Goal: Task Accomplishment & Management: Use online tool/utility

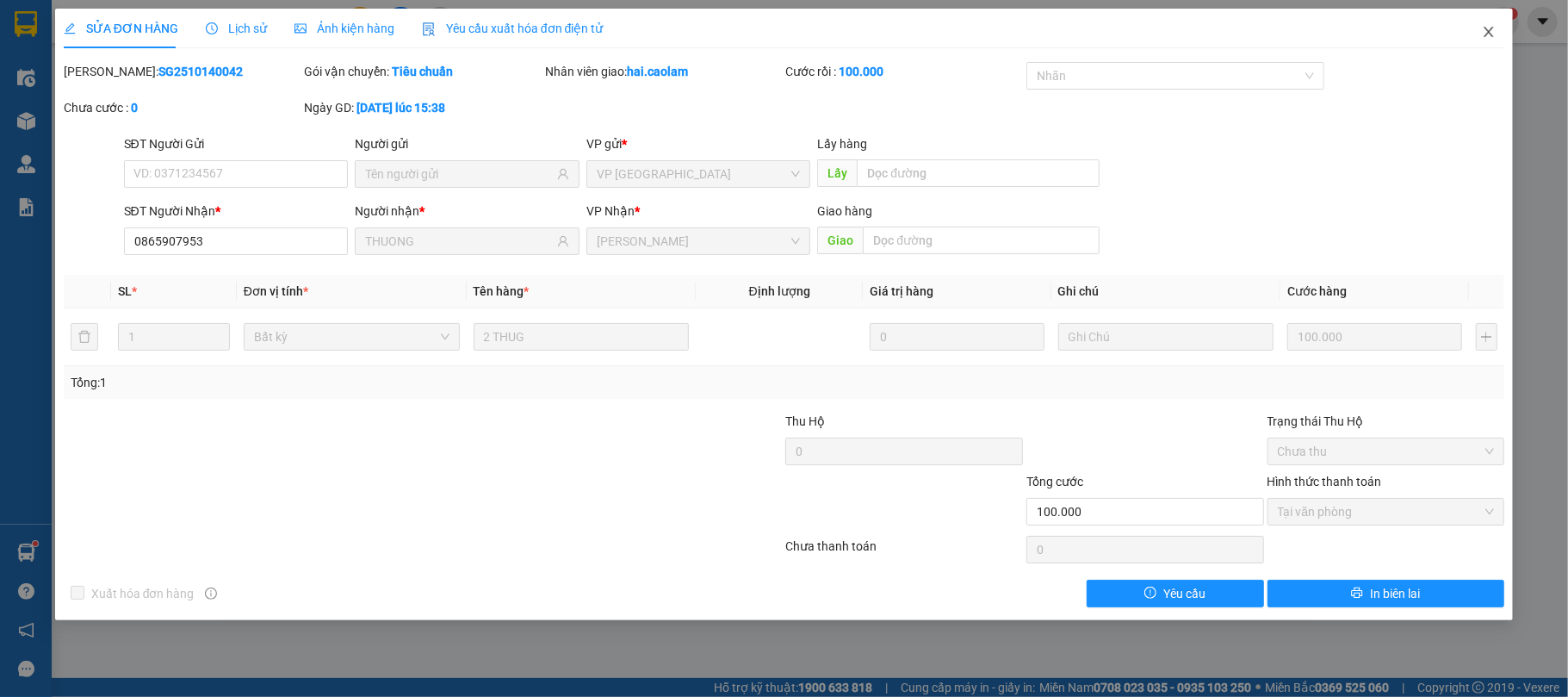
click at [1502, 35] on span "Close" at bounding box center [1489, 33] width 48 height 49
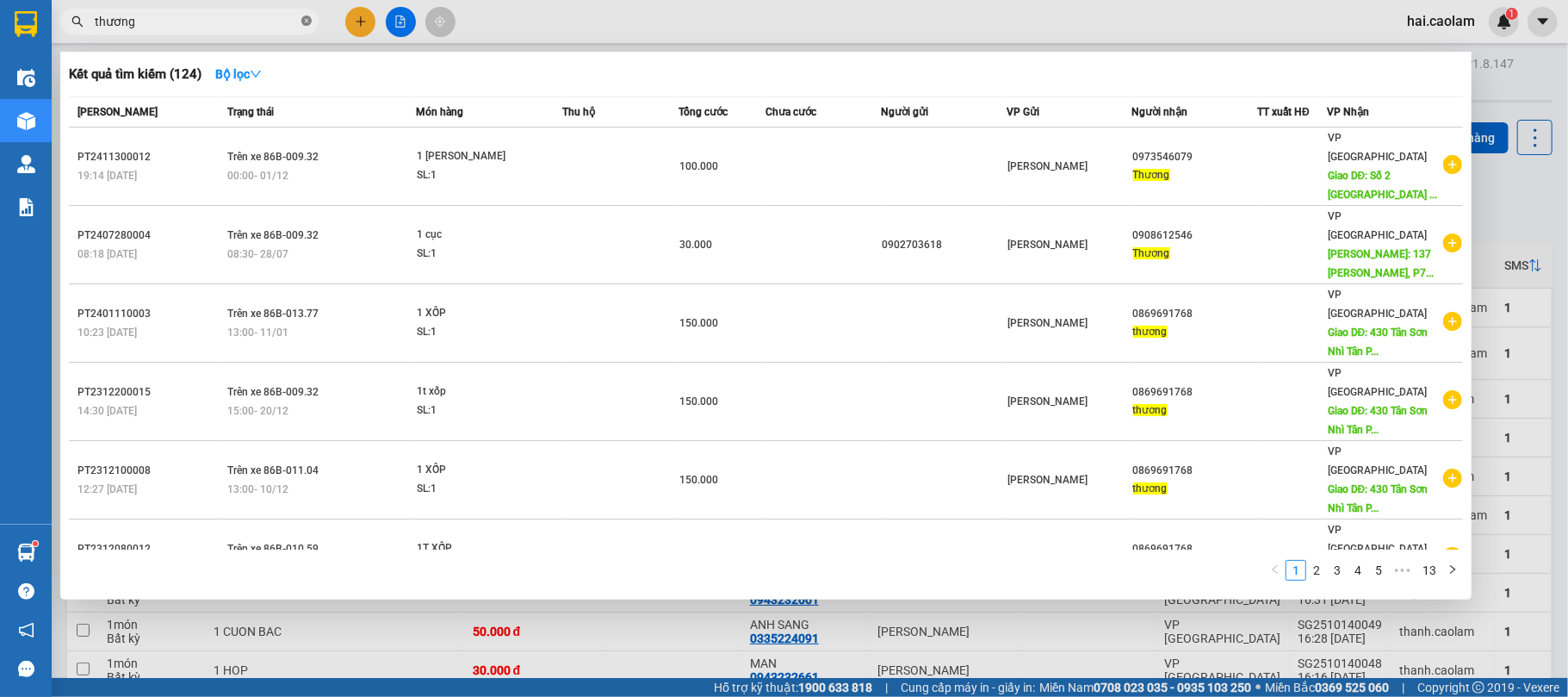
click at [306, 21] on icon "close-circle" at bounding box center [307, 21] width 11 height 11
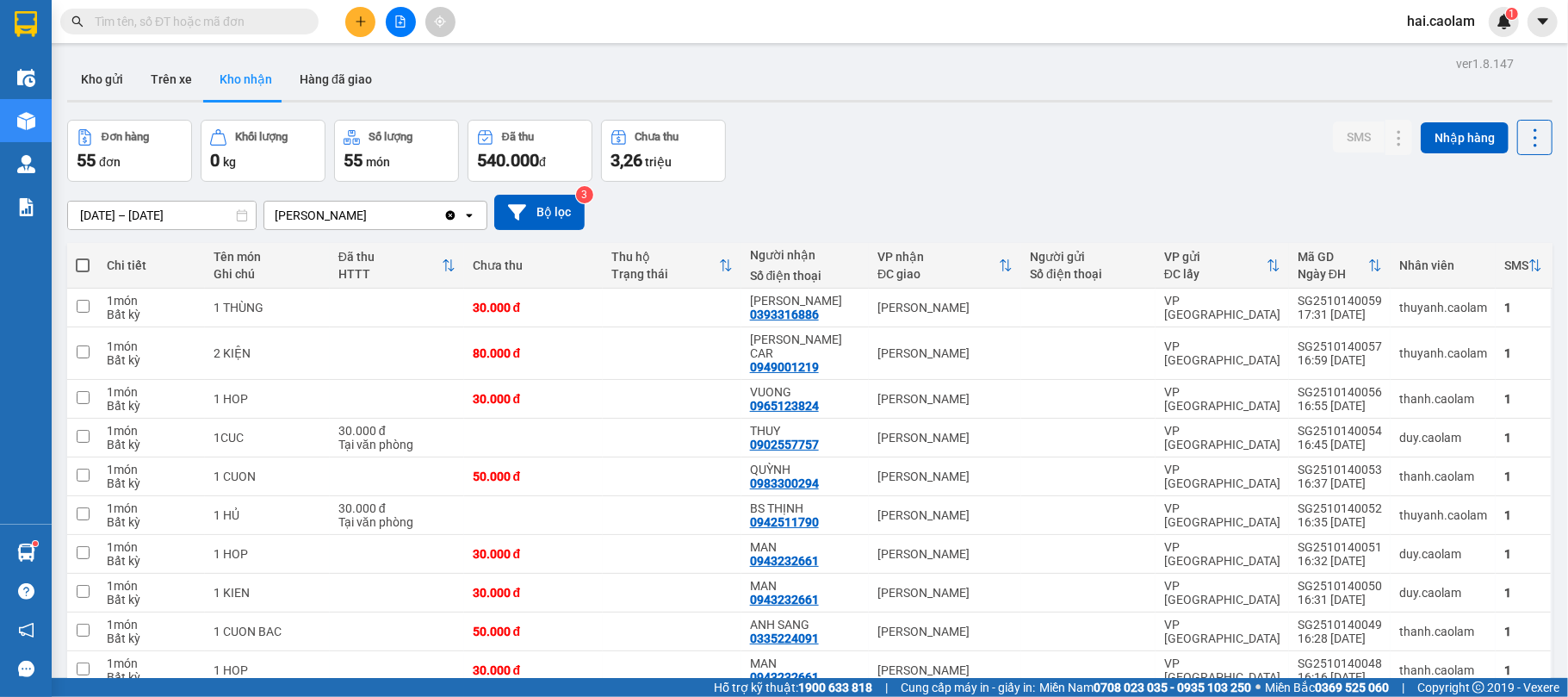
click at [252, 21] on input "text" at bounding box center [196, 21] width 203 height 19
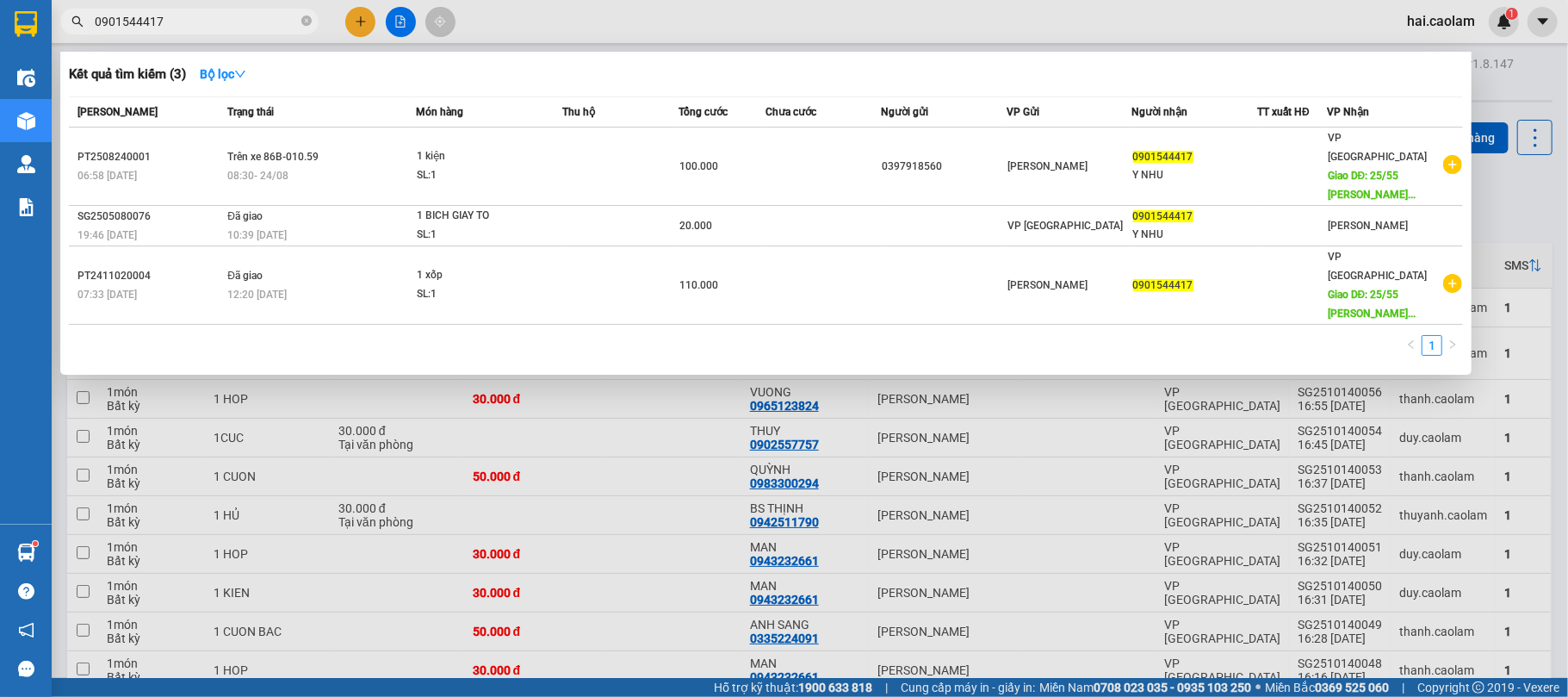
type input "0901544417"
click at [302, 22] on icon "close-circle" at bounding box center [307, 21] width 11 height 11
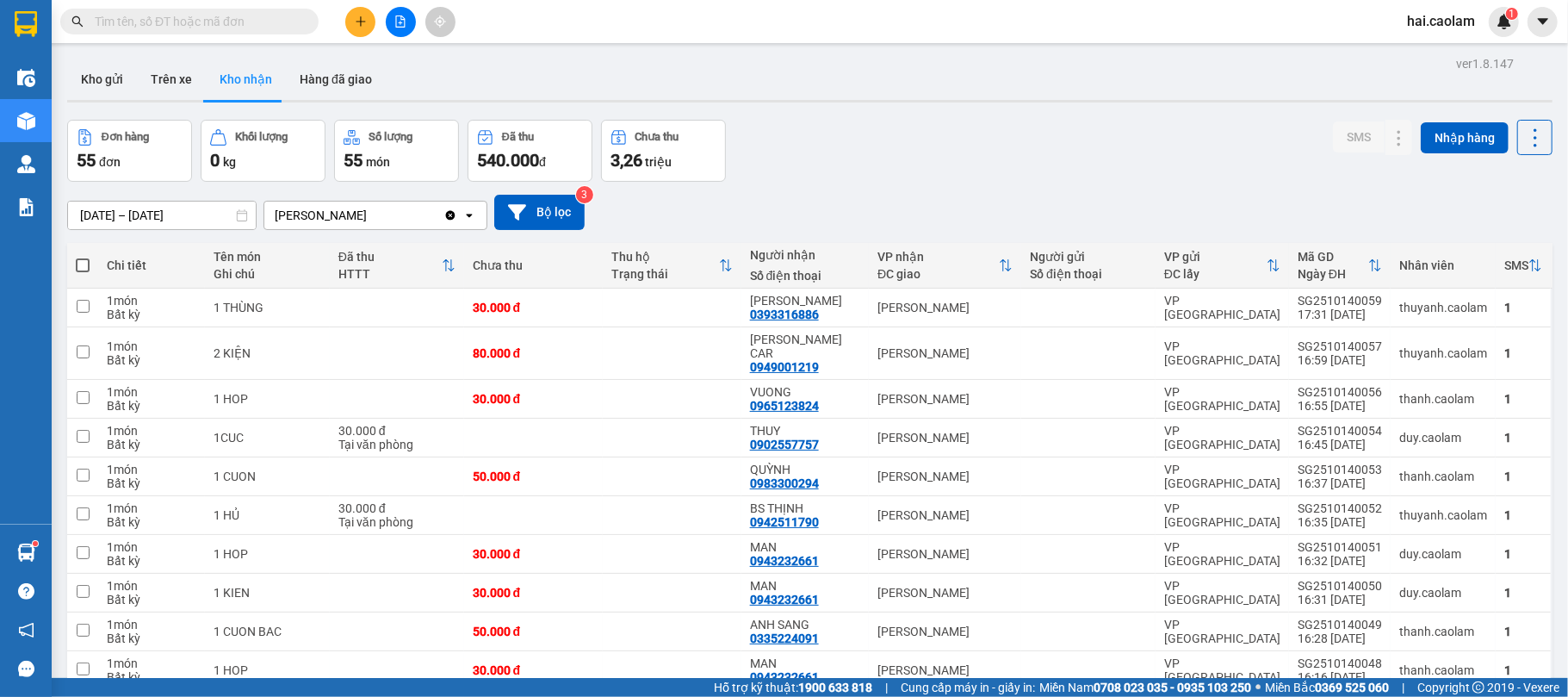
drag, startPoint x: 241, startPoint y: 31, endPoint x: 435, endPoint y: 2, distance: 196.2
click at [239, 32] on span at bounding box center [189, 22] width 259 height 26
click at [234, 12] on input "text" at bounding box center [196, 21] width 203 height 19
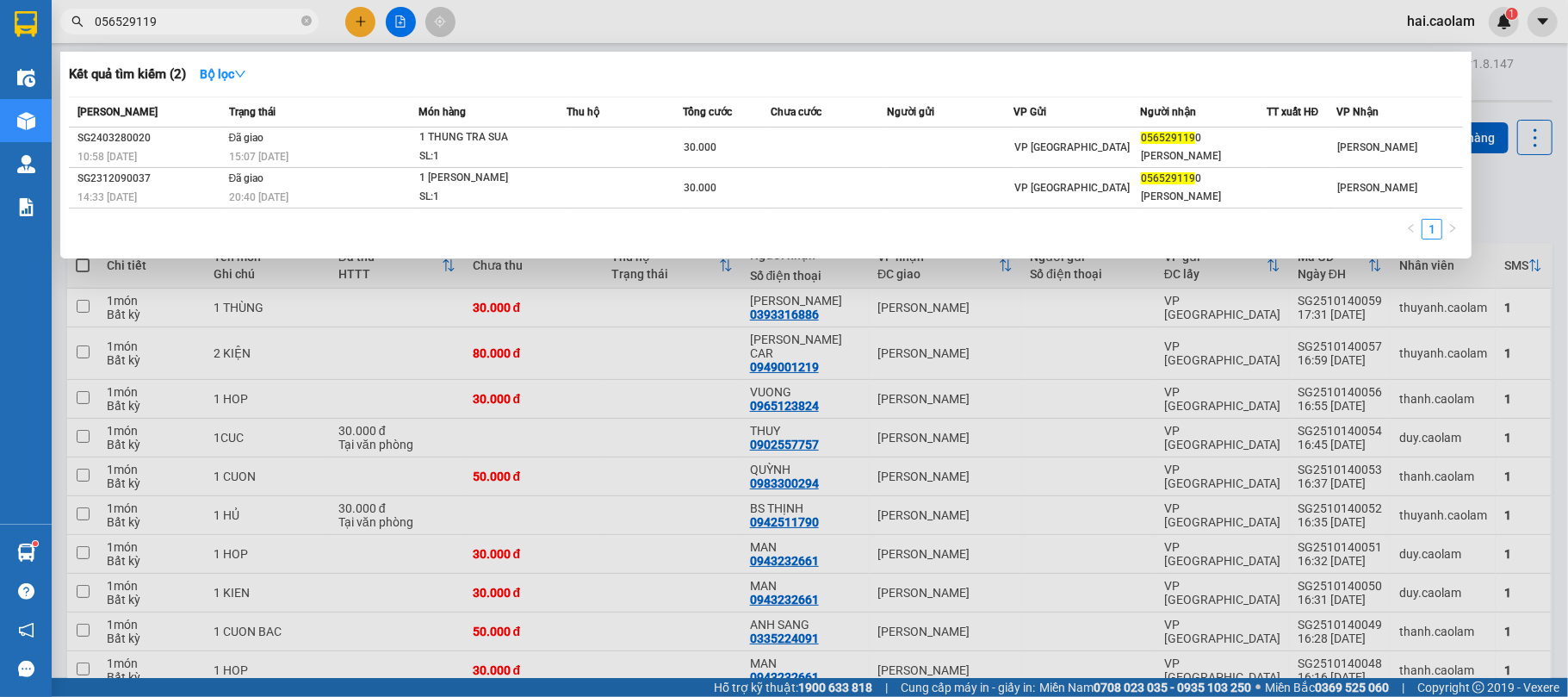
type input "0565291190"
click at [302, 24] on icon "close-circle" at bounding box center [307, 21] width 11 height 11
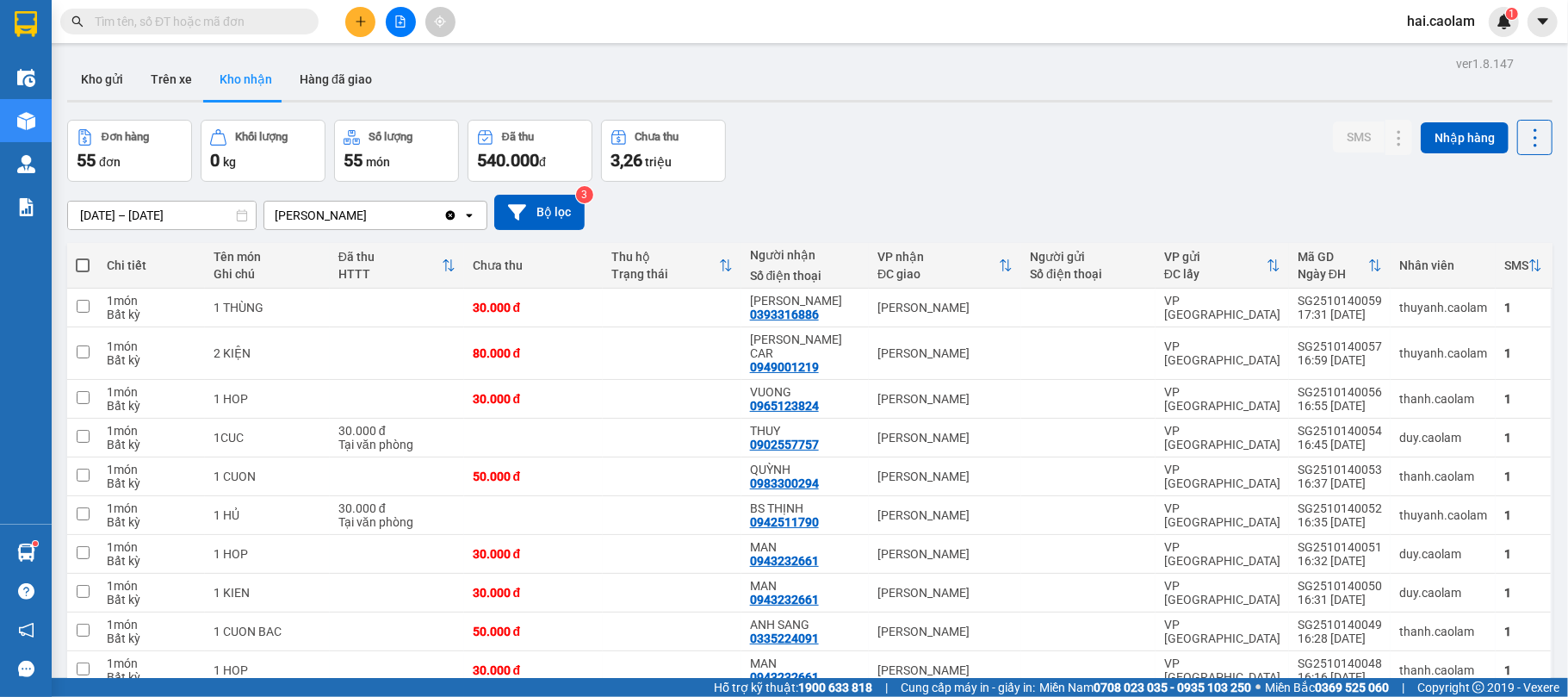
click at [269, 24] on input "text" at bounding box center [196, 21] width 203 height 19
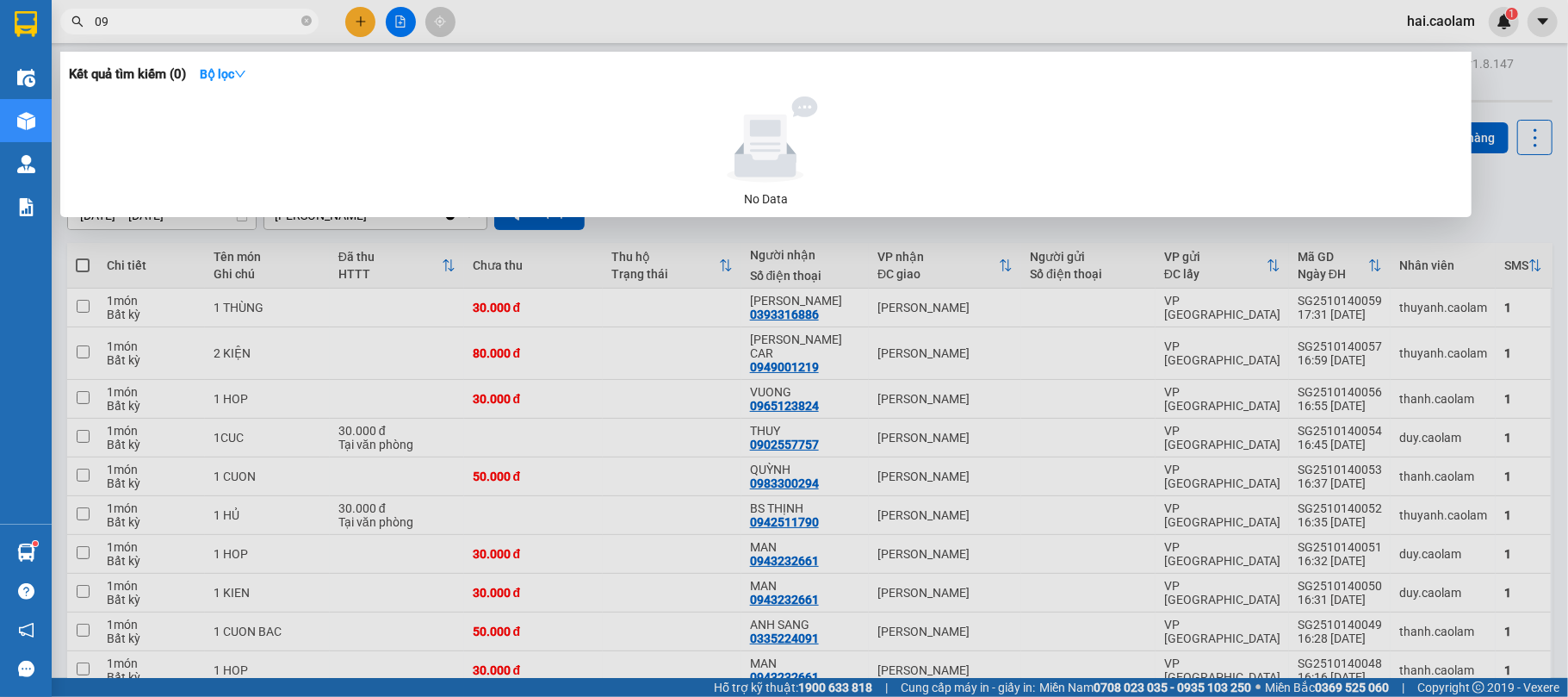
type input "0"
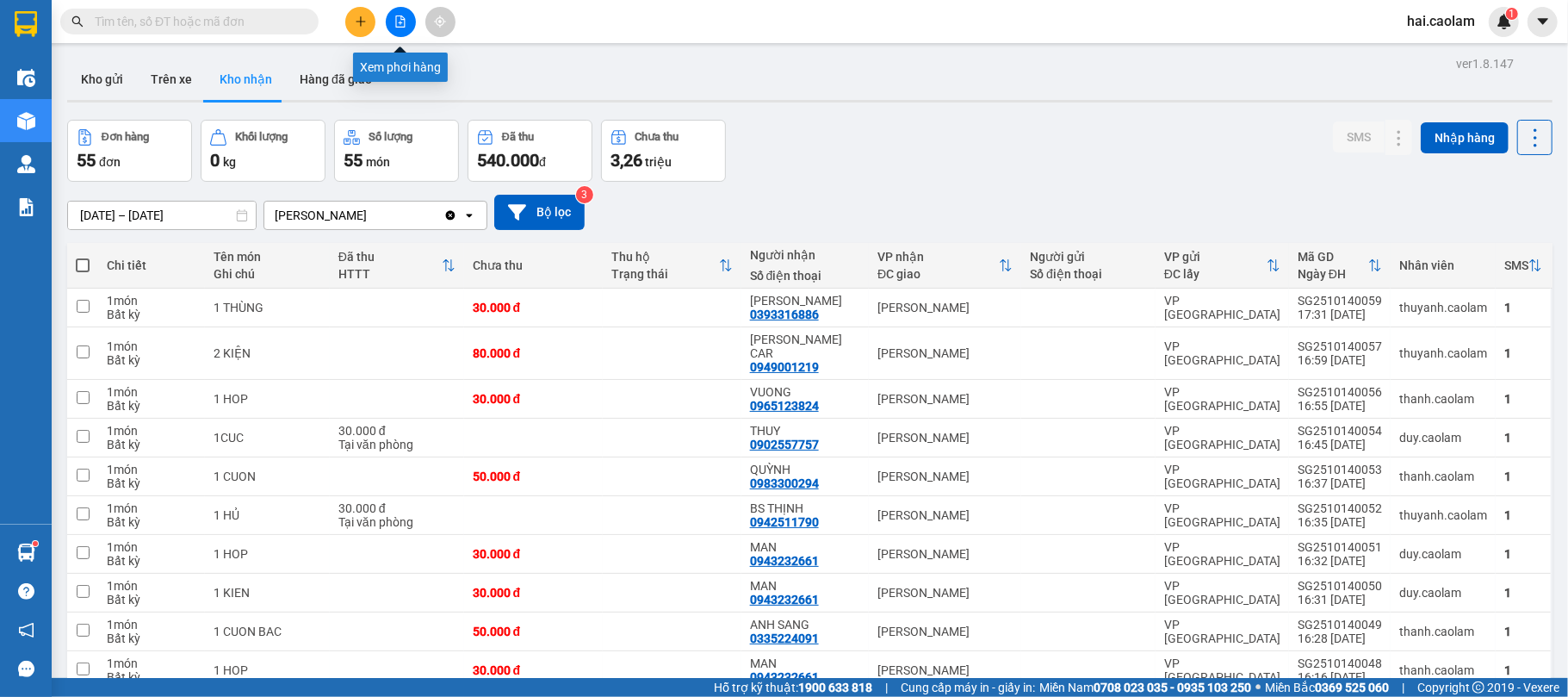
click at [401, 21] on icon "file-add" at bounding box center [400, 21] width 12 height 12
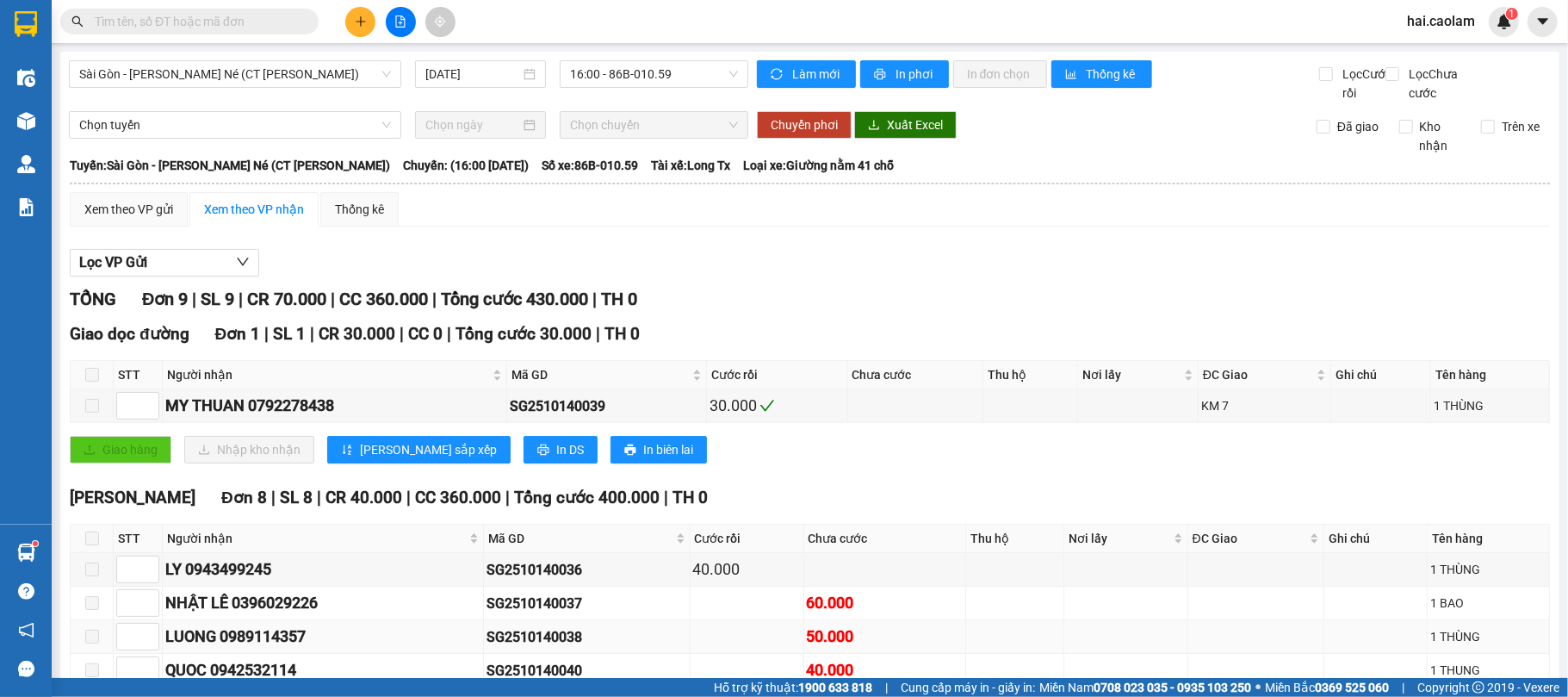
scroll to position [261, 0]
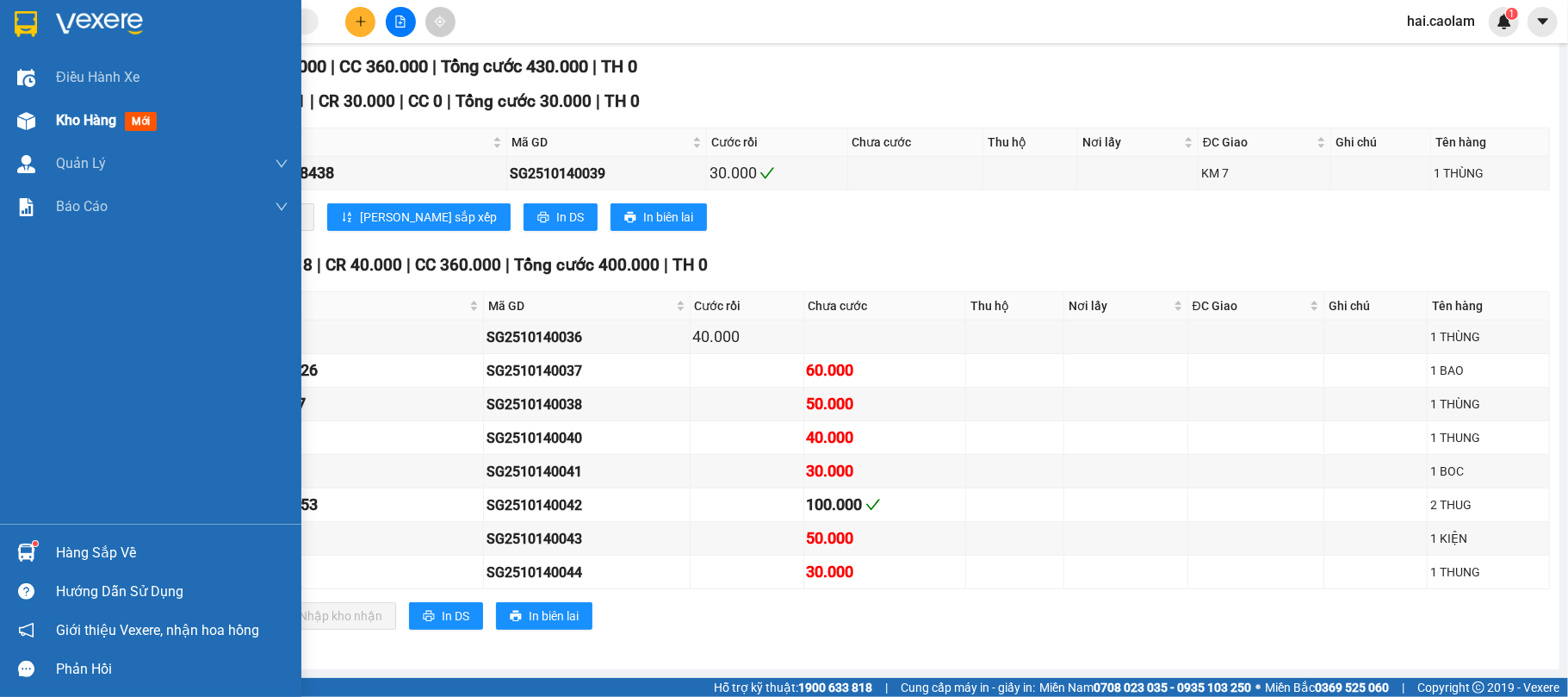
click at [129, 118] on span "mới" at bounding box center [140, 121] width 31 height 19
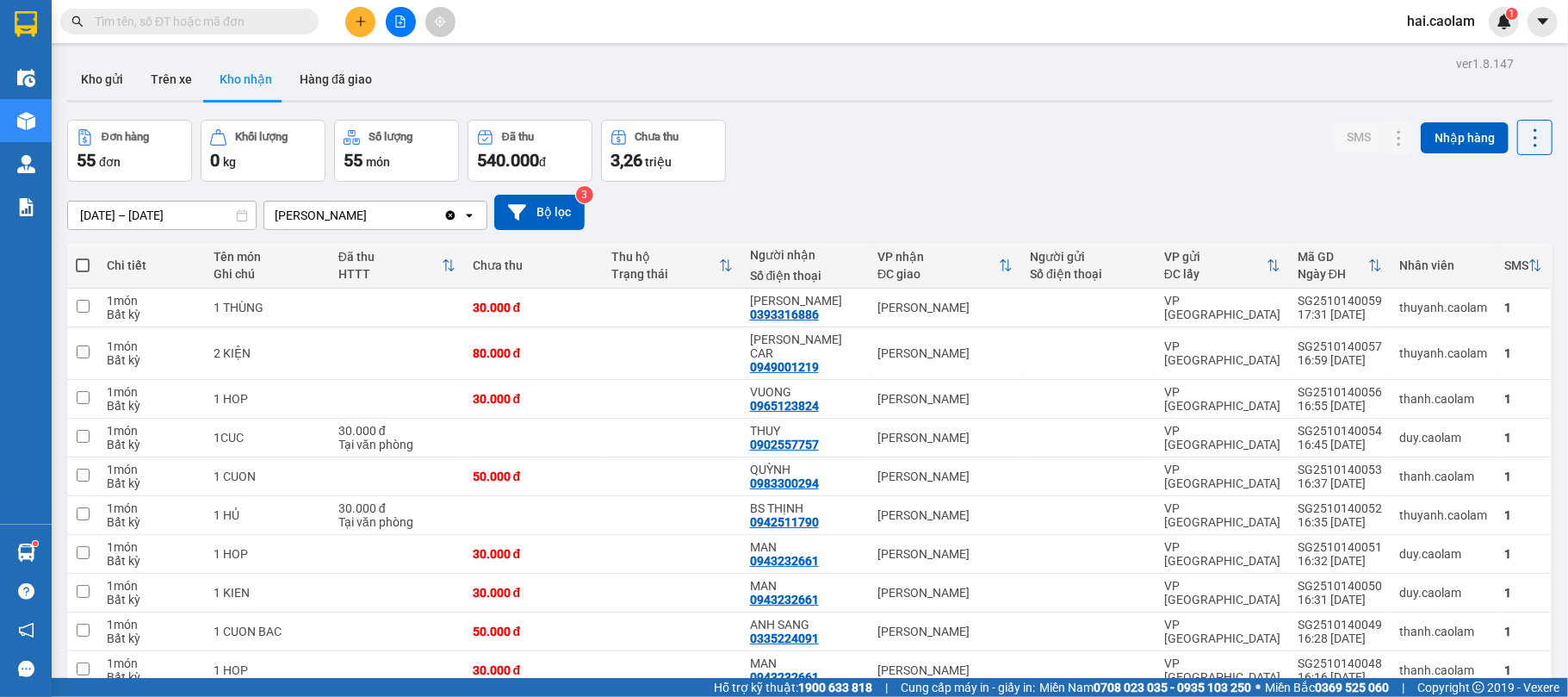
click at [407, 17] on button at bounding box center [401, 22] width 31 height 31
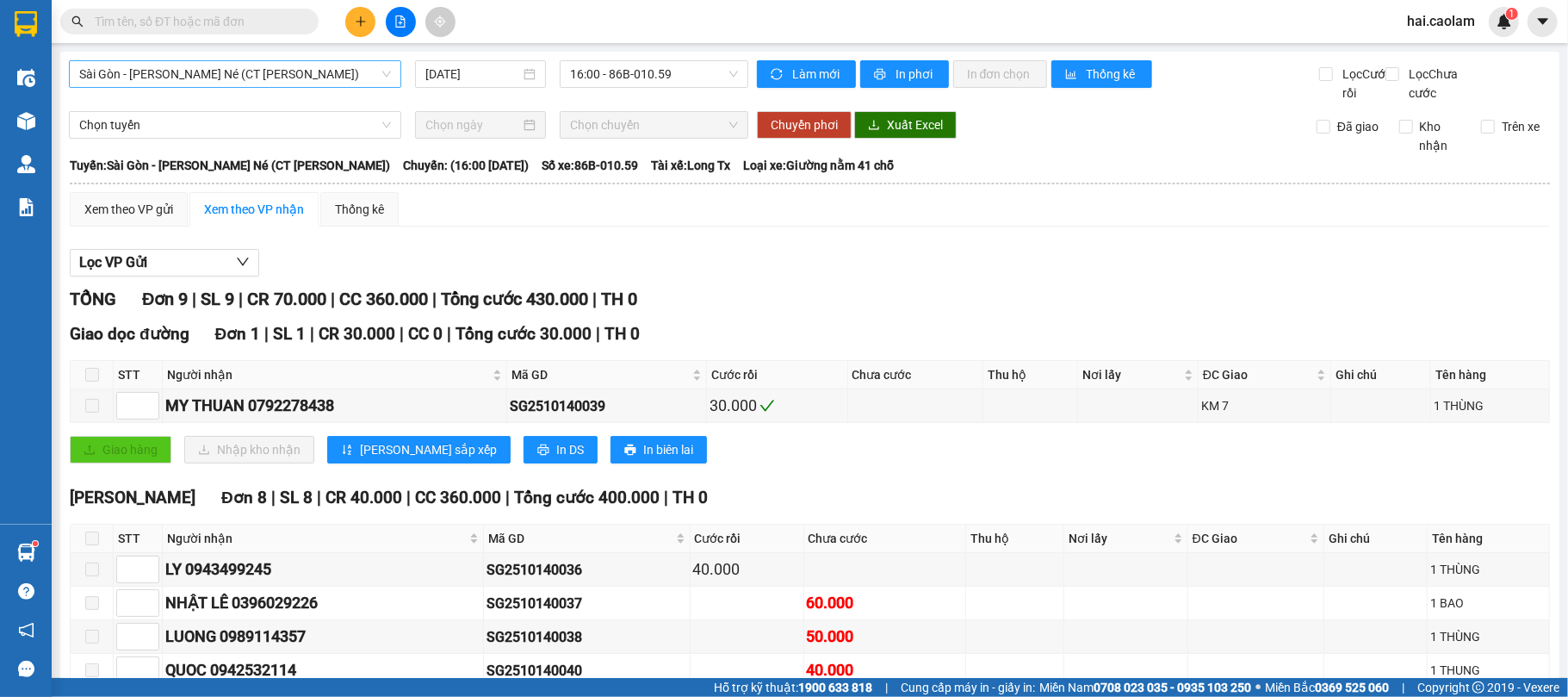
click at [214, 81] on span "Sài Gòn - [PERSON_NAME] Né (CT [PERSON_NAME])" at bounding box center [234, 74] width 312 height 26
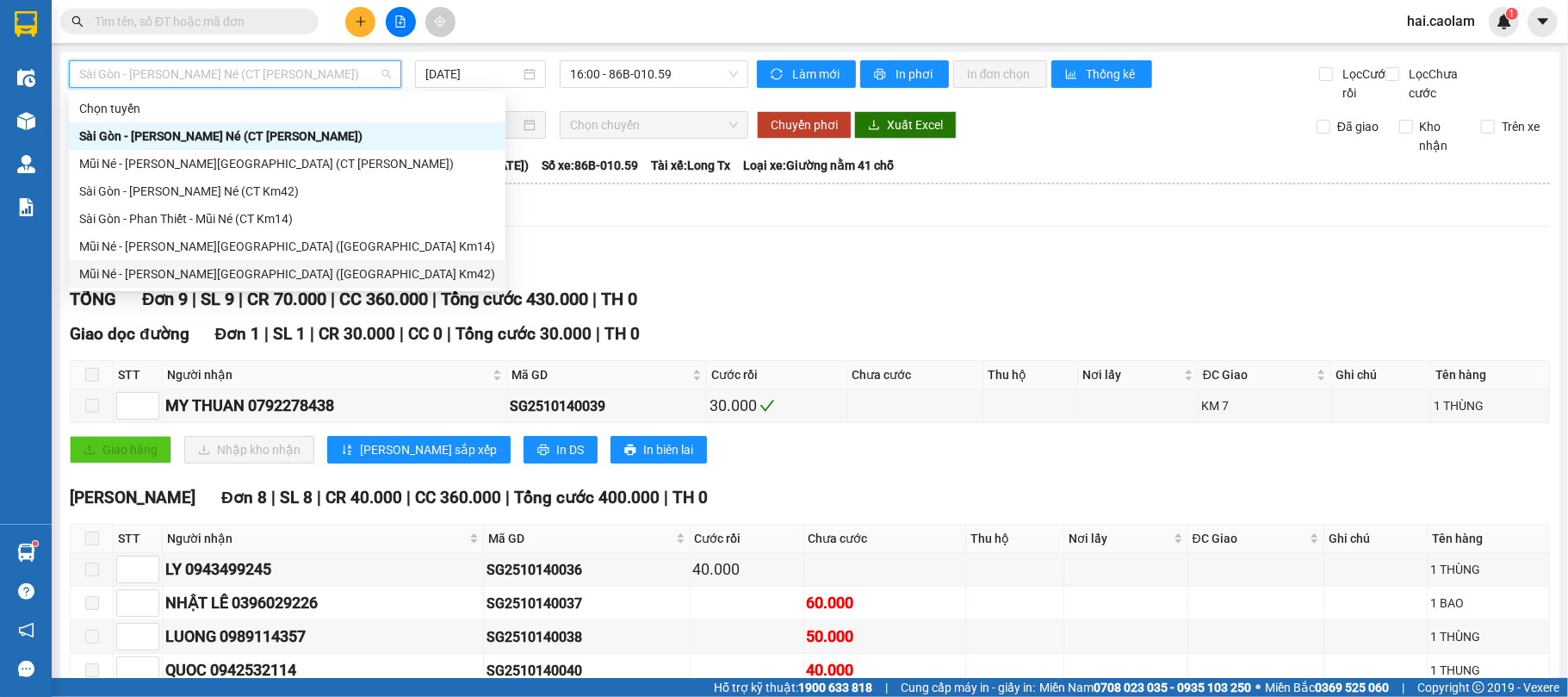
click at [251, 264] on div "Mũi Né - [PERSON_NAME][GEOGRAPHIC_DATA] ([GEOGRAPHIC_DATA] Km42)" at bounding box center [286, 273] width 416 height 19
type input "[DATE]"
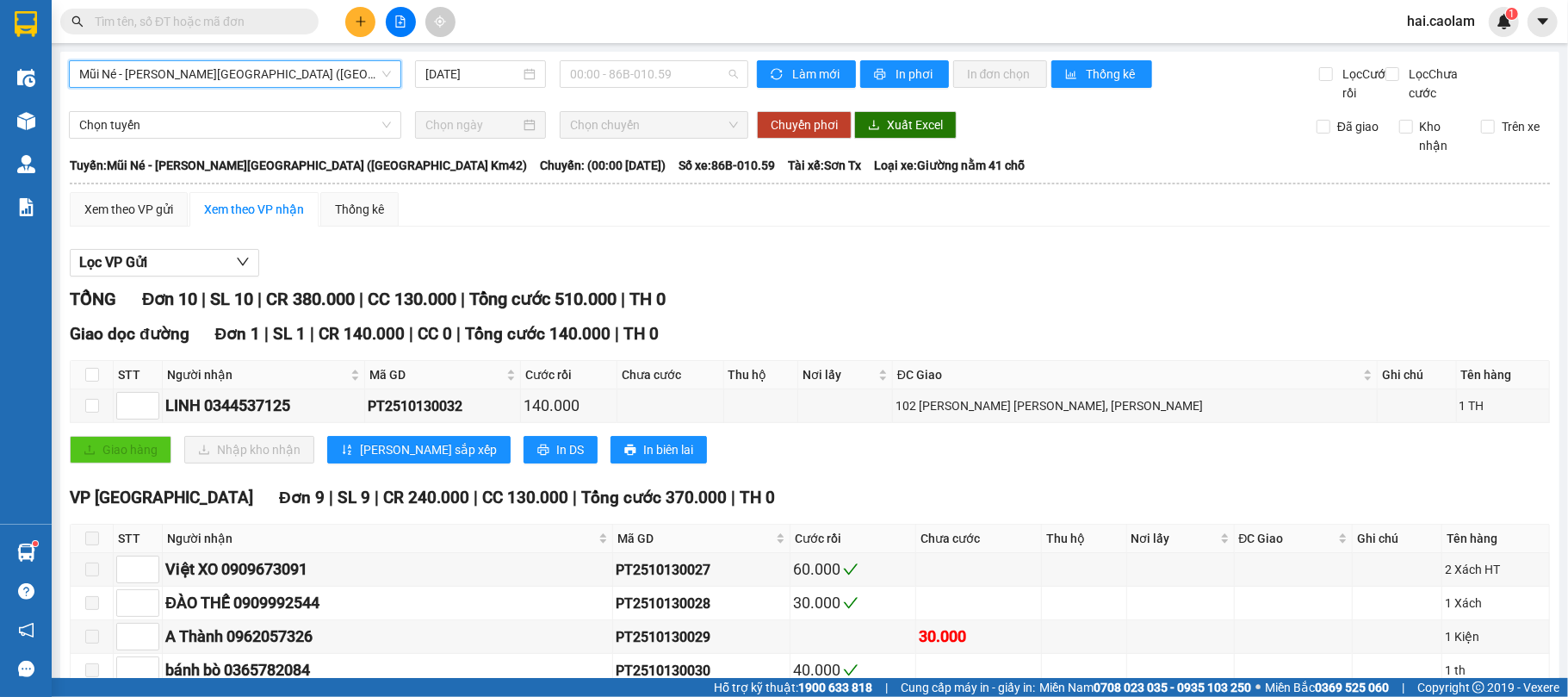
drag, startPoint x: 666, startPoint y: 80, endPoint x: 648, endPoint y: 101, distance: 27.7
click at [668, 79] on span "00:00 - 86B-010.59" at bounding box center [654, 74] width 168 height 26
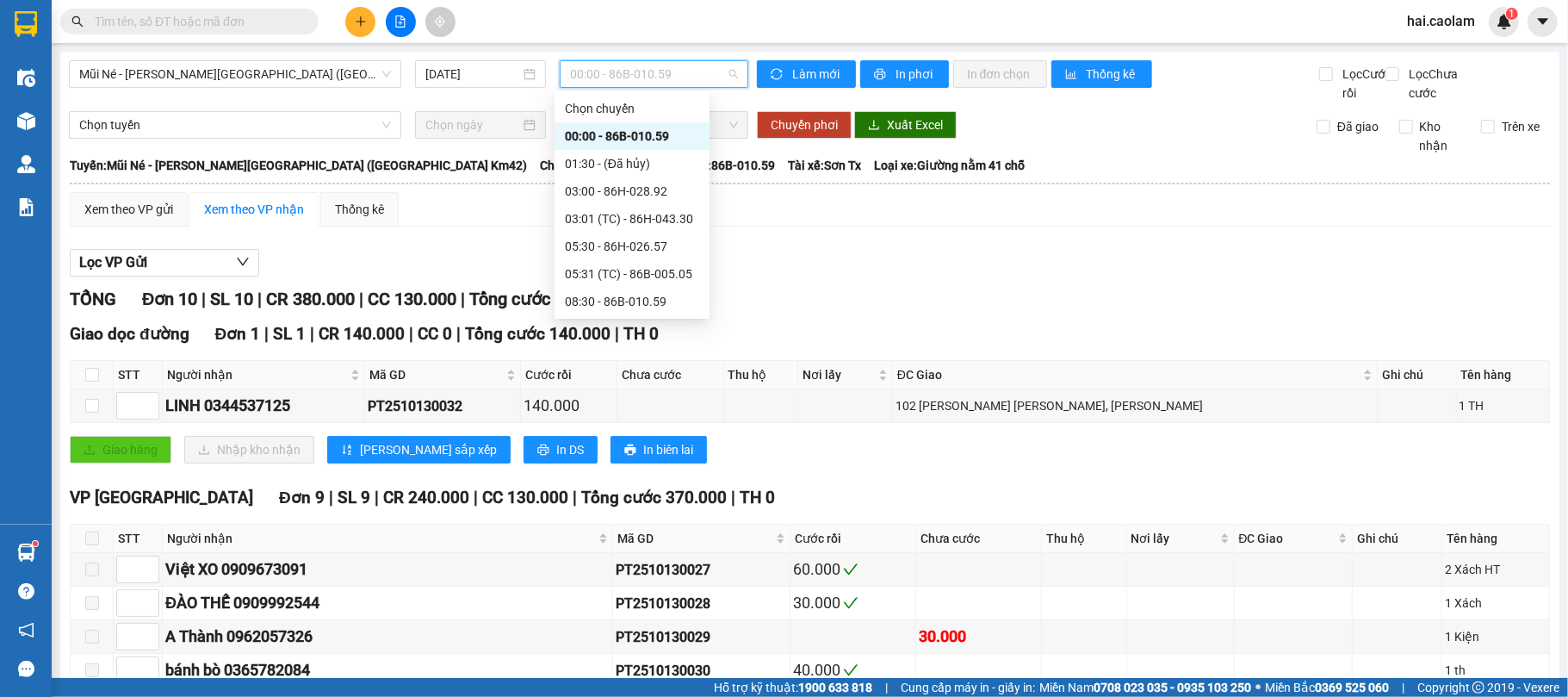
scroll to position [165, 0]
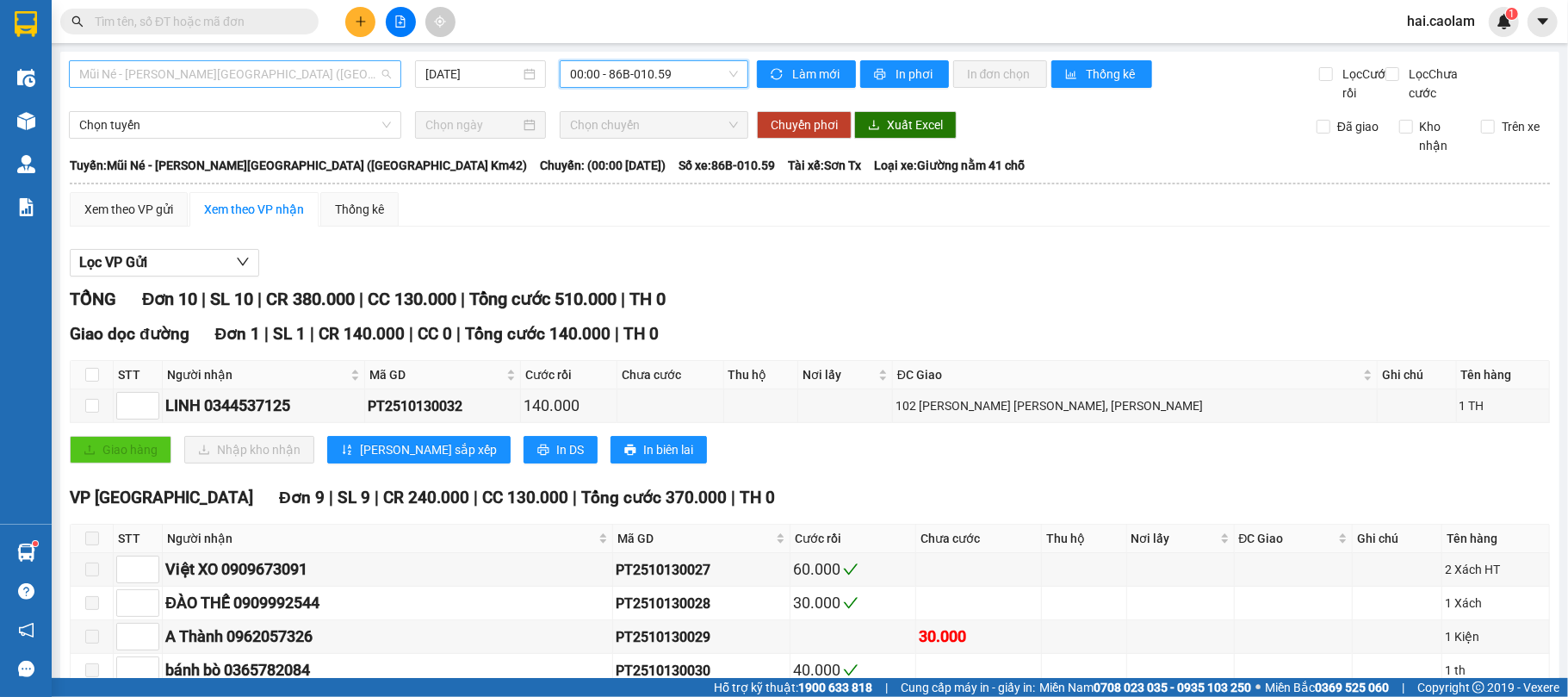
click at [327, 77] on span "Mũi Né - [PERSON_NAME][GEOGRAPHIC_DATA] ([GEOGRAPHIC_DATA] Km42)" at bounding box center [234, 74] width 312 height 26
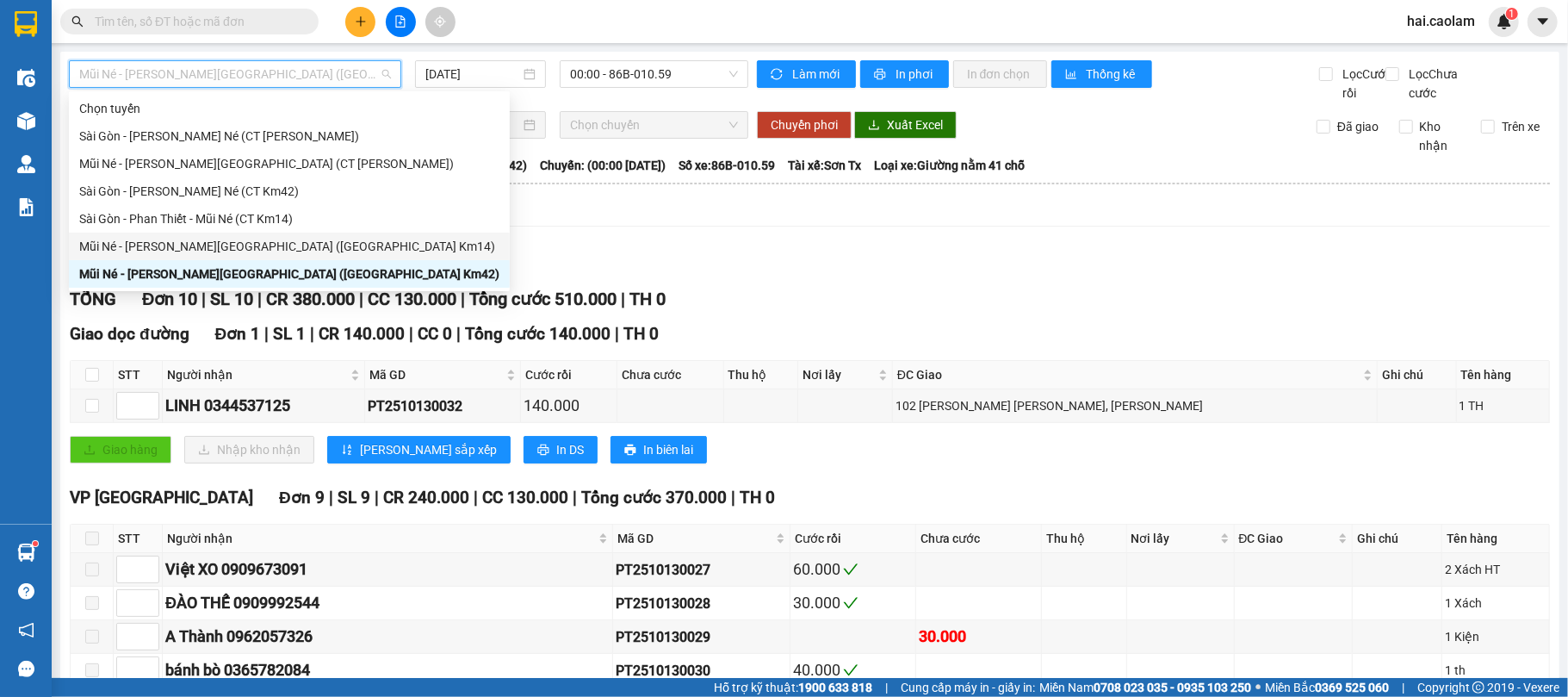
click at [283, 253] on div "Mũi Né - [PERSON_NAME][GEOGRAPHIC_DATA] ([GEOGRAPHIC_DATA] Km14)" at bounding box center [289, 246] width 420 height 19
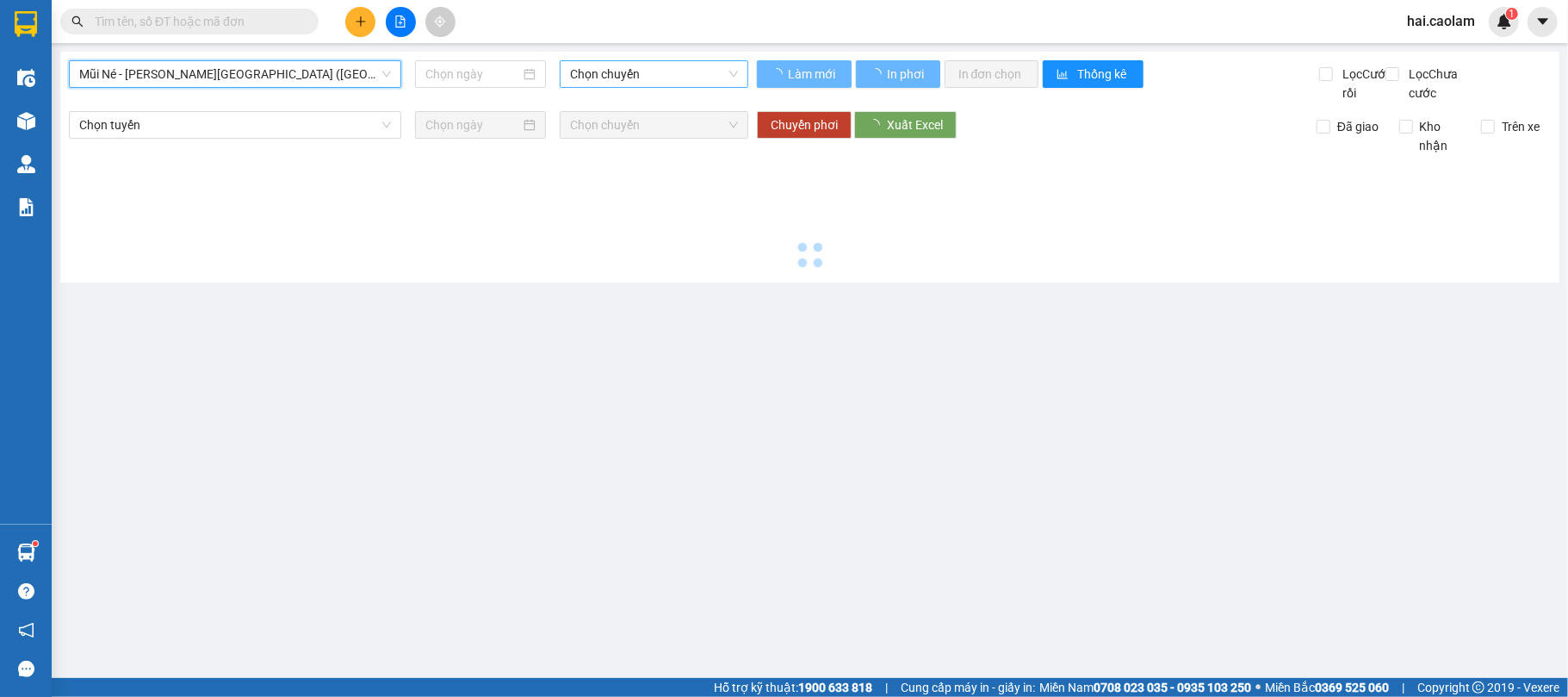
type input "[DATE]"
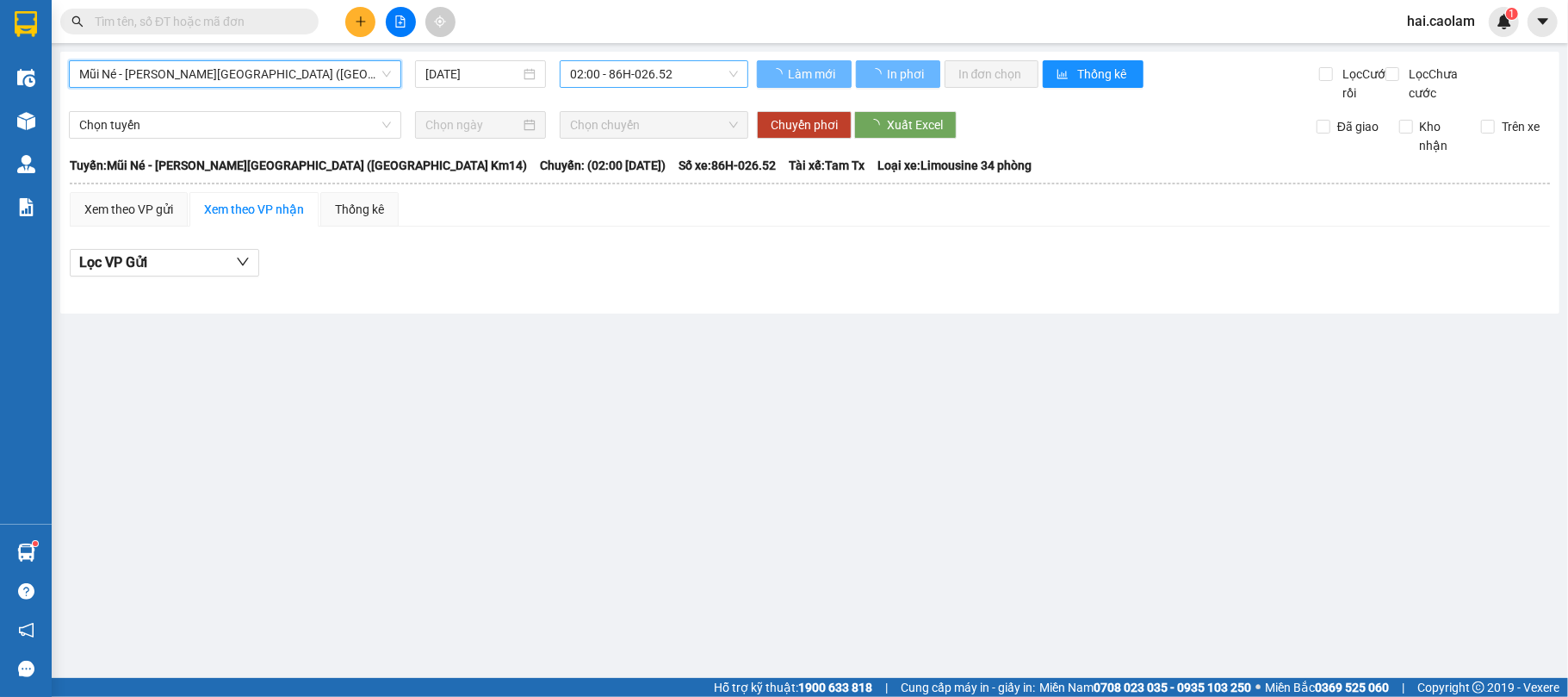
click at [666, 76] on span "02:00 - 86H-026.52" at bounding box center [654, 74] width 168 height 26
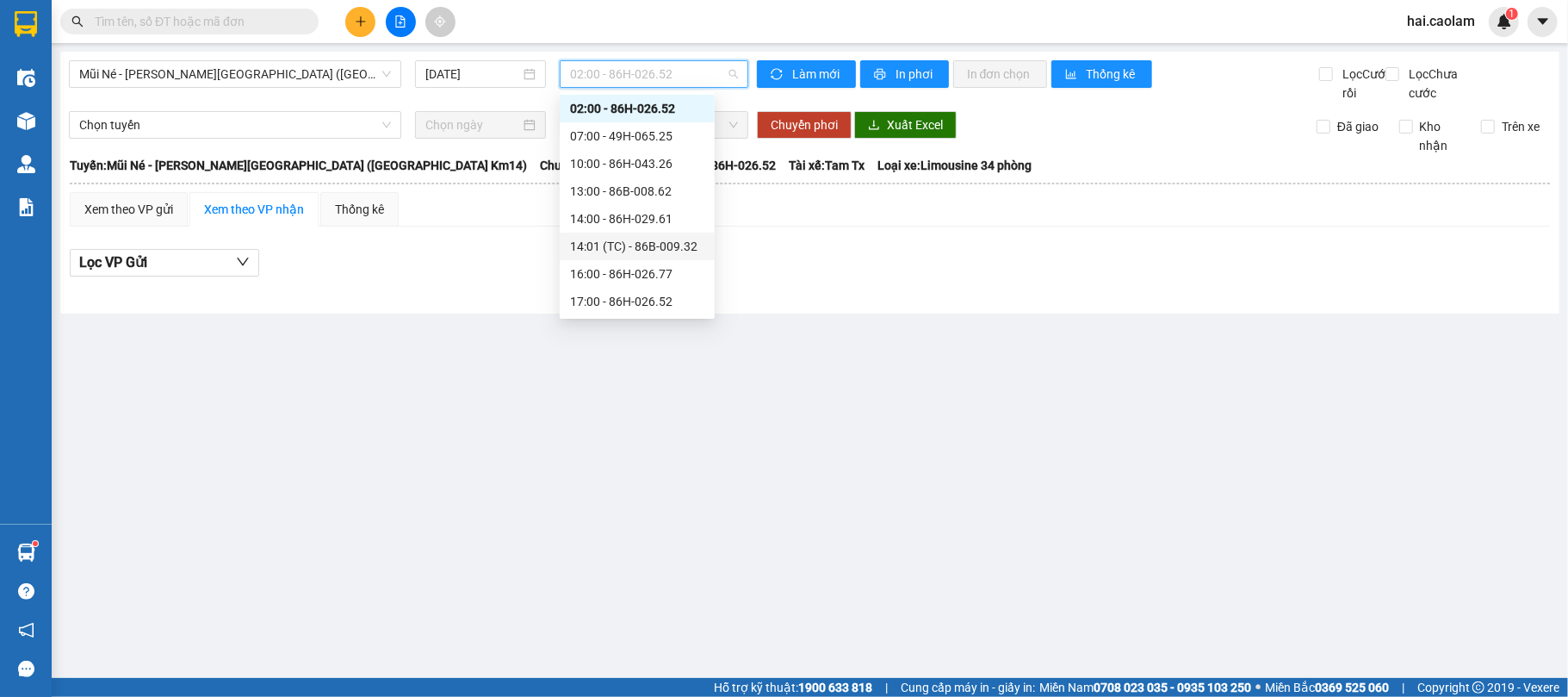
scroll to position [55, 0]
click at [629, 266] on div "17:00 - 86H-026.52" at bounding box center [638, 273] width 135 height 19
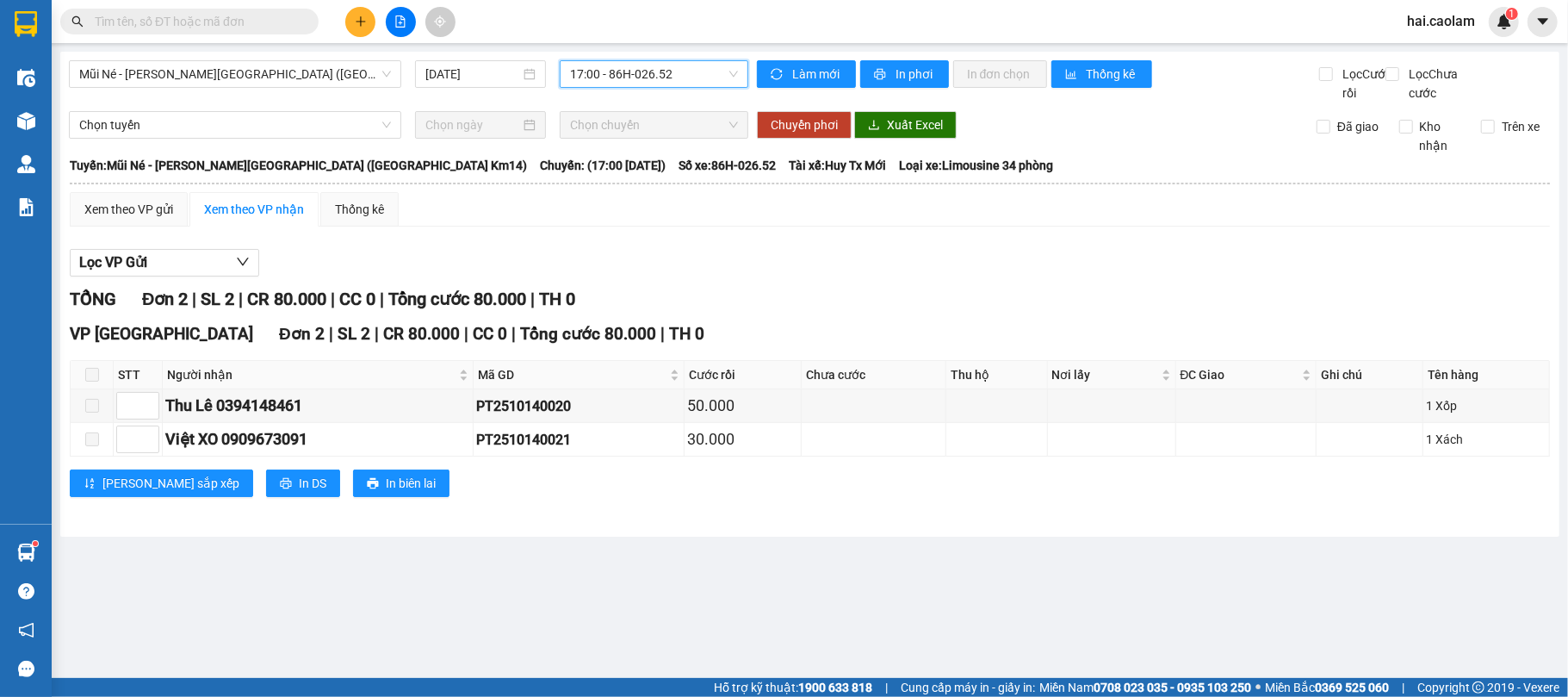
click at [728, 73] on span "17:00 - 86H-026.52" at bounding box center [654, 74] width 168 height 26
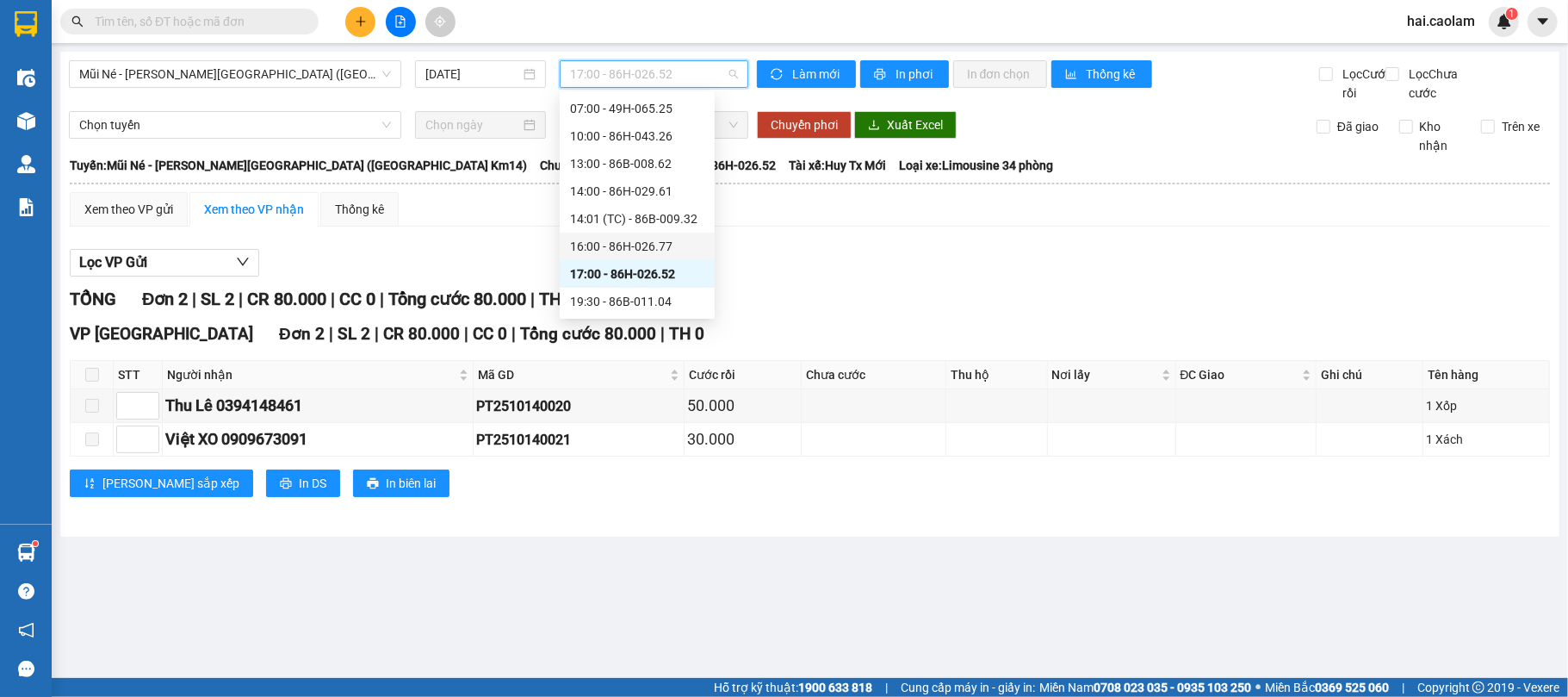
click at [673, 234] on div "16:00 - 86H-026.77" at bounding box center [637, 246] width 155 height 28
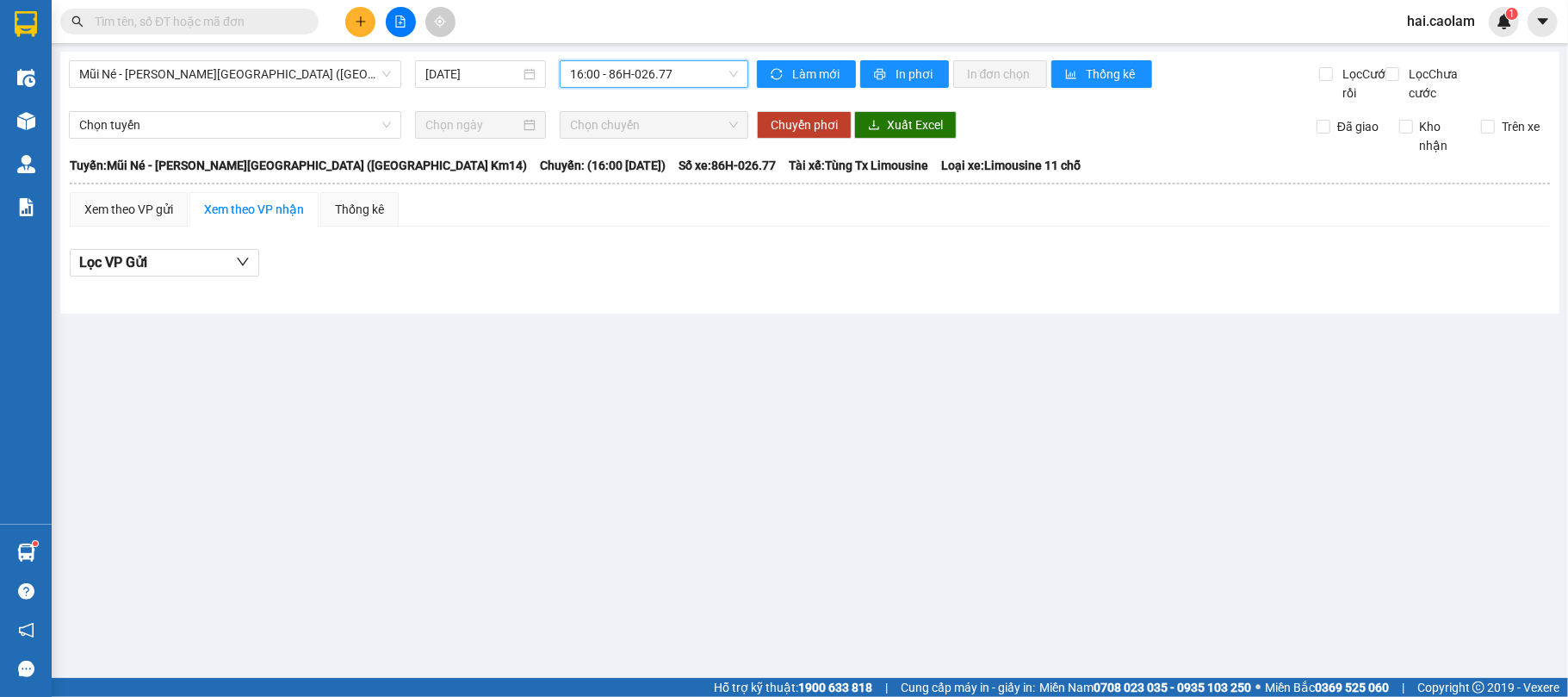
click at [696, 83] on span "16:00 - 86H-026.77" at bounding box center [654, 74] width 168 height 26
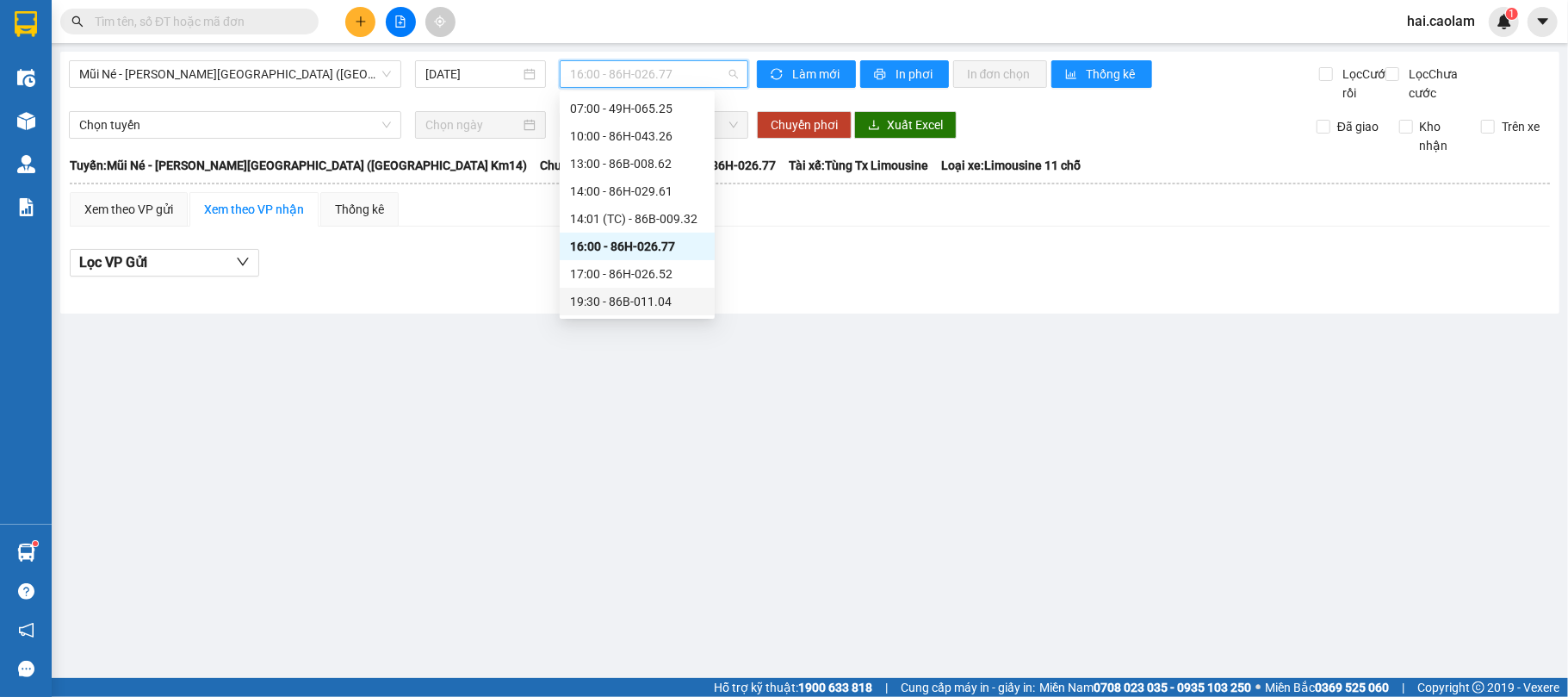
click at [653, 295] on div "19:30 - 86B-011.04" at bounding box center [638, 301] width 135 height 19
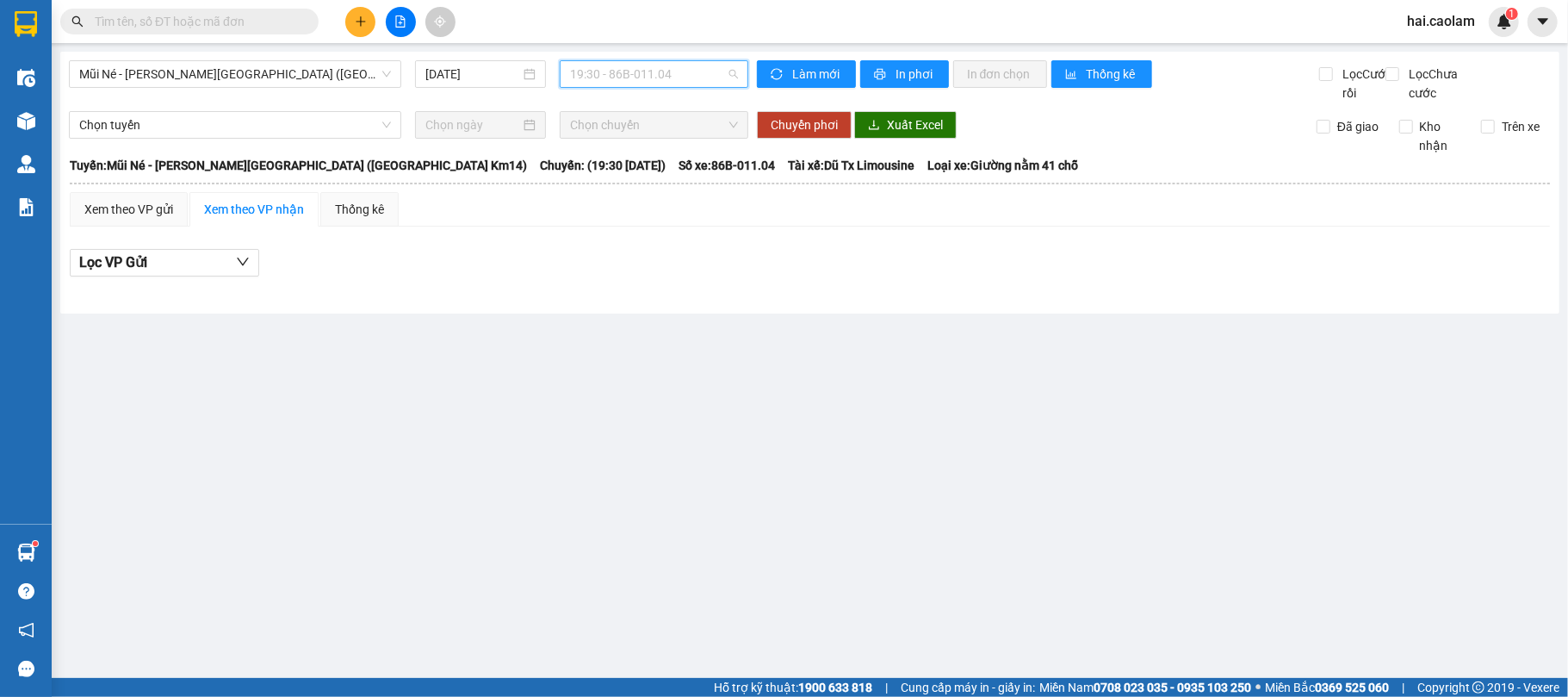
click at [690, 84] on span "19:30 - 86B-011.04" at bounding box center [654, 74] width 168 height 26
click at [31, 107] on div at bounding box center [26, 121] width 31 height 31
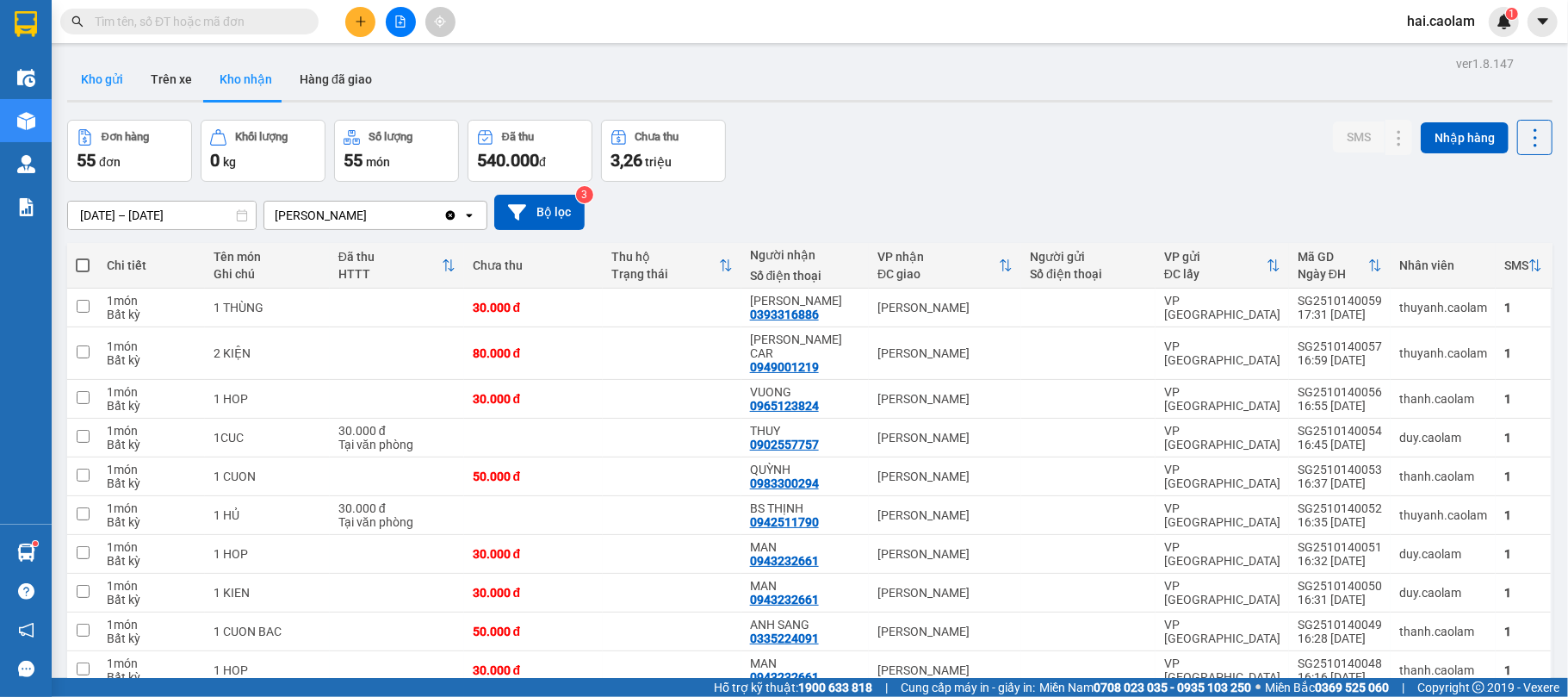
click at [110, 76] on button "Kho gửi" at bounding box center [102, 79] width 70 height 41
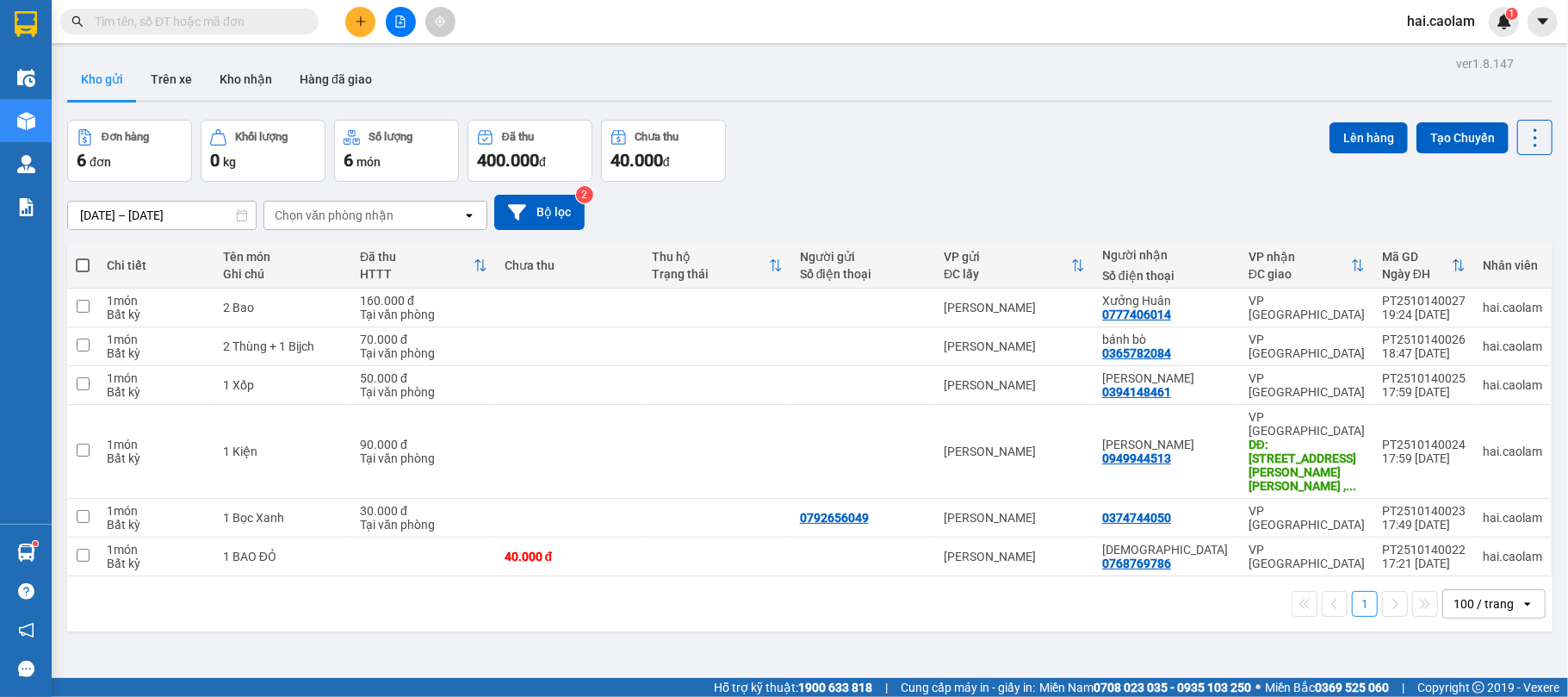
click at [270, 24] on input "text" at bounding box center [196, 21] width 203 height 19
click at [394, 28] on button at bounding box center [401, 22] width 31 height 31
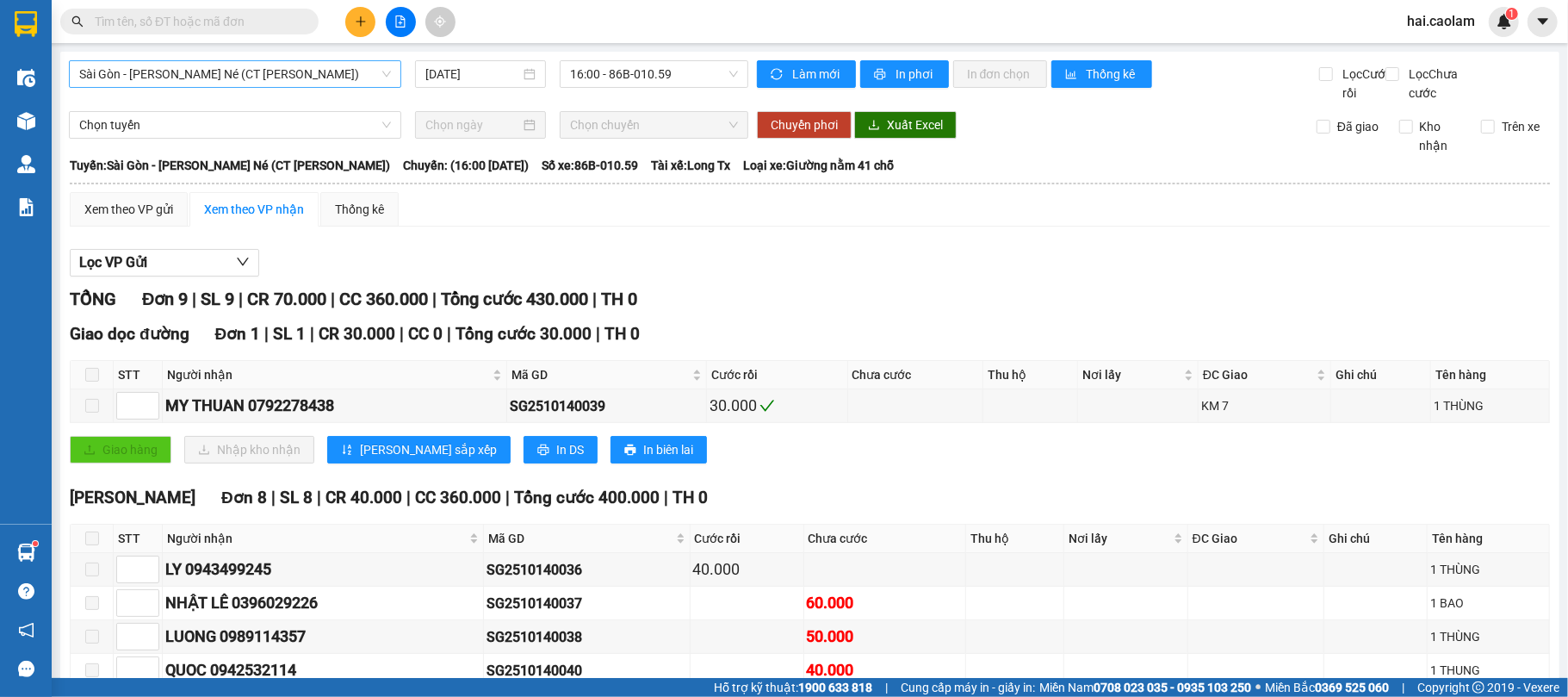
click at [310, 79] on span "Sài Gòn - [PERSON_NAME] Né (CT [PERSON_NAME])" at bounding box center [234, 74] width 312 height 26
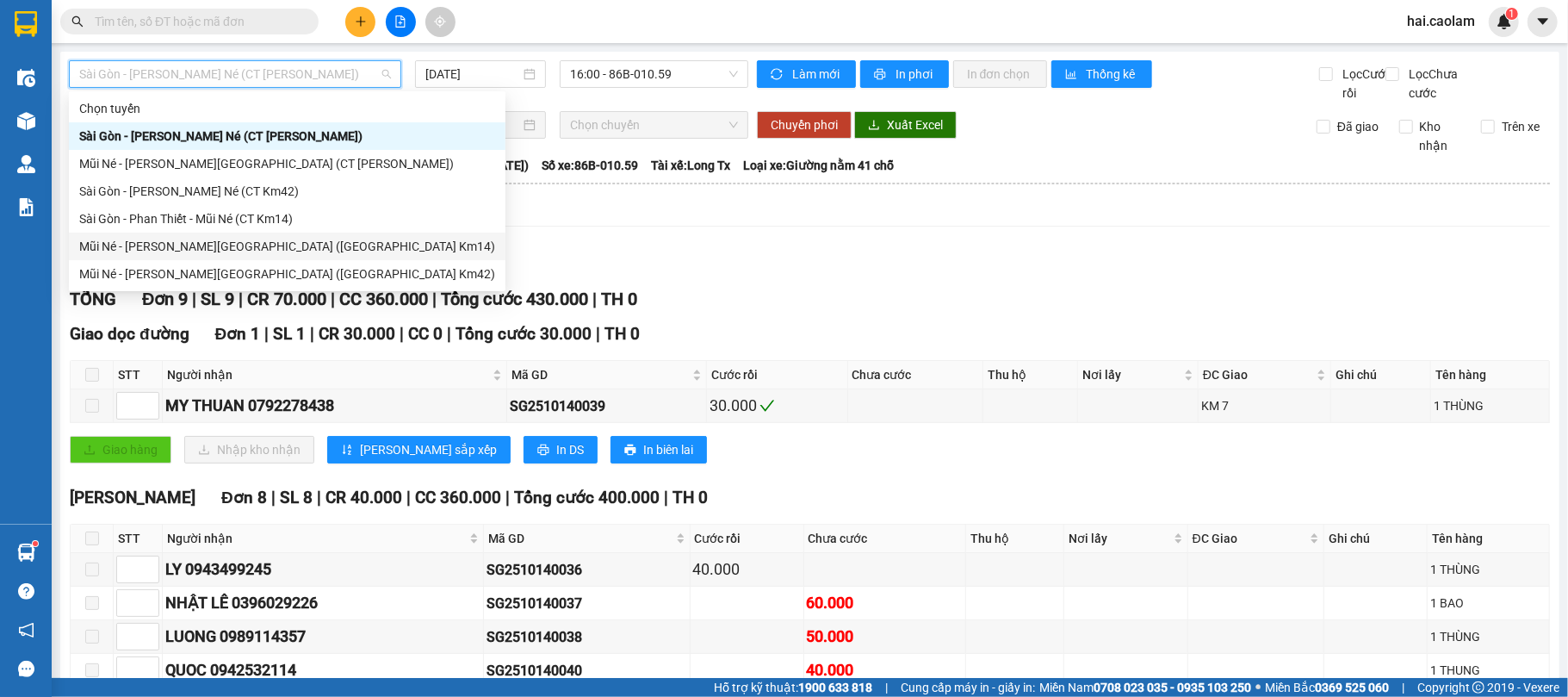
drag, startPoint x: 279, startPoint y: 207, endPoint x: 286, endPoint y: 235, distance: 28.9
click at [286, 235] on div "[PERSON_NAME] [GEOGRAPHIC_DATA] - [GEOGRAPHIC_DATA][PERSON_NAME] Né (CT [PERSON…" at bounding box center [287, 190] width 436 height 193
click at [232, 240] on div "Mũi Né - [PERSON_NAME][GEOGRAPHIC_DATA] ([GEOGRAPHIC_DATA] Km14)" at bounding box center [286, 246] width 416 height 19
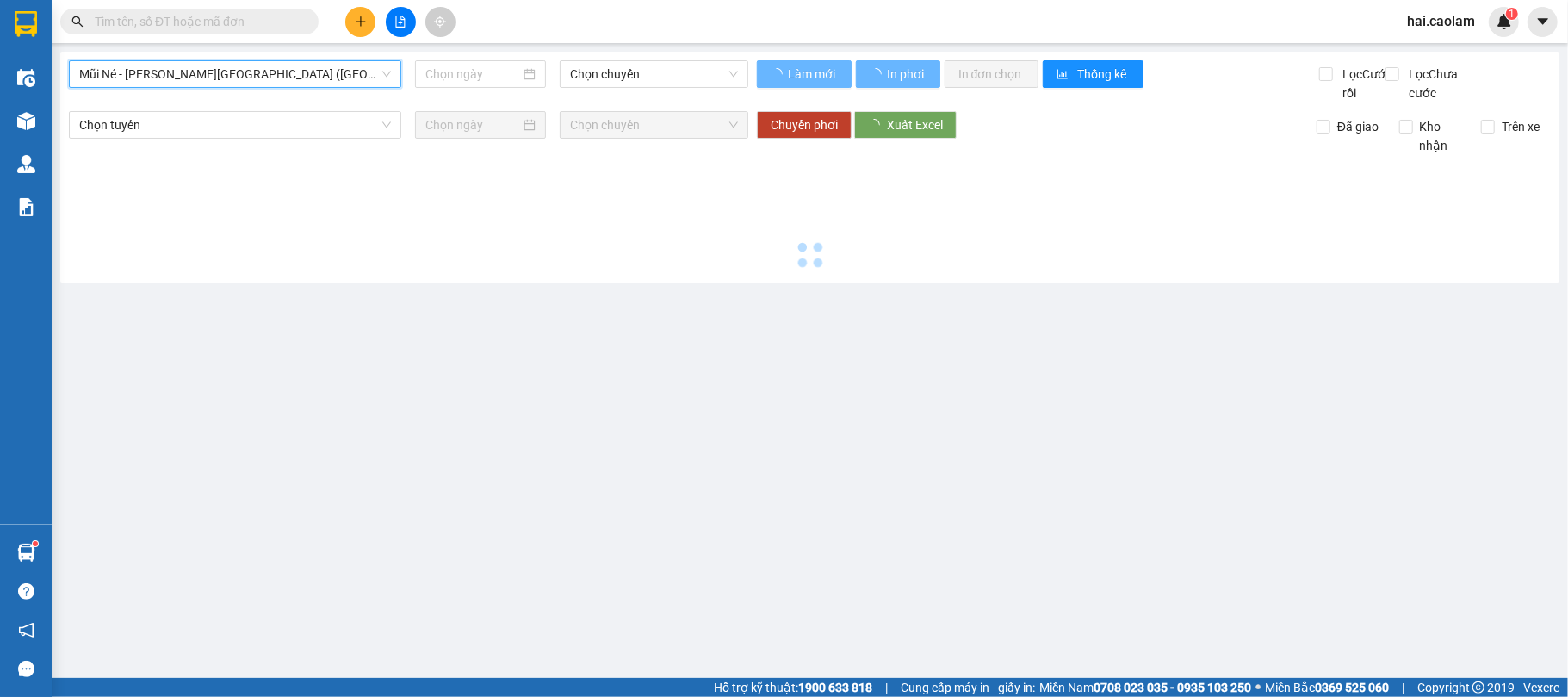
type input "[DATE]"
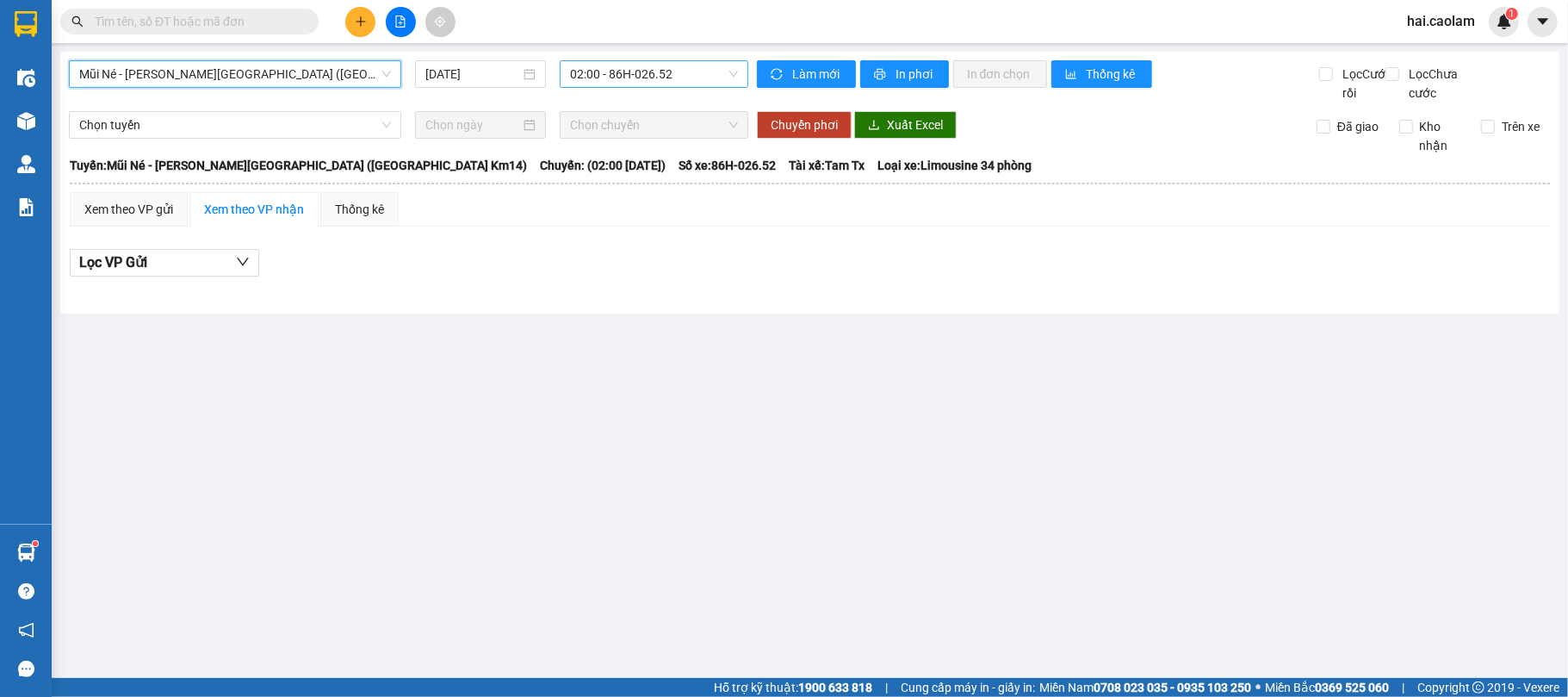
click at [686, 70] on span "02:00 - 86H-026.52" at bounding box center [654, 74] width 168 height 26
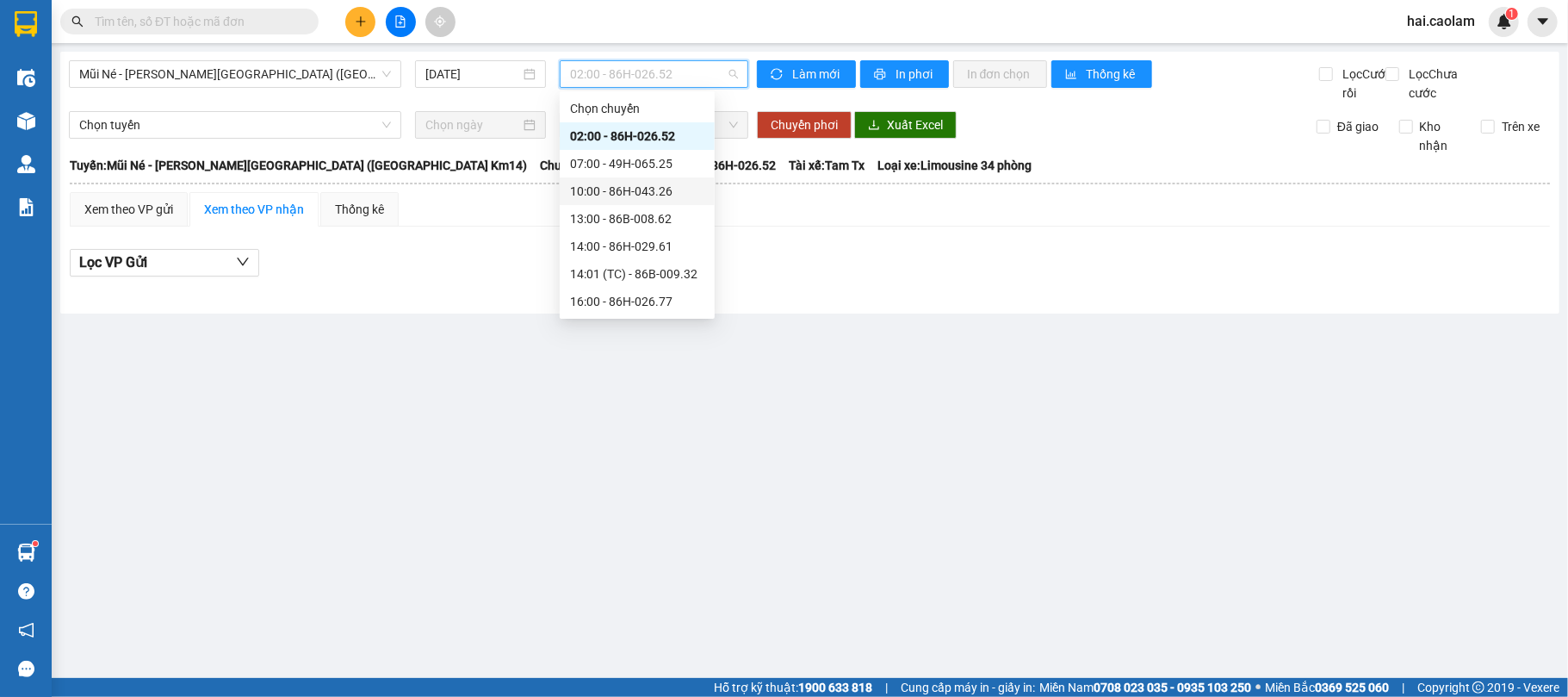
scroll to position [55, 0]
click at [629, 276] on div "17:00 - 86H-026.52" at bounding box center [638, 273] width 135 height 19
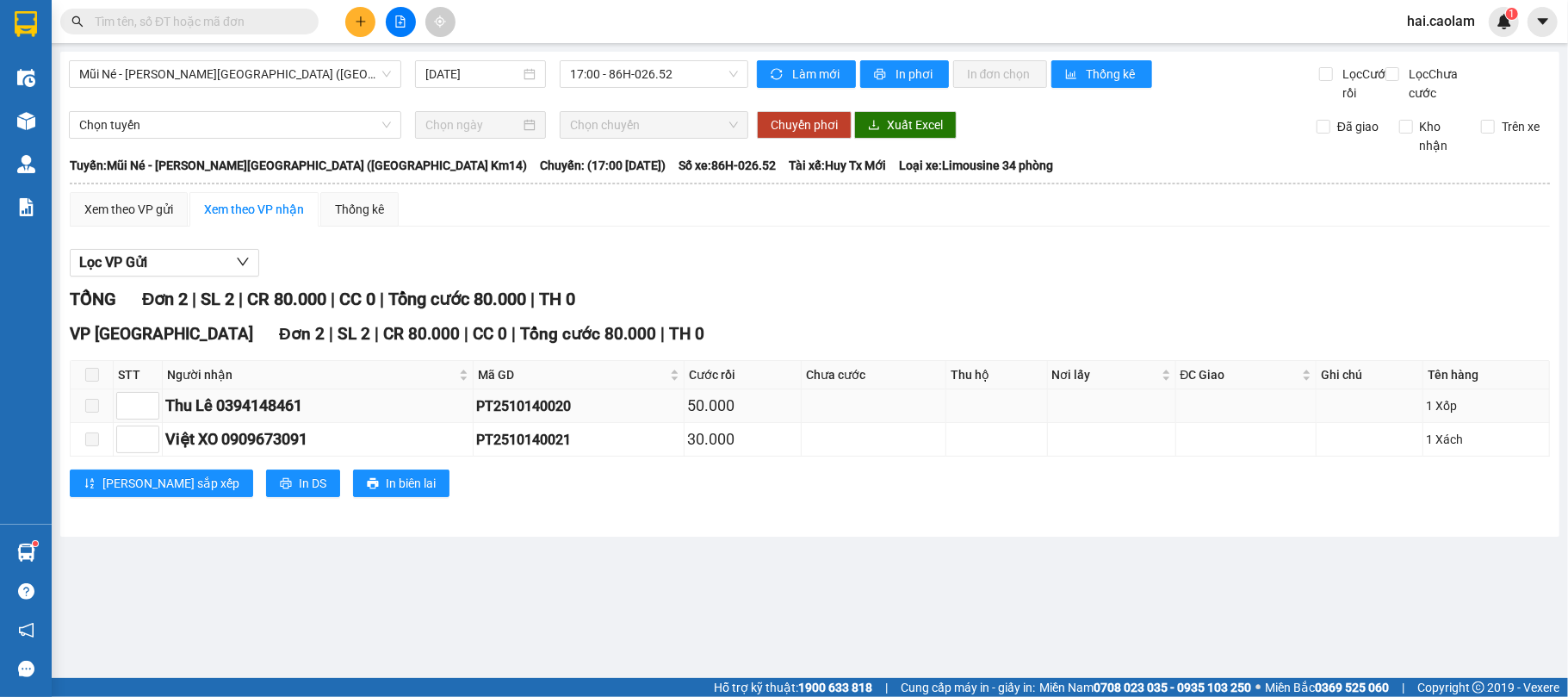
click at [421, 418] on div "Thu Lê 0394148461" at bounding box center [317, 405] width 304 height 24
click at [507, 423] on td "PT2510140020" at bounding box center [578, 405] width 211 height 33
click at [487, 450] on div "PT2510140021" at bounding box center [578, 439] width 205 height 22
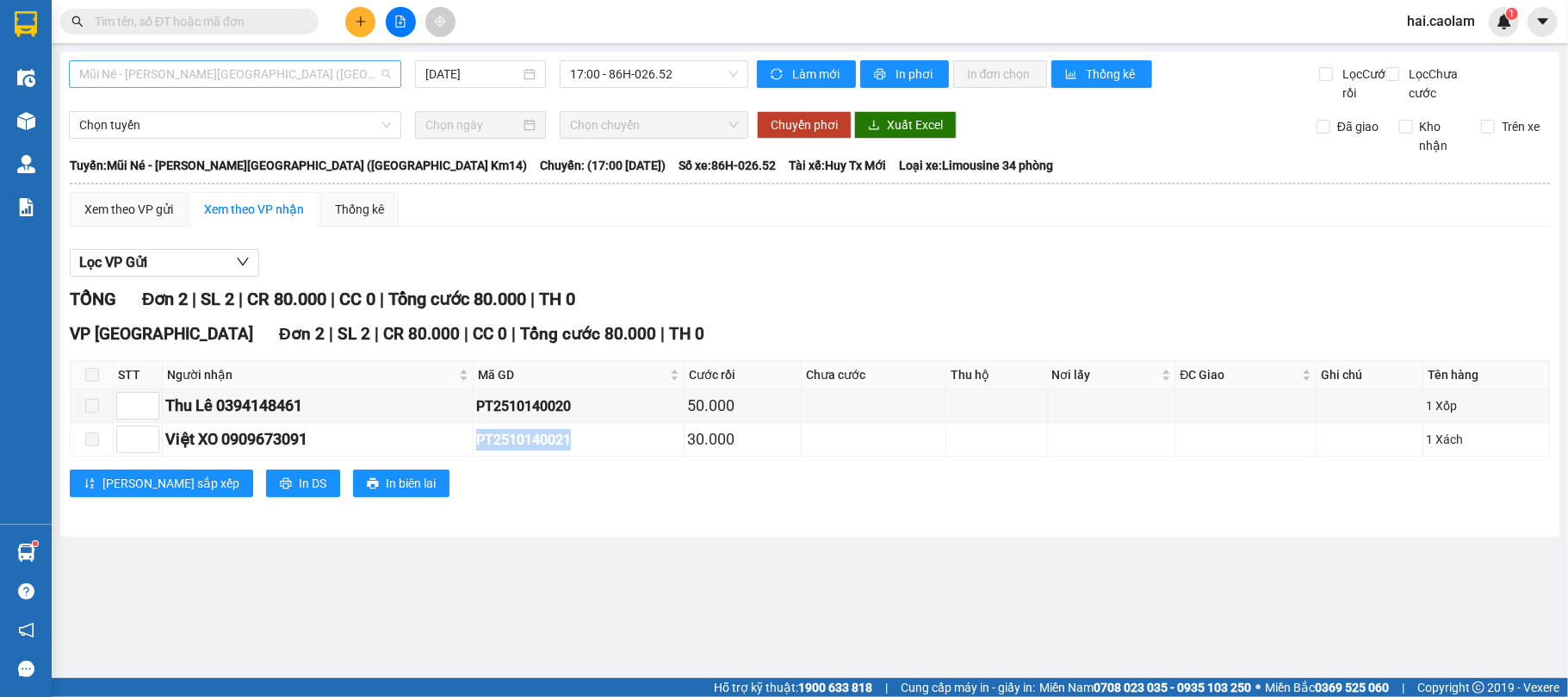
click at [287, 73] on span "Mũi Né - [PERSON_NAME][GEOGRAPHIC_DATA] ([GEOGRAPHIC_DATA] Km14)" at bounding box center [234, 74] width 312 height 26
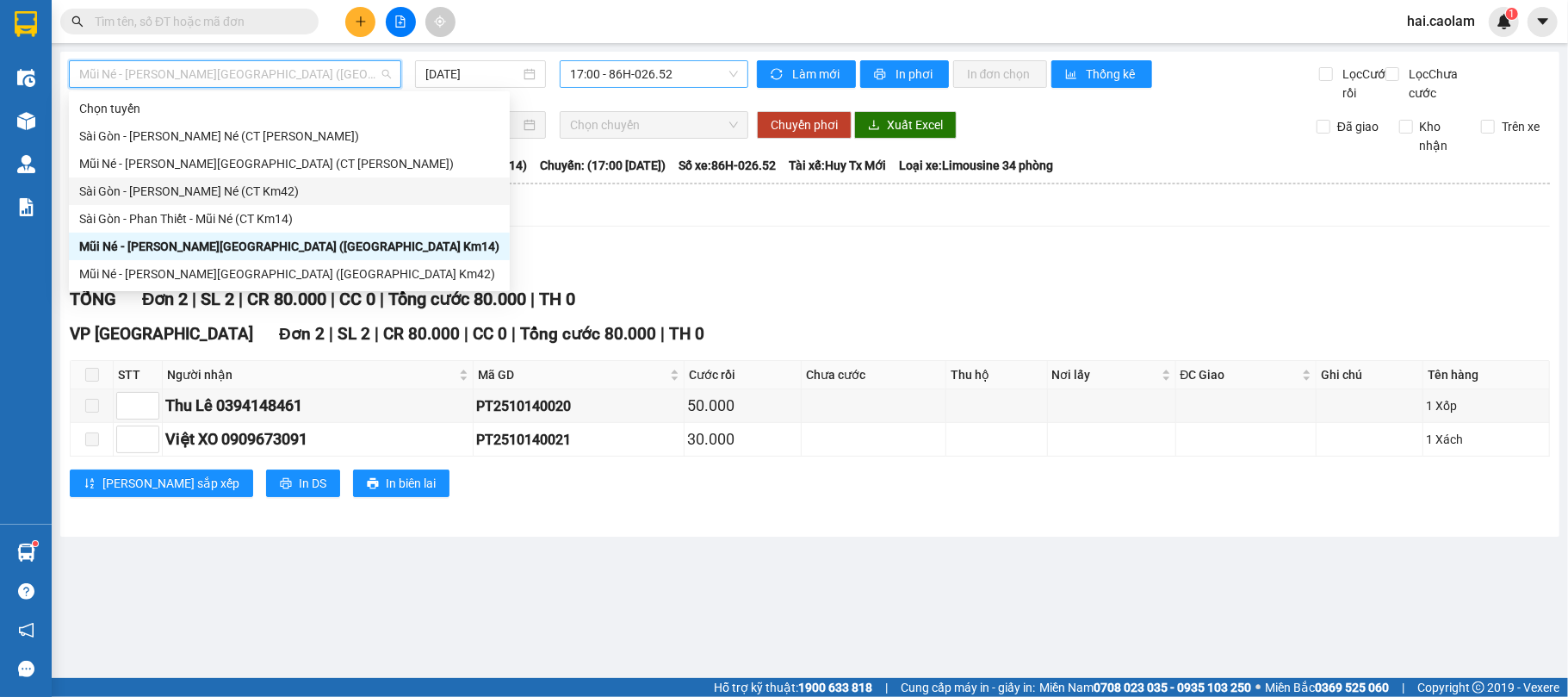
click at [676, 69] on span "17:00 - 86H-026.52" at bounding box center [654, 74] width 168 height 26
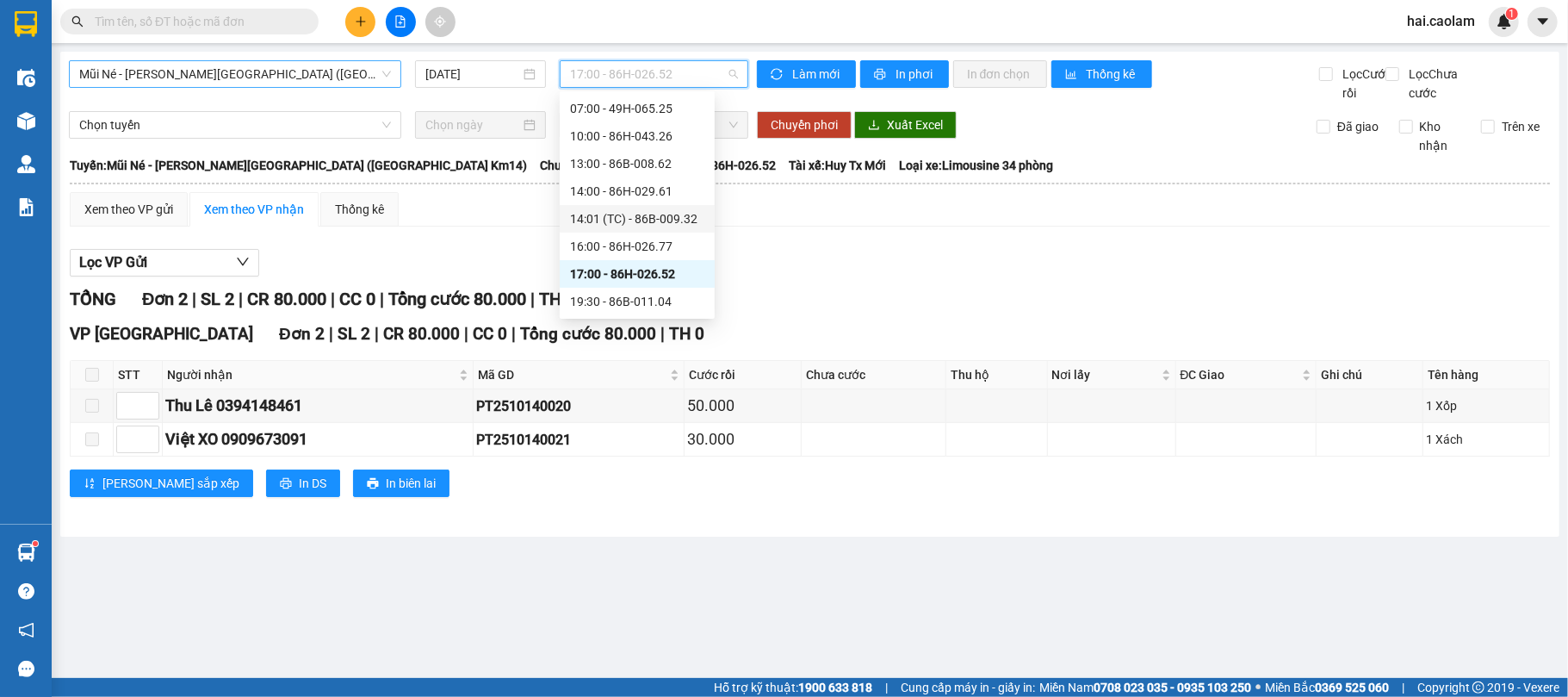
click at [338, 67] on span "Mũi Né - [PERSON_NAME][GEOGRAPHIC_DATA] ([GEOGRAPHIC_DATA] Km14)" at bounding box center [234, 74] width 312 height 26
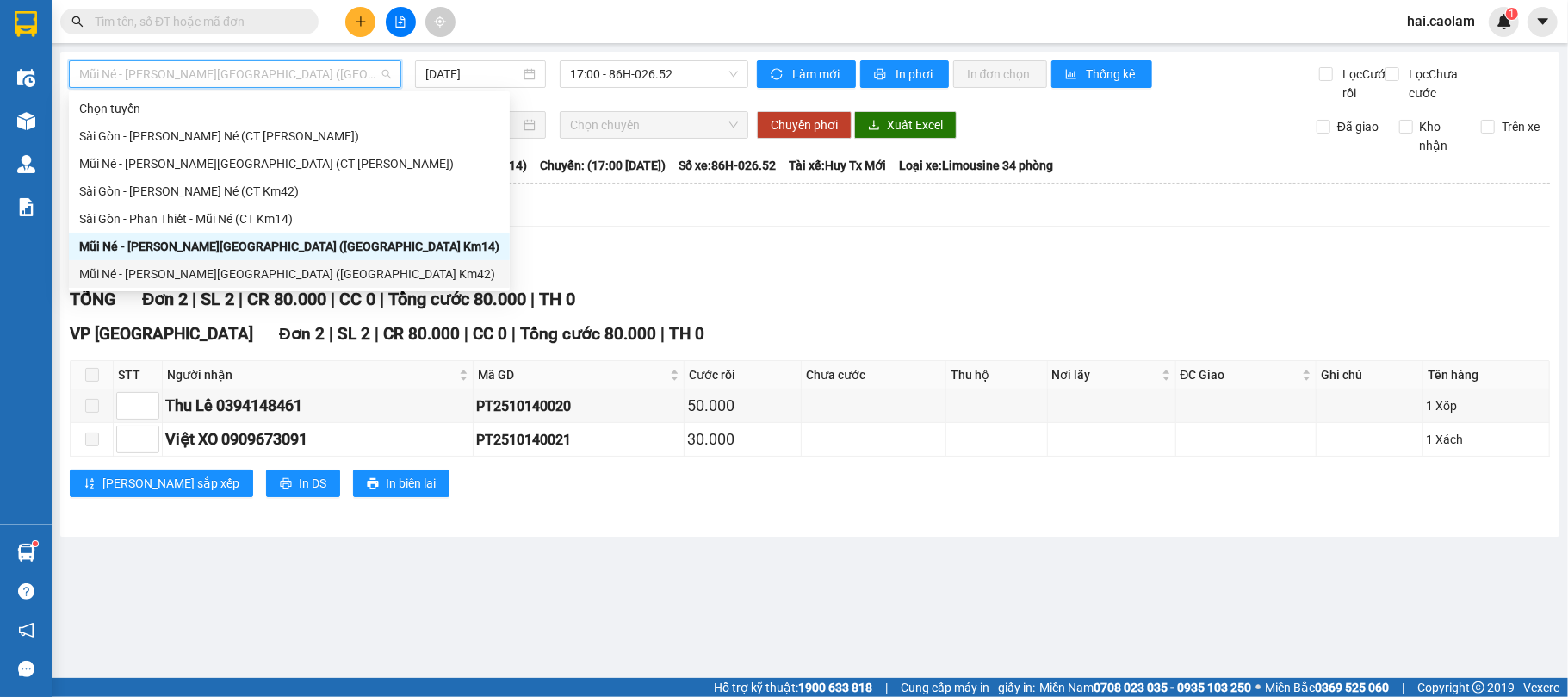
click at [236, 267] on div "Mũi Né - [PERSON_NAME][GEOGRAPHIC_DATA] ([GEOGRAPHIC_DATA] Km42)" at bounding box center [289, 273] width 420 height 19
type input "[DATE]"
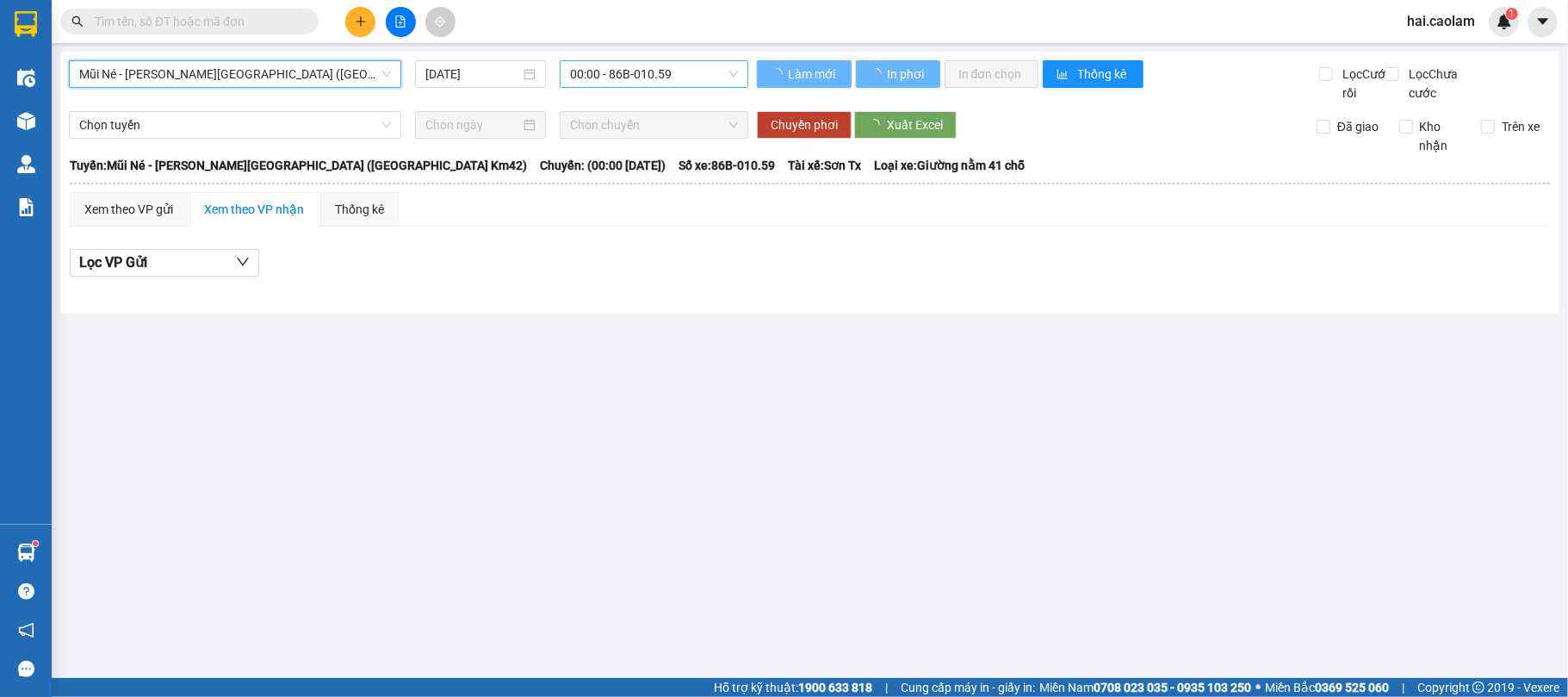
click at [640, 83] on span "00:00 - 86B-010.59" at bounding box center [654, 74] width 168 height 26
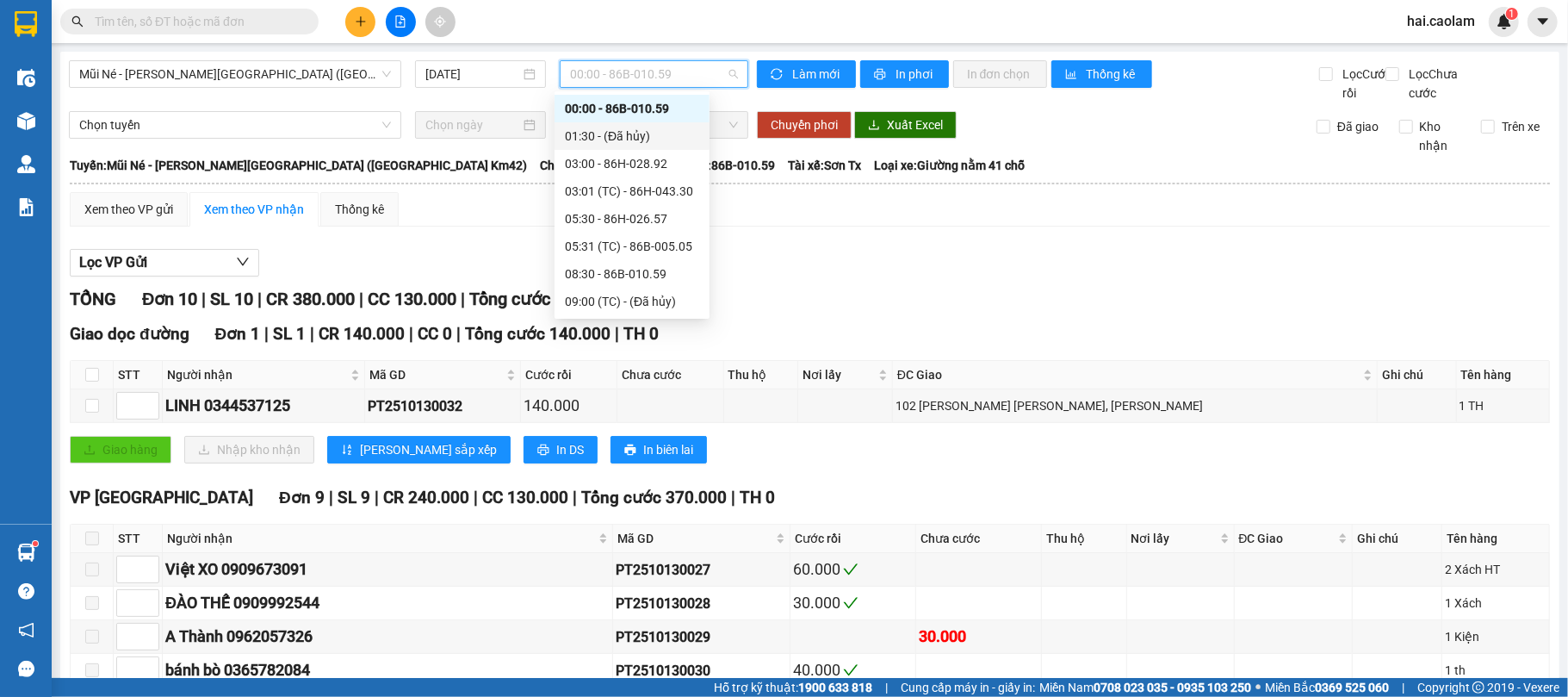
scroll to position [165, 0]
click at [646, 222] on div "15:00 - 86H-043.41" at bounding box center [632, 218] width 135 height 19
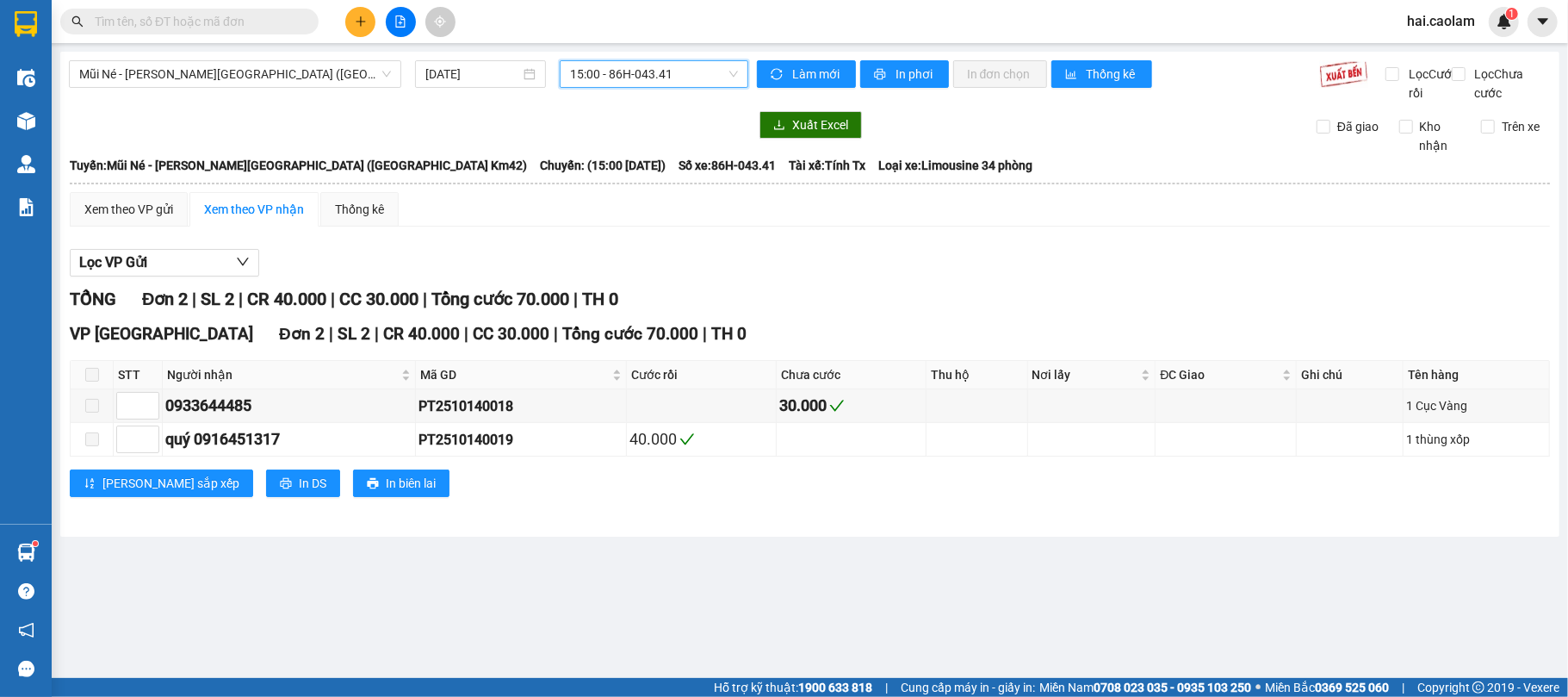
click at [662, 73] on span "15:00 - 86H-043.41" at bounding box center [654, 74] width 168 height 26
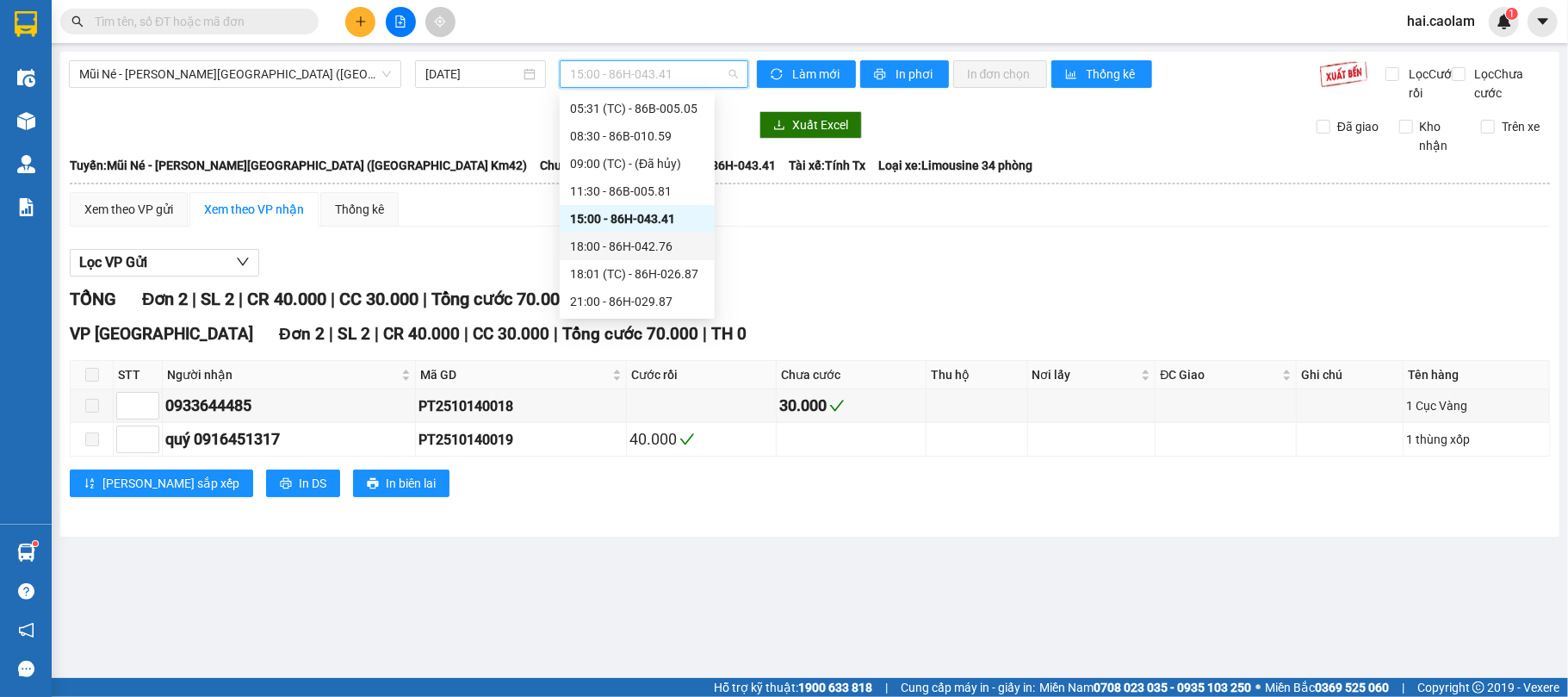
click at [642, 253] on div "18:00 - 86H-042.76" at bounding box center [637, 246] width 155 height 28
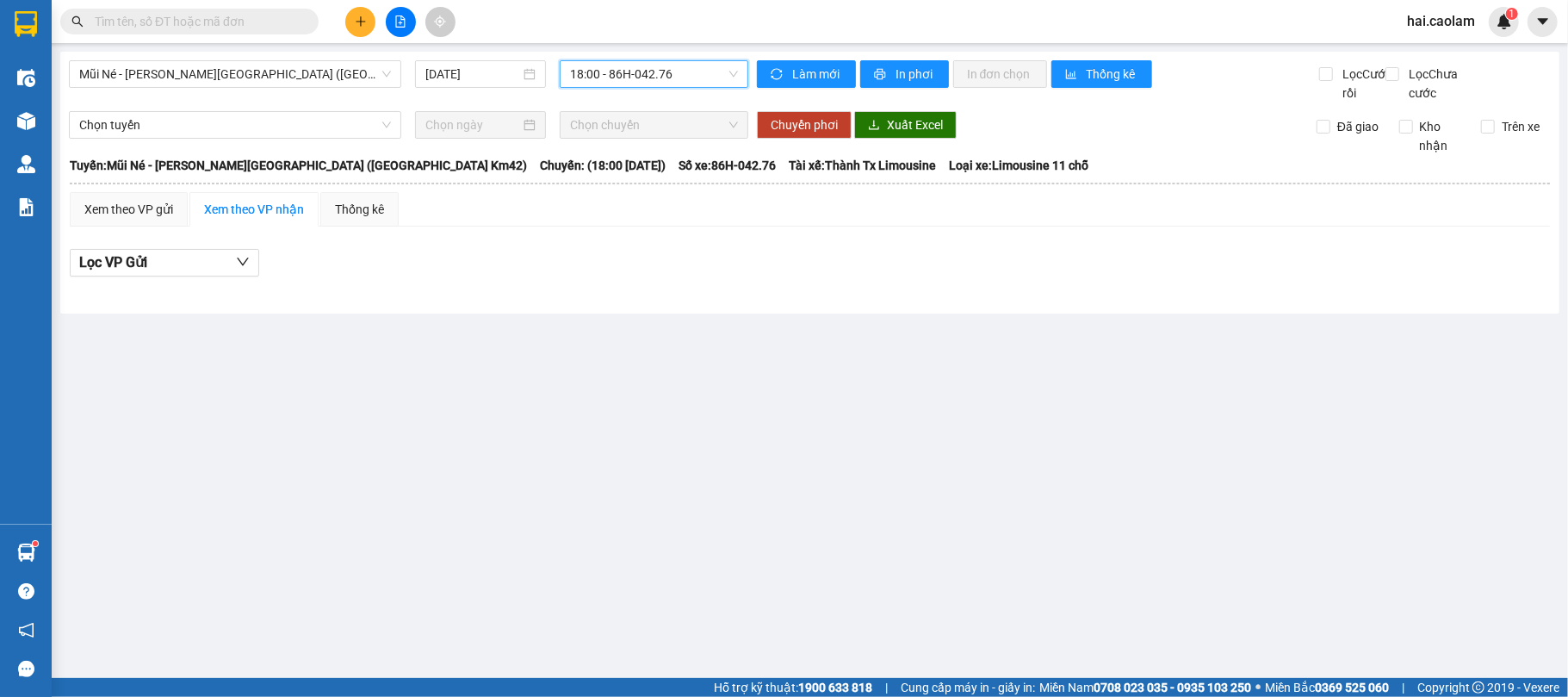
click at [675, 70] on span "18:00 - 86H-042.76" at bounding box center [654, 74] width 168 height 26
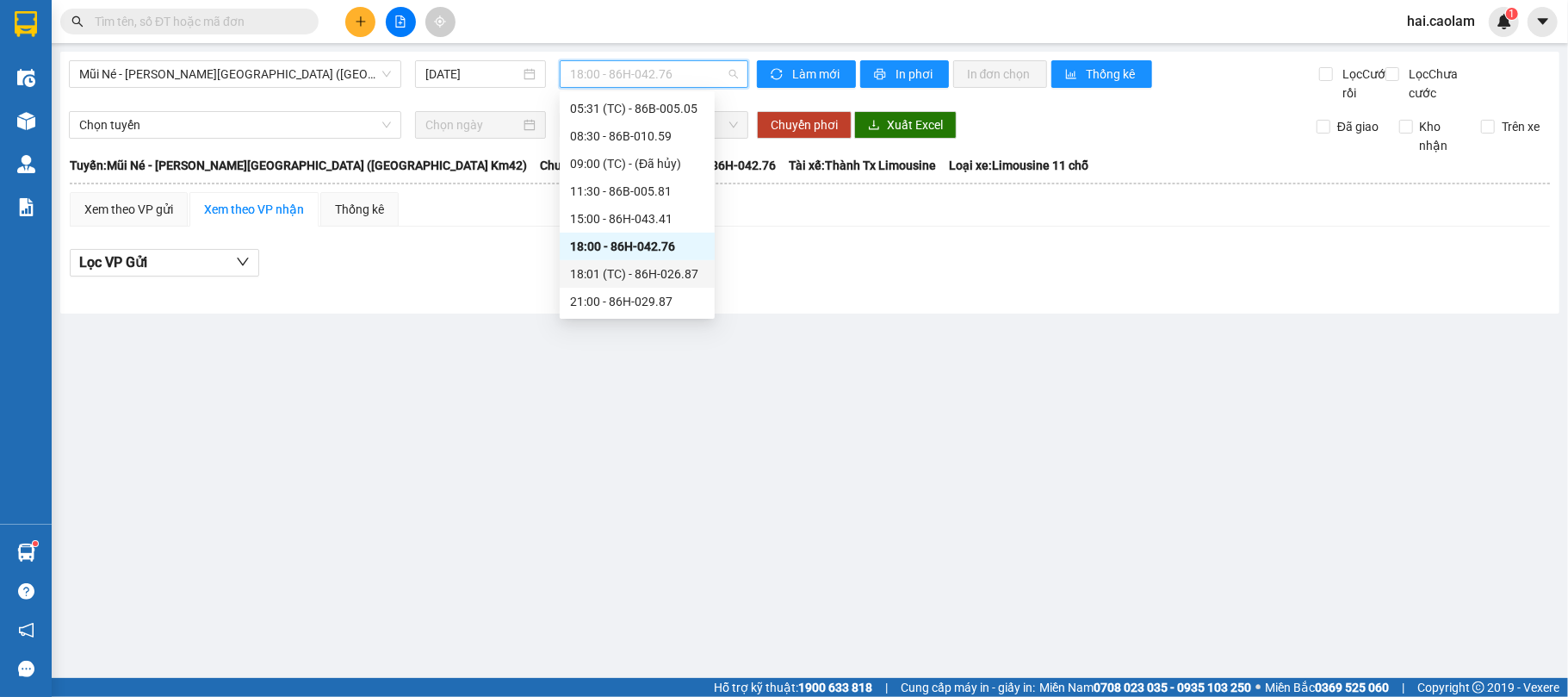
click at [638, 267] on div "18:01 (TC) - 86H-026.87" at bounding box center [638, 273] width 135 height 19
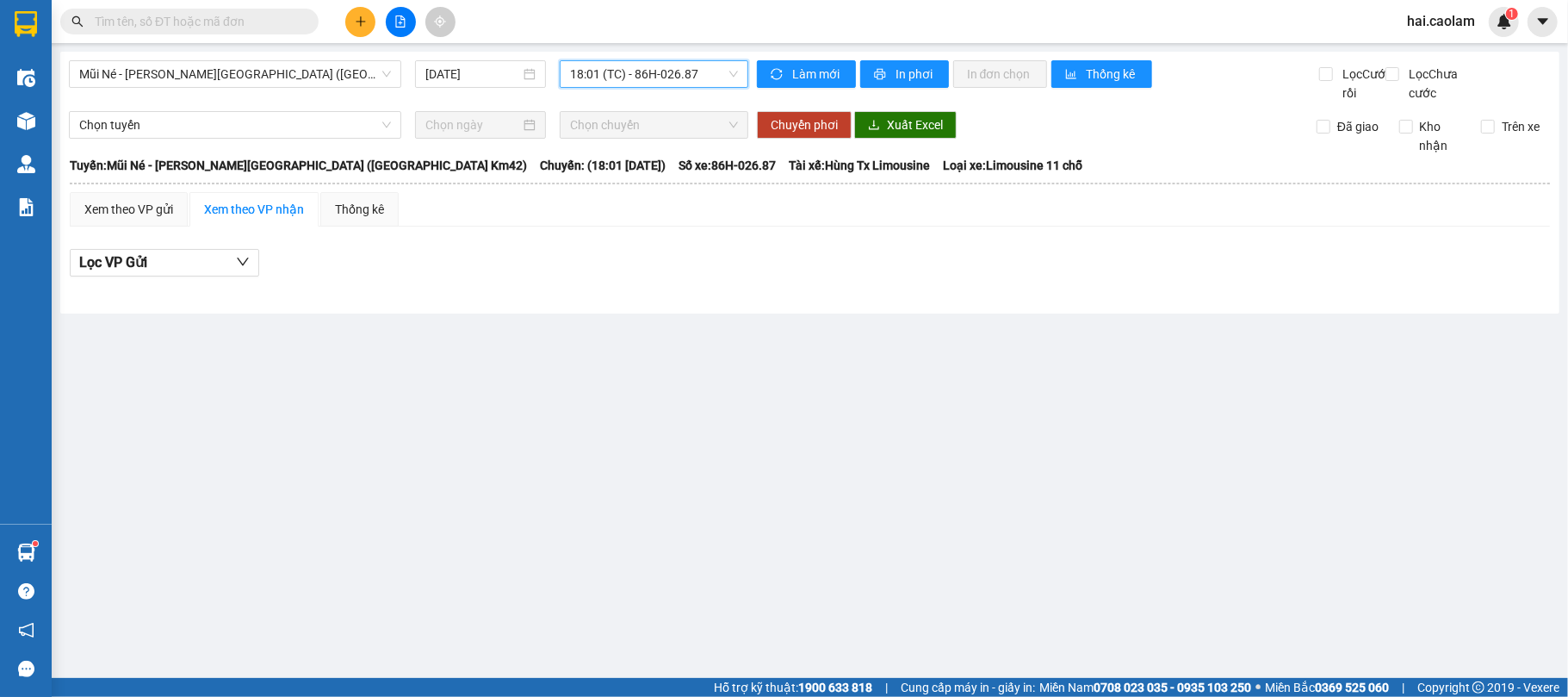
click at [644, 60] on div "18:01 (TC) - 86H-026.87" at bounding box center [654, 74] width 189 height 28
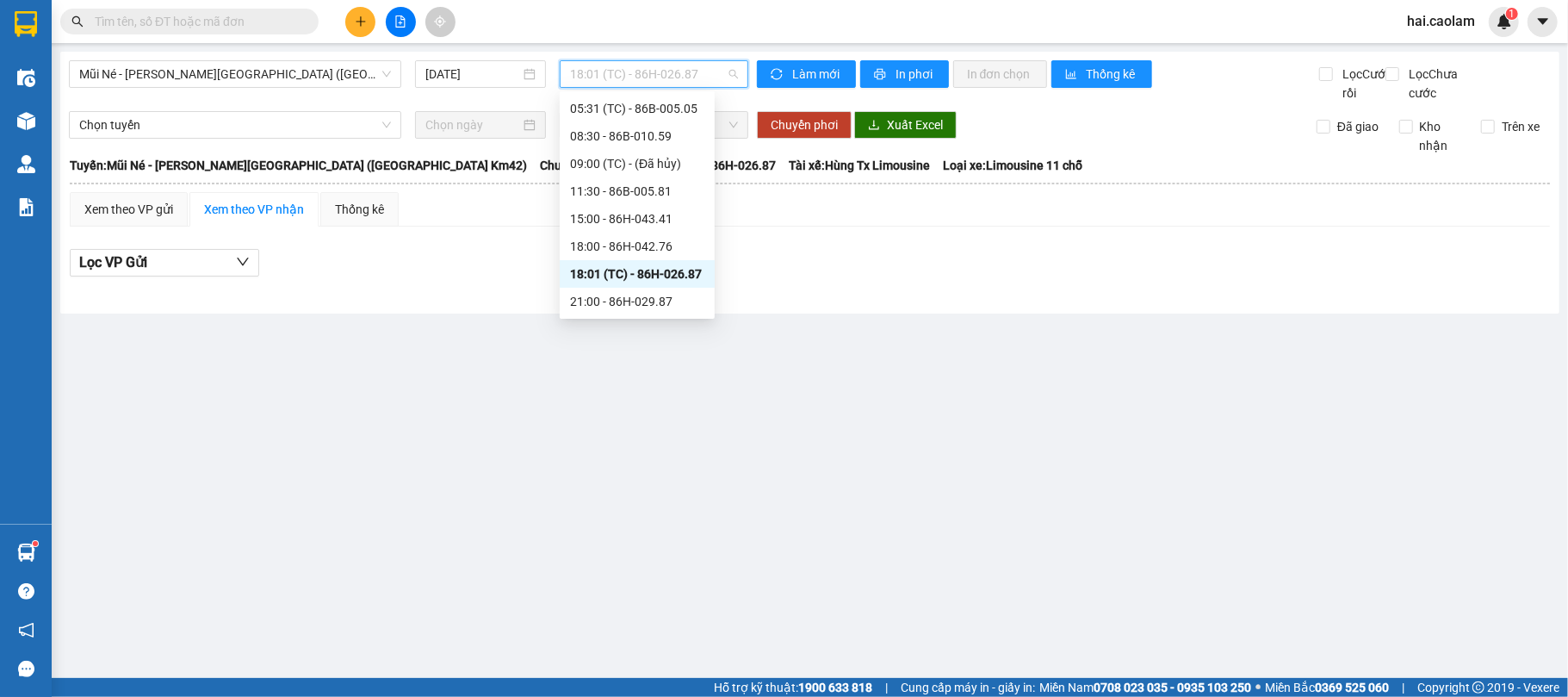
click at [251, 96] on div "Mũi Né - [PERSON_NAME][GEOGRAPHIC_DATA] ([GEOGRAPHIC_DATA] Km42) [DATE] 18:01 (…" at bounding box center [409, 81] width 679 height 42
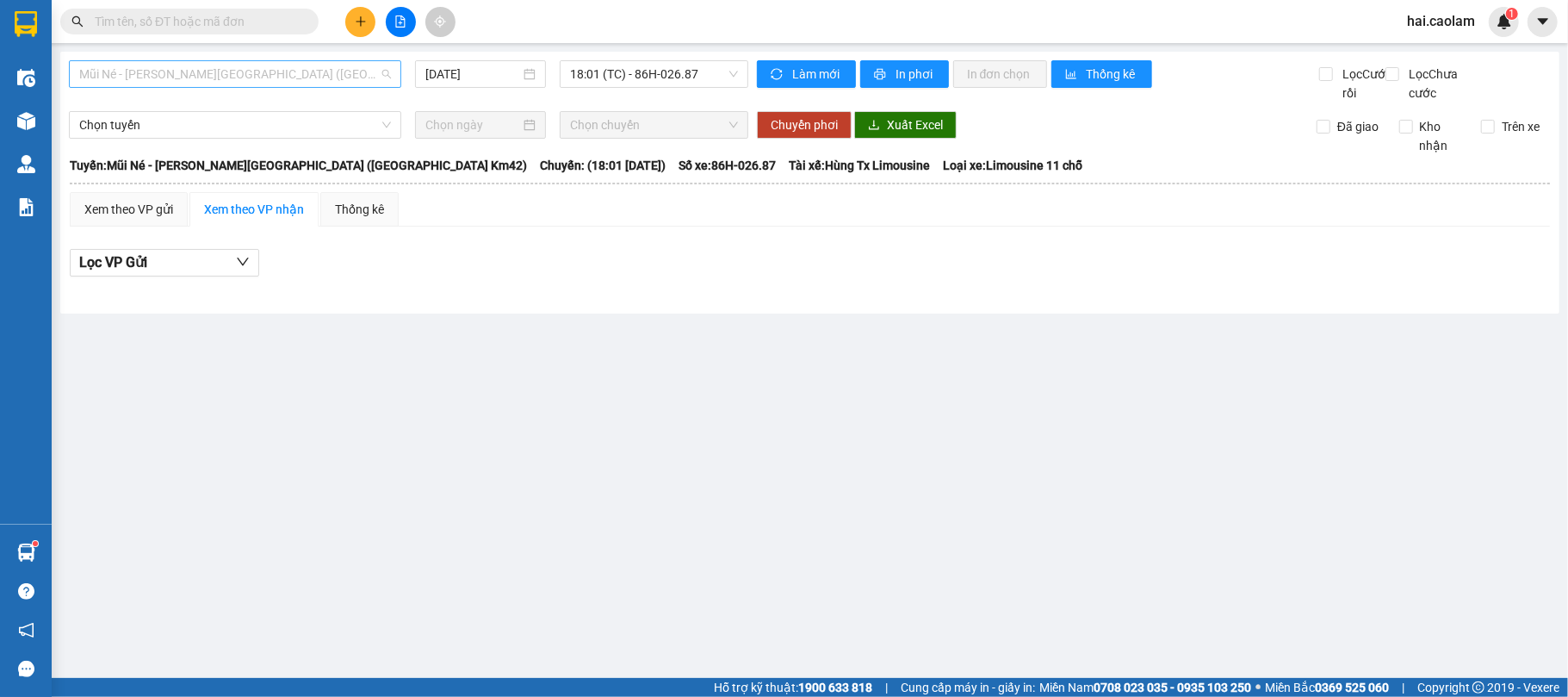
click at [260, 75] on span "Mũi Né - [PERSON_NAME][GEOGRAPHIC_DATA] ([GEOGRAPHIC_DATA] Km42)" at bounding box center [234, 74] width 312 height 26
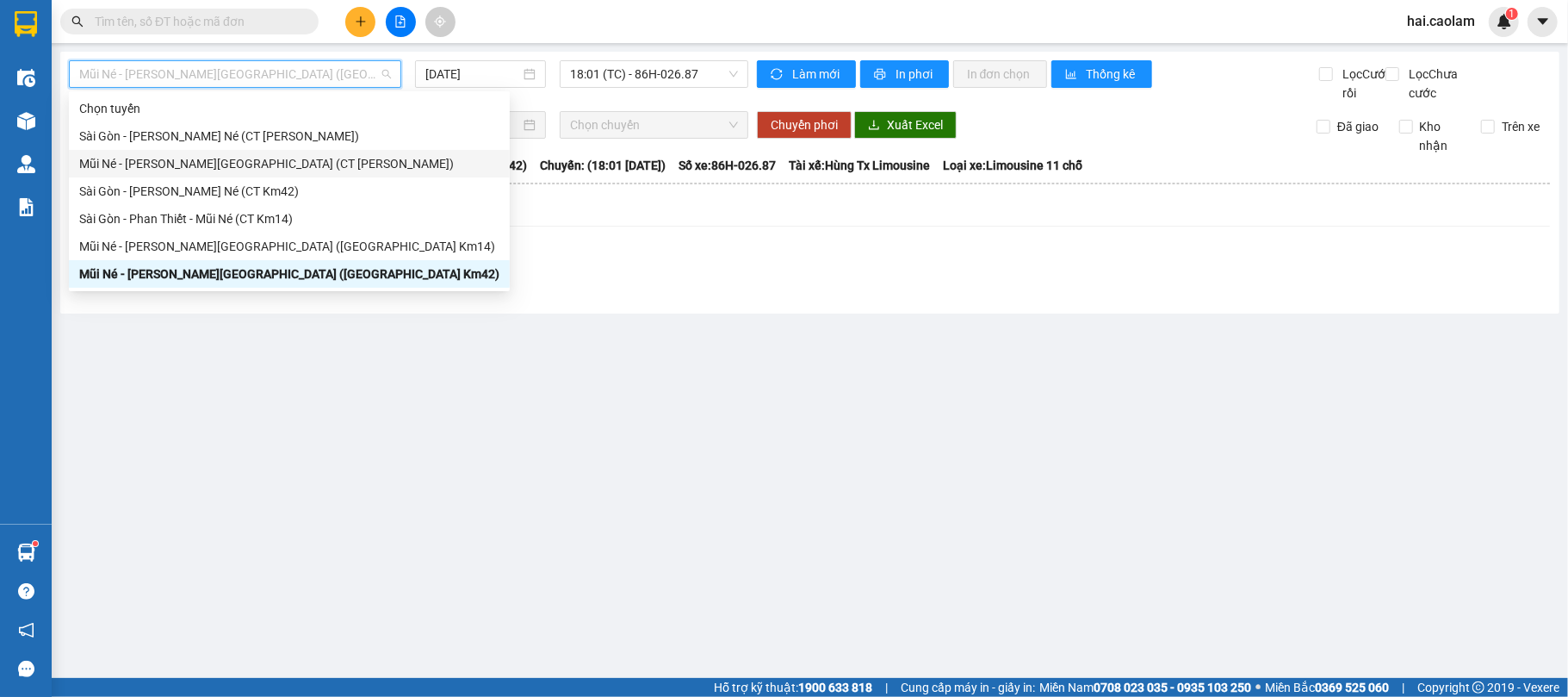
click at [267, 165] on div "Mũi Né - [PERSON_NAME][GEOGRAPHIC_DATA] (CT [PERSON_NAME])" at bounding box center [289, 163] width 420 height 19
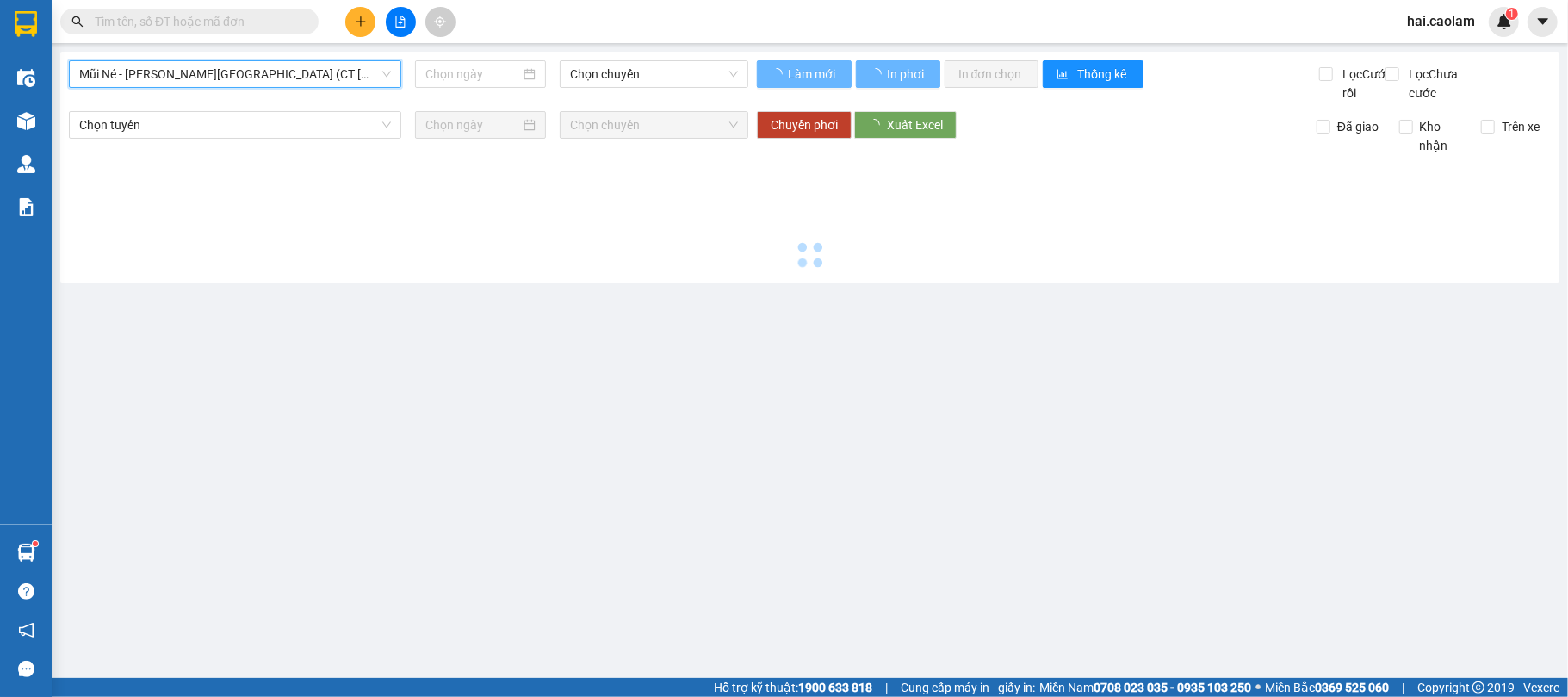
type input "[DATE]"
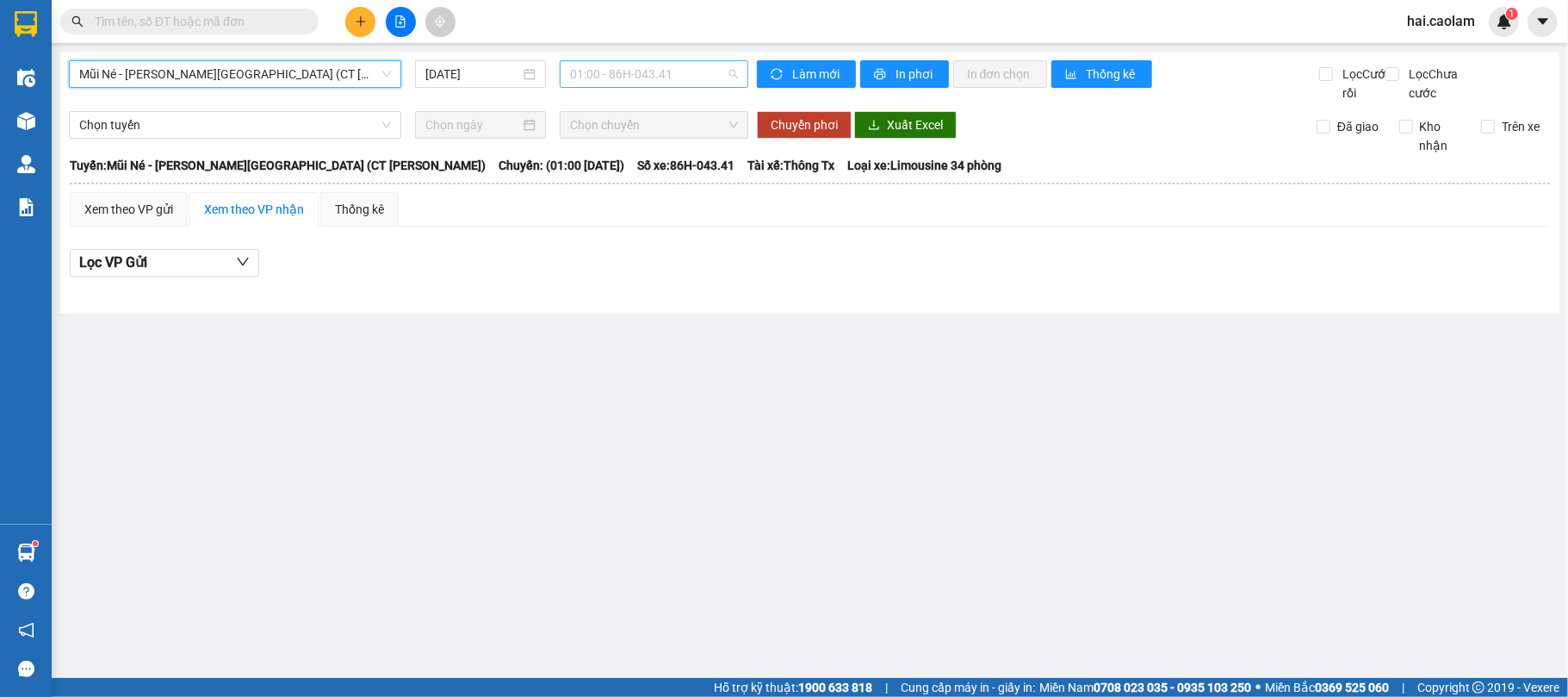
click at [641, 75] on span "01:00 - 86H-043.41" at bounding box center [654, 74] width 168 height 26
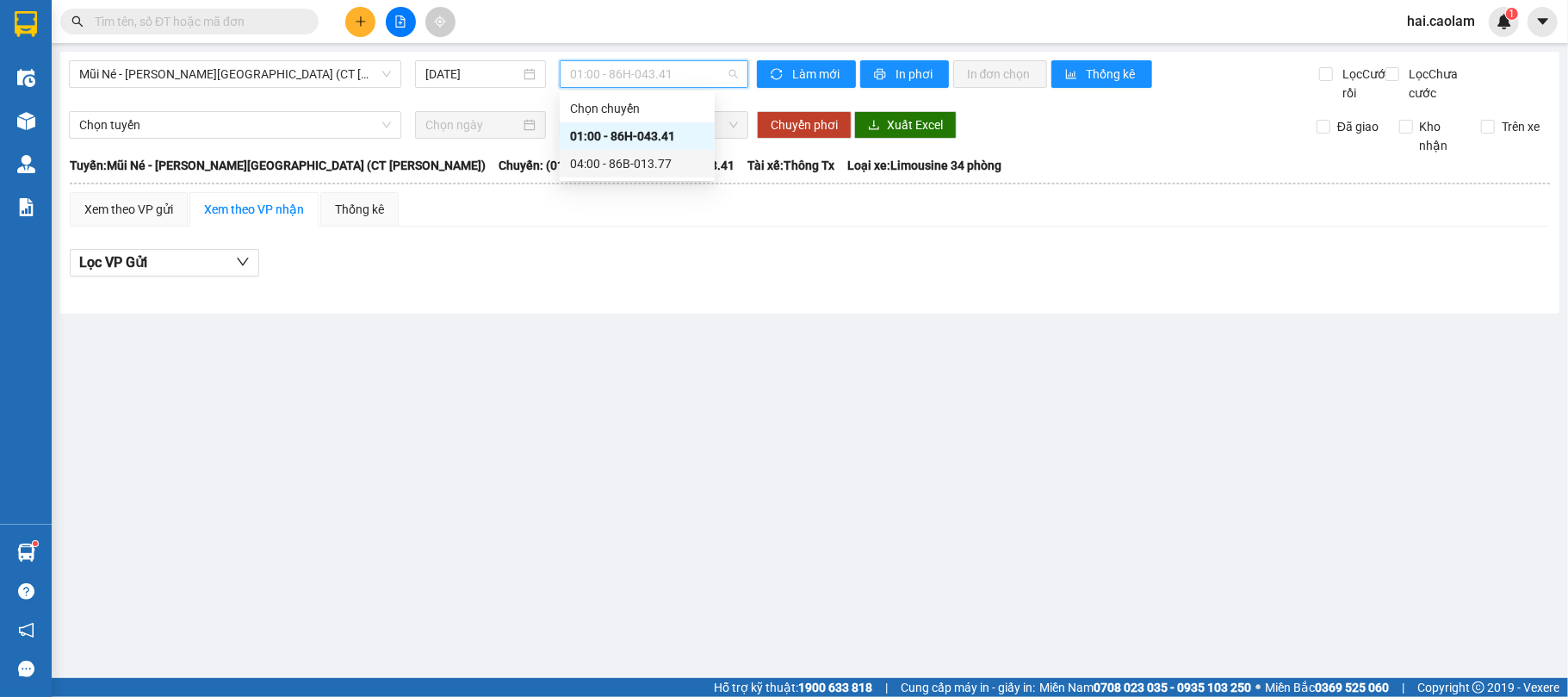
click at [639, 163] on div "04:00 - 86B-013.77" at bounding box center [638, 163] width 135 height 19
click at [702, 80] on span "04:00 - 86B-013.77" at bounding box center [654, 74] width 168 height 26
click at [236, 64] on span "Mũi Né - [PERSON_NAME][GEOGRAPHIC_DATA] (CT [PERSON_NAME])" at bounding box center [234, 74] width 312 height 26
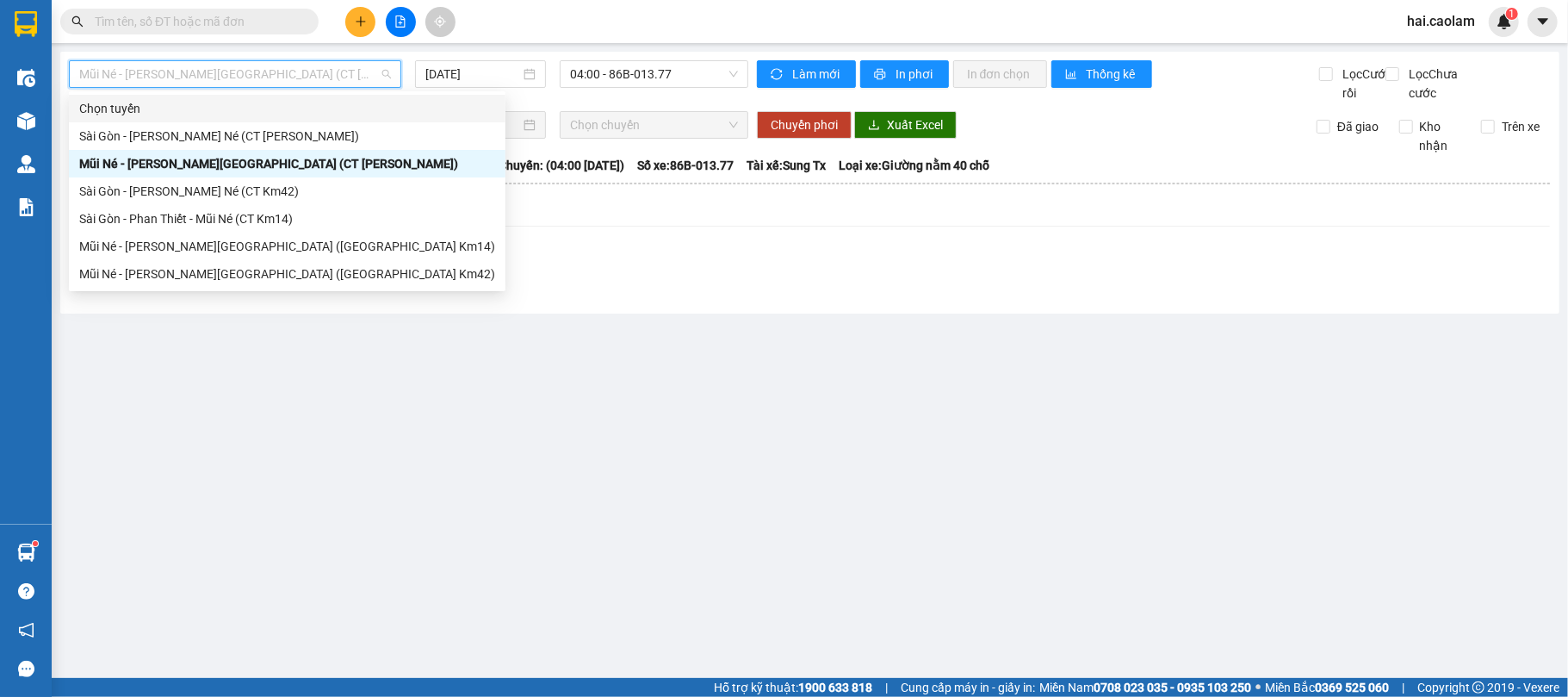
click at [210, 26] on input "text" at bounding box center [196, 21] width 203 height 19
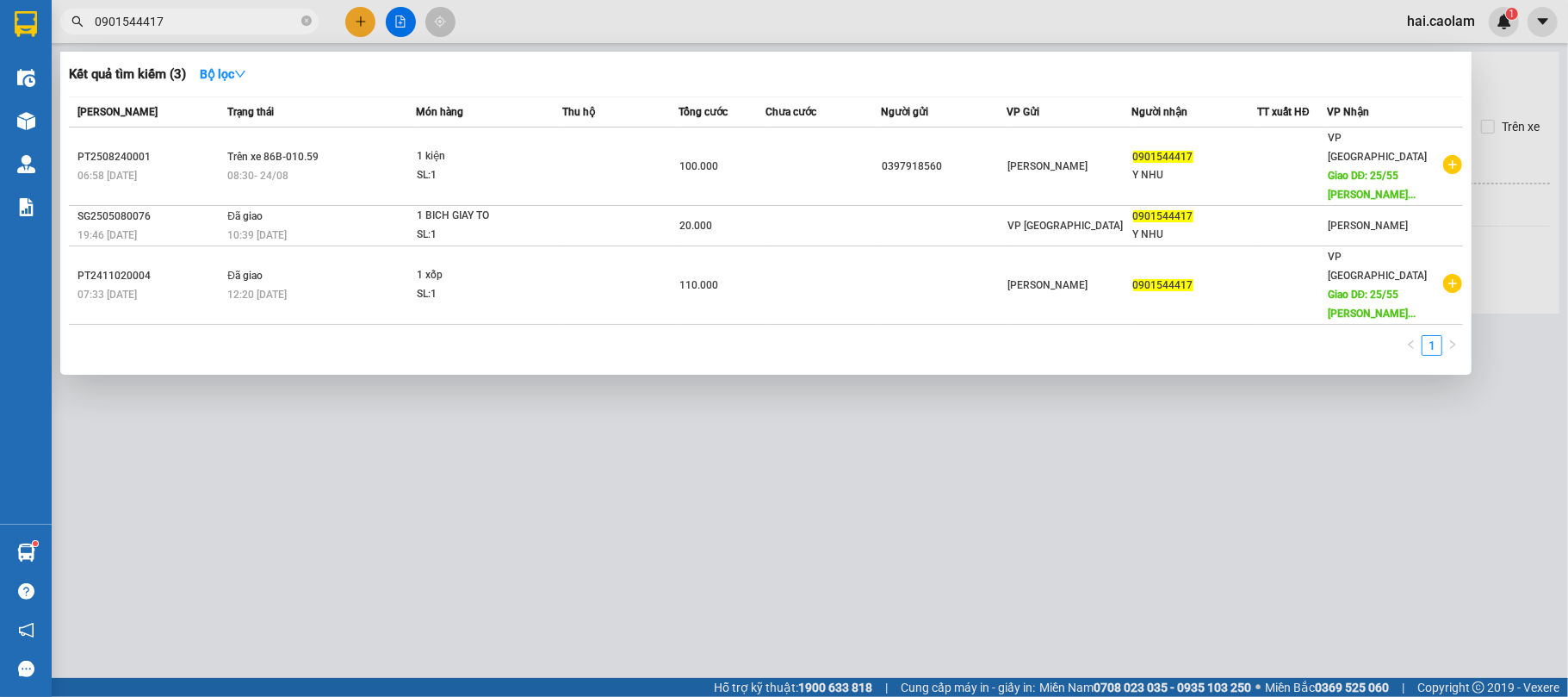
type input "0901544417"
click at [563, 424] on div at bounding box center [784, 348] width 1568 height 697
click at [274, 31] on span "0901544417" at bounding box center [189, 22] width 259 height 26
click at [276, 25] on input "0901544417" at bounding box center [196, 21] width 203 height 19
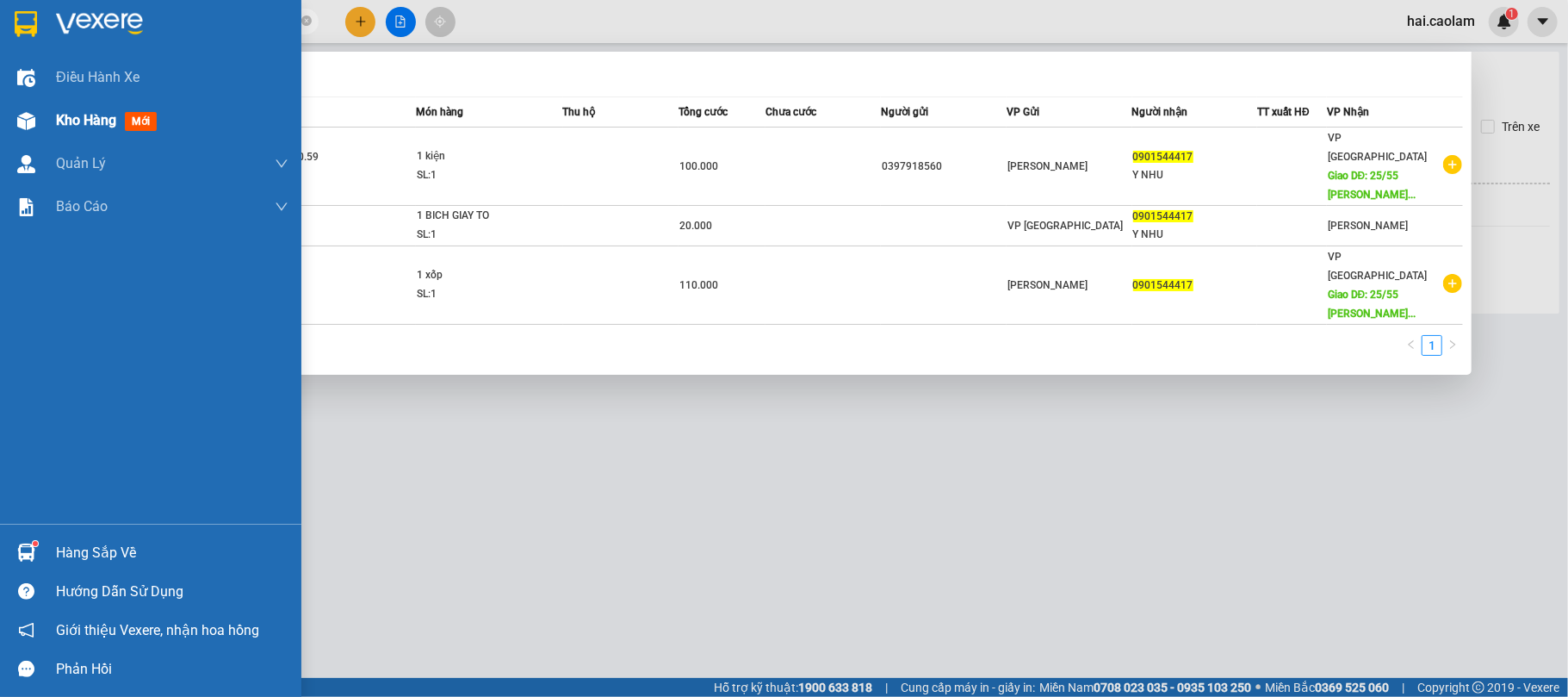
click at [43, 125] on div "Kho hàng mới" at bounding box center [151, 120] width 302 height 43
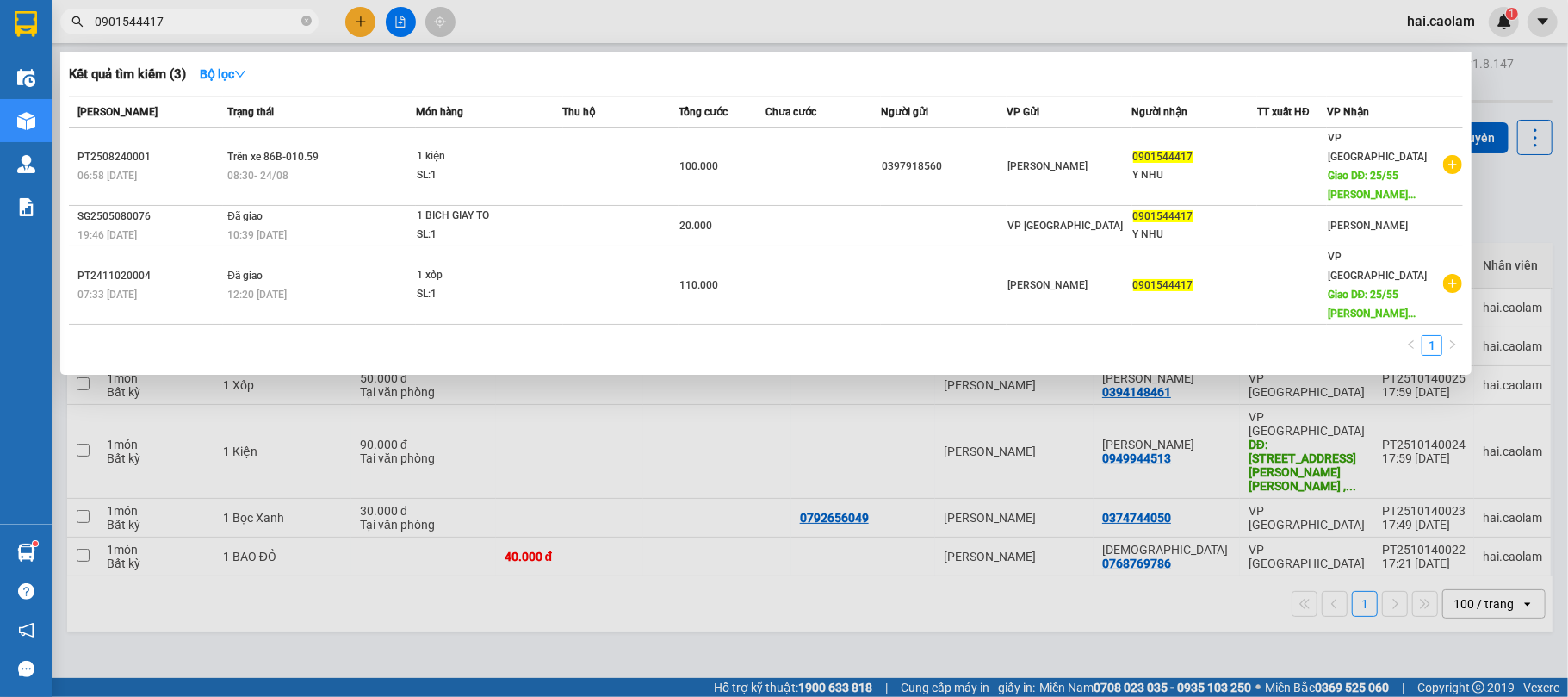
click at [580, 567] on div at bounding box center [784, 348] width 1568 height 697
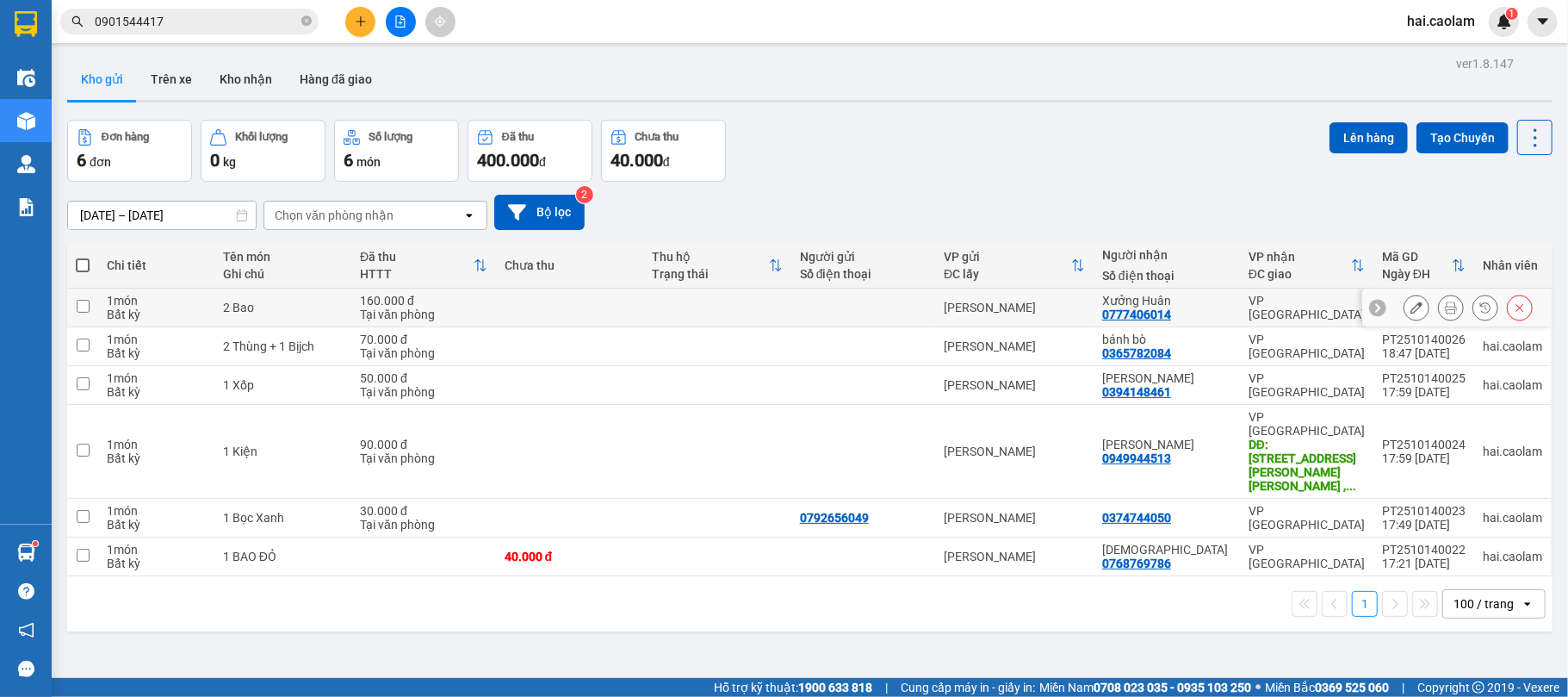
click at [146, 310] on div "Bất kỳ" at bounding box center [156, 313] width 99 height 13
checkbox input "true"
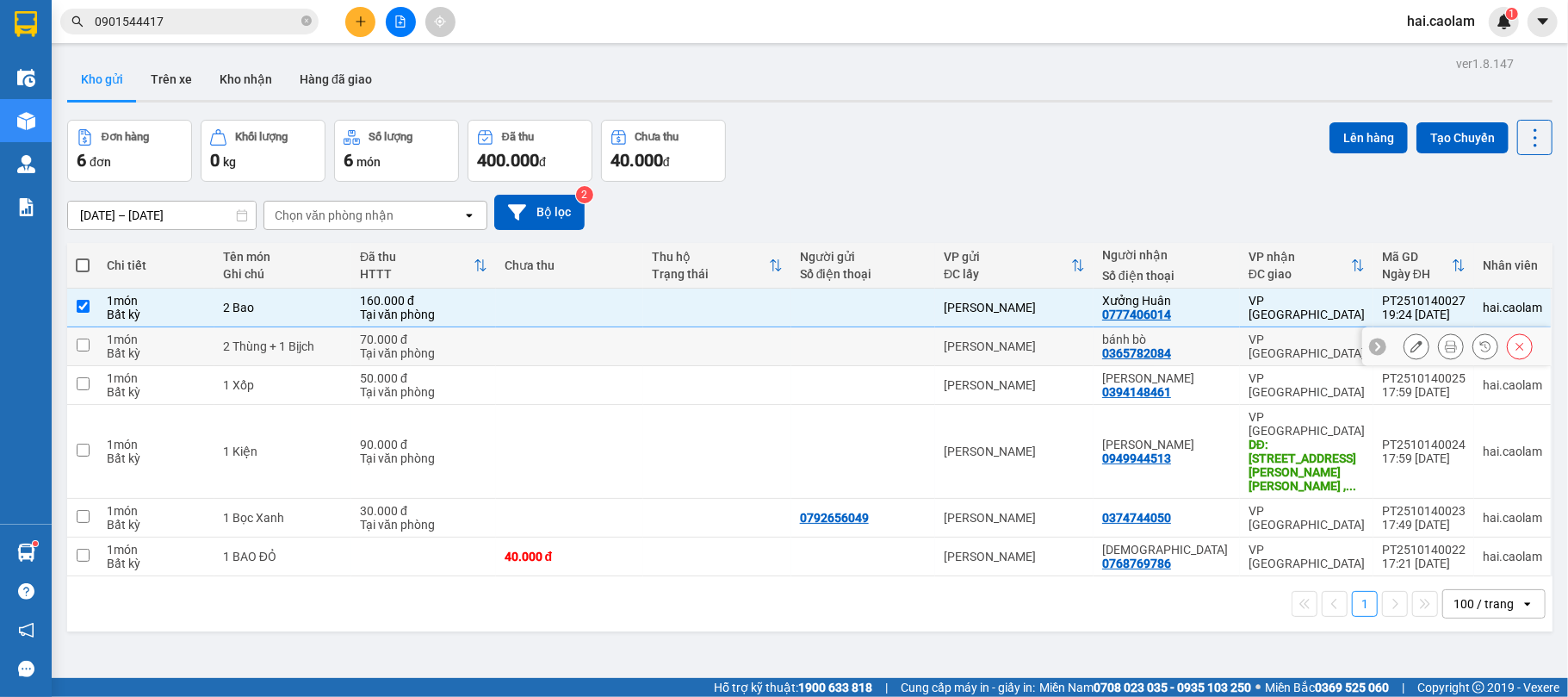
click at [137, 357] on div "Bất kỳ" at bounding box center [156, 352] width 99 height 13
checkbox input "true"
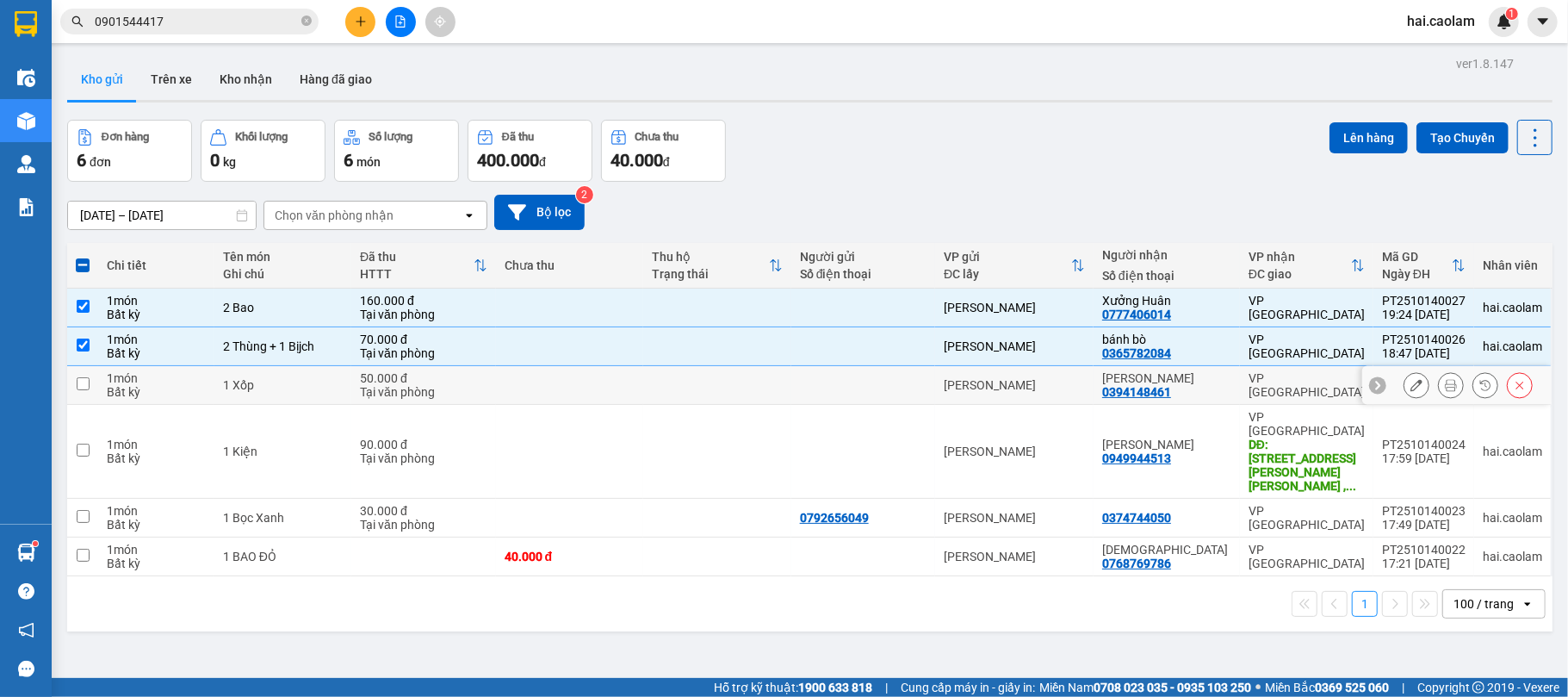
drag, startPoint x: 126, startPoint y: 390, endPoint x: 131, endPoint y: 401, distance: 12.1
click at [128, 394] on div "Bất kỳ" at bounding box center [156, 392] width 99 height 13
checkbox input "true"
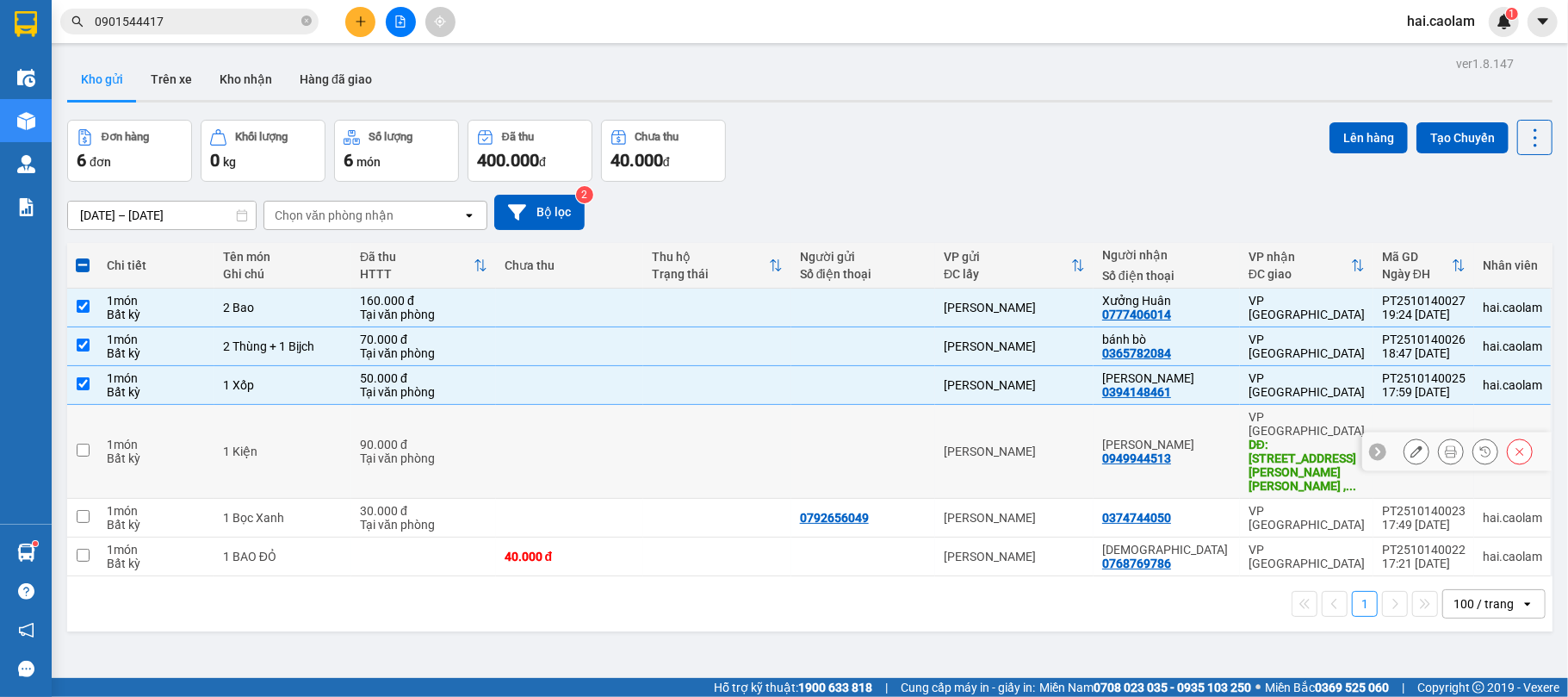
click at [160, 437] on div "1 món" at bounding box center [156, 444] width 99 height 13
checkbox input "true"
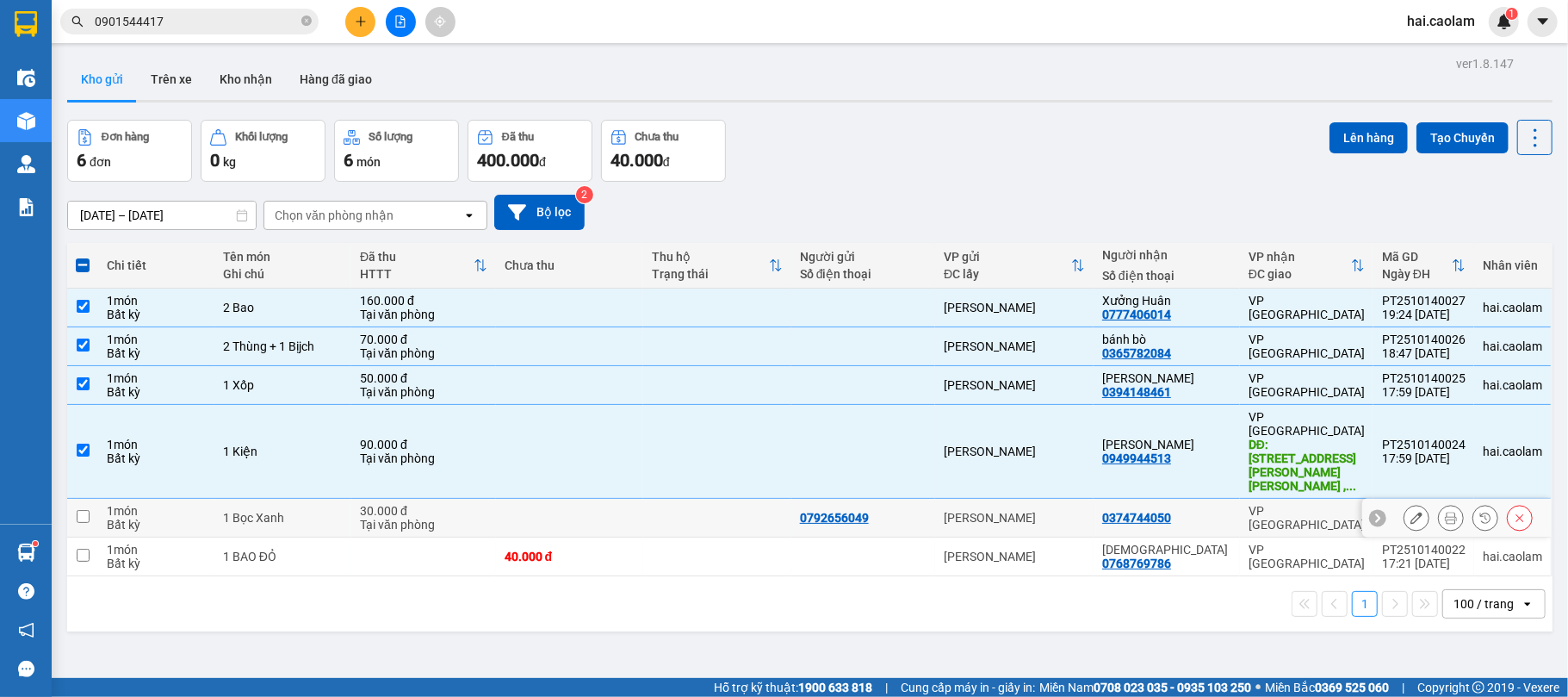
click at [215, 498] on td "1 món Bất kỳ" at bounding box center [155, 517] width 116 height 39
checkbox input "true"
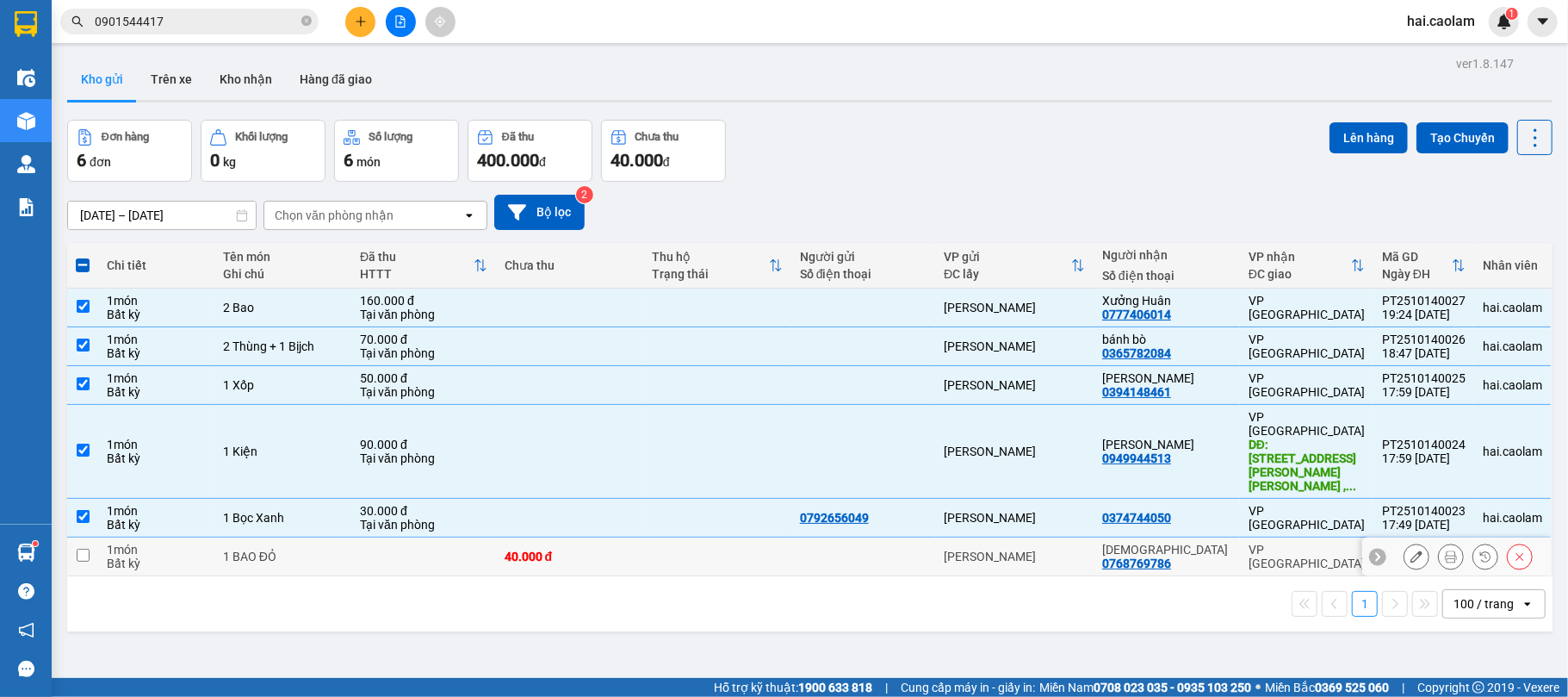
click at [313, 550] on div "1 BAO ĐỎ" at bounding box center [282, 556] width 119 height 13
checkbox input "true"
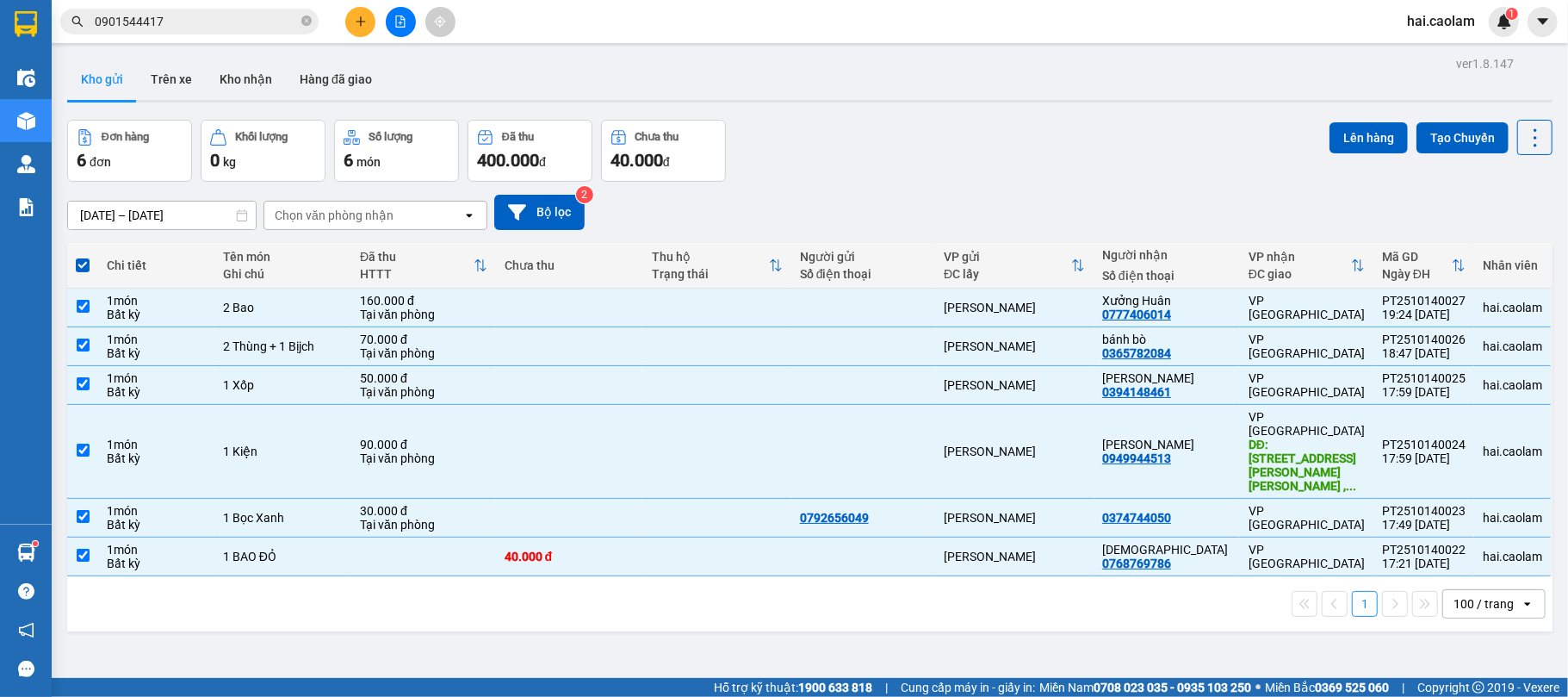
drag, startPoint x: 1317, startPoint y: 129, endPoint x: 1265, endPoint y: 126, distance: 52.1
click at [1329, 129] on button "Lên hàng" at bounding box center [1368, 137] width 78 height 31
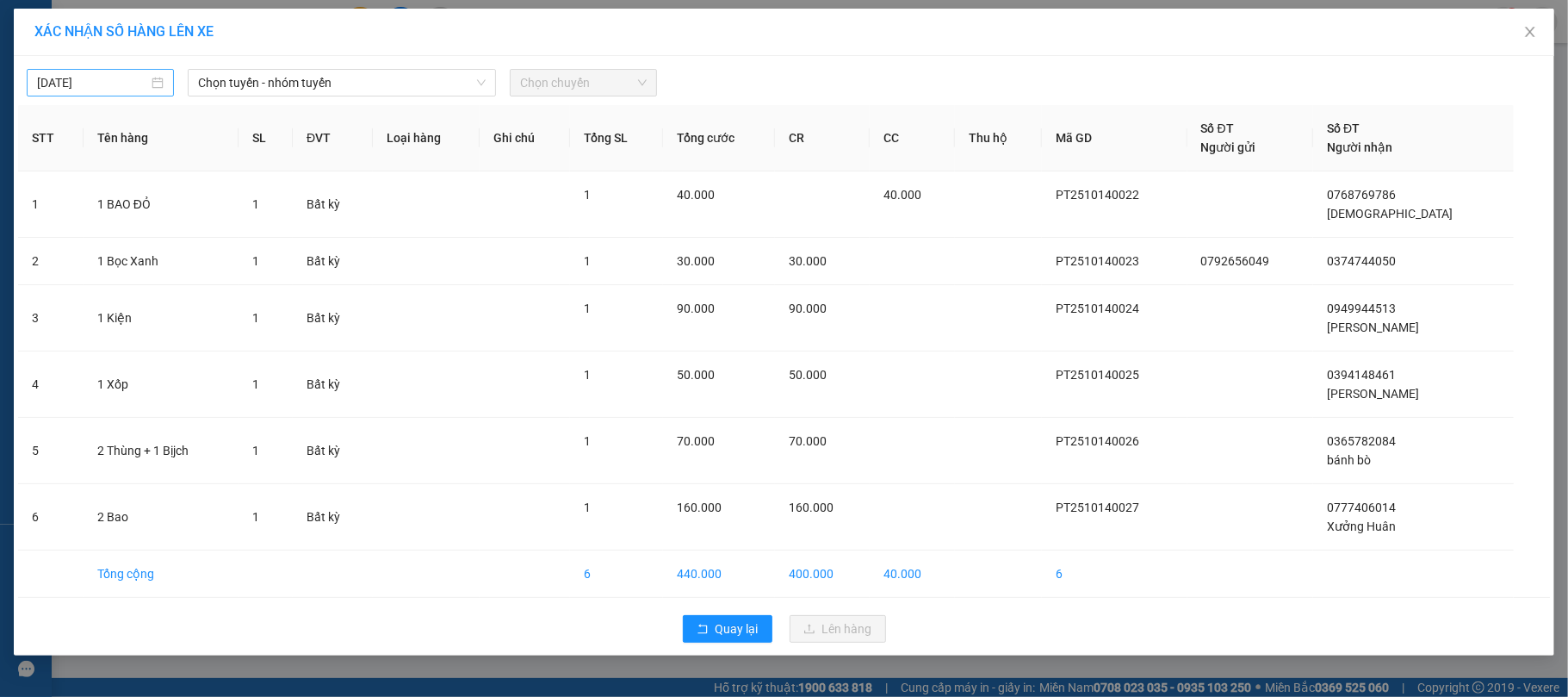
click at [97, 84] on body "Kết quả [PERSON_NAME] ( 3 ) Bộ lọc Mã ĐH Trạng thái Món hàng Thu hộ [PERSON_NAM…" at bounding box center [784, 348] width 1568 height 697
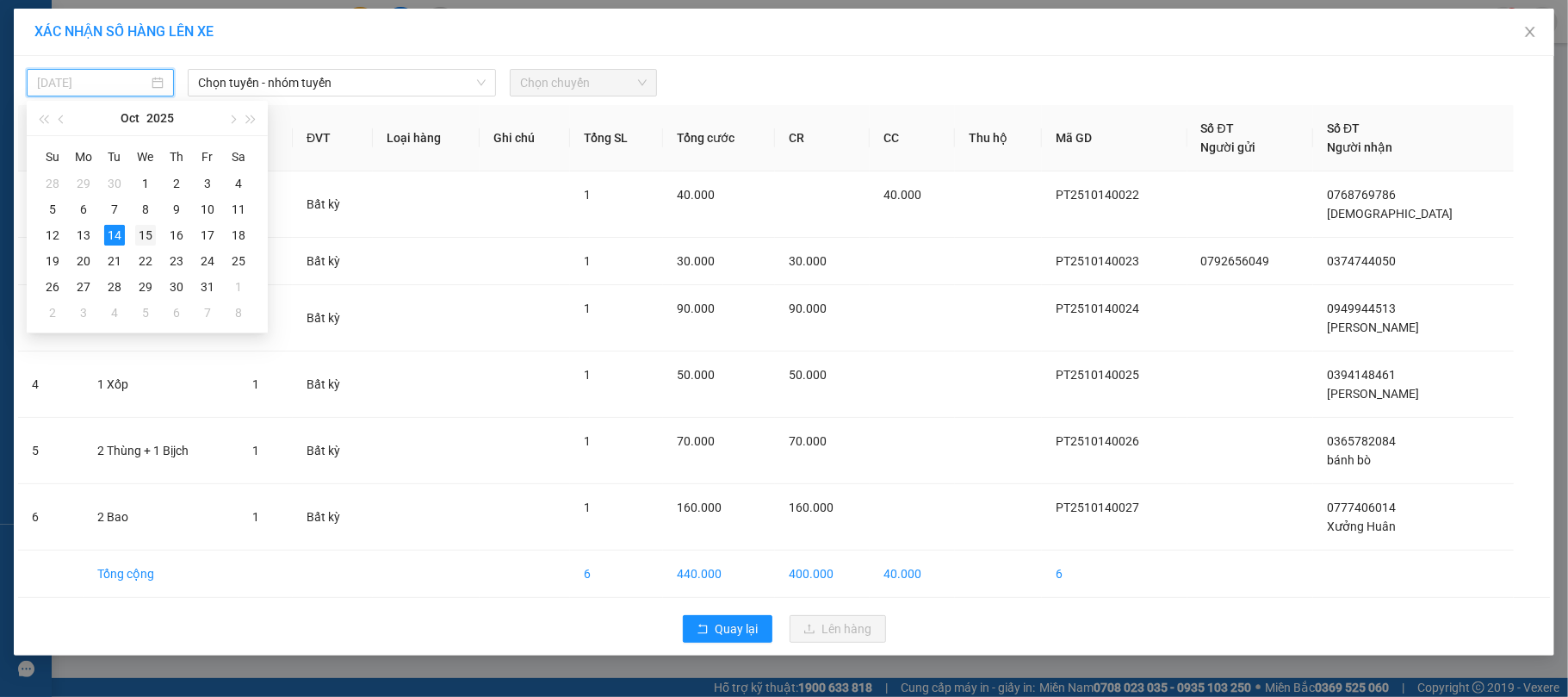
click at [155, 241] on div "15" at bounding box center [145, 234] width 21 height 21
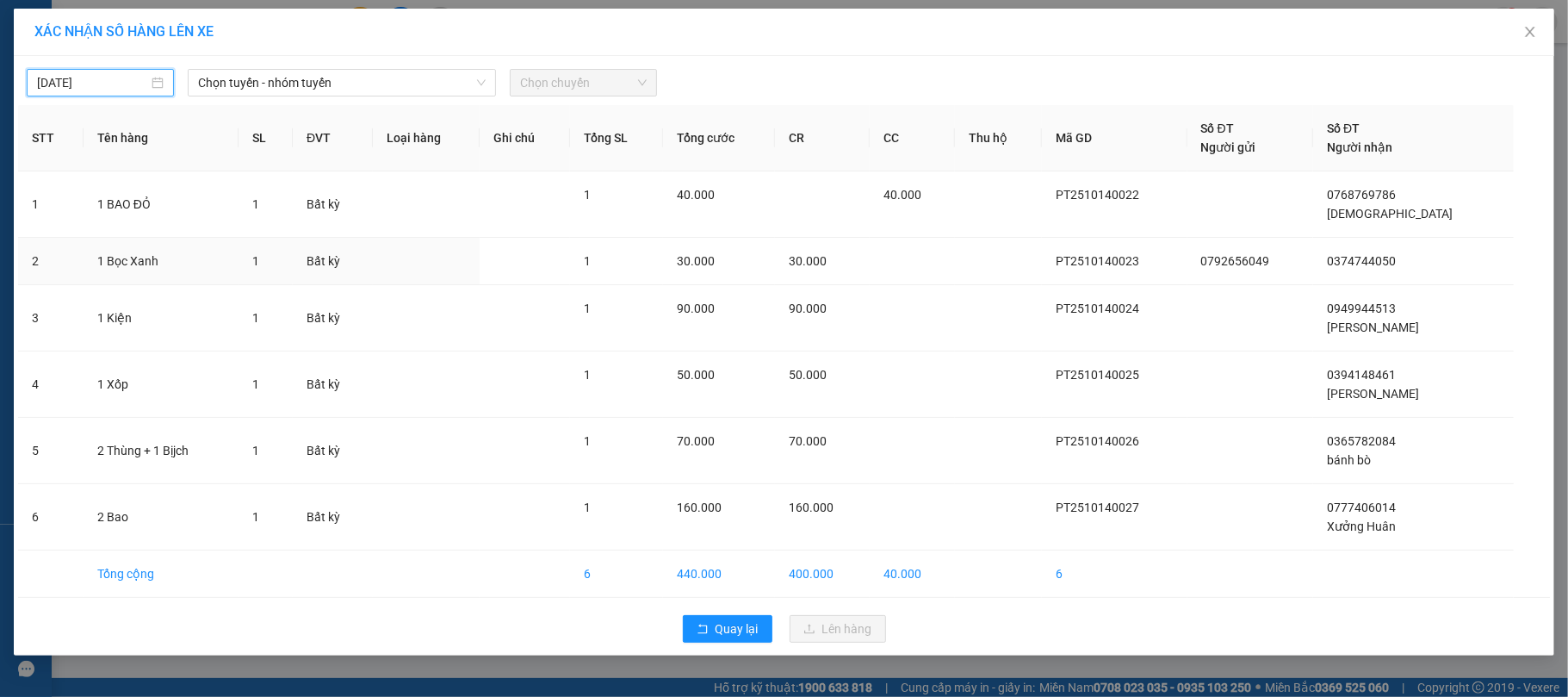
type input "[DATE]"
click at [315, 93] on span "Chọn tuyến - nhóm tuyến" at bounding box center [341, 83] width 287 height 26
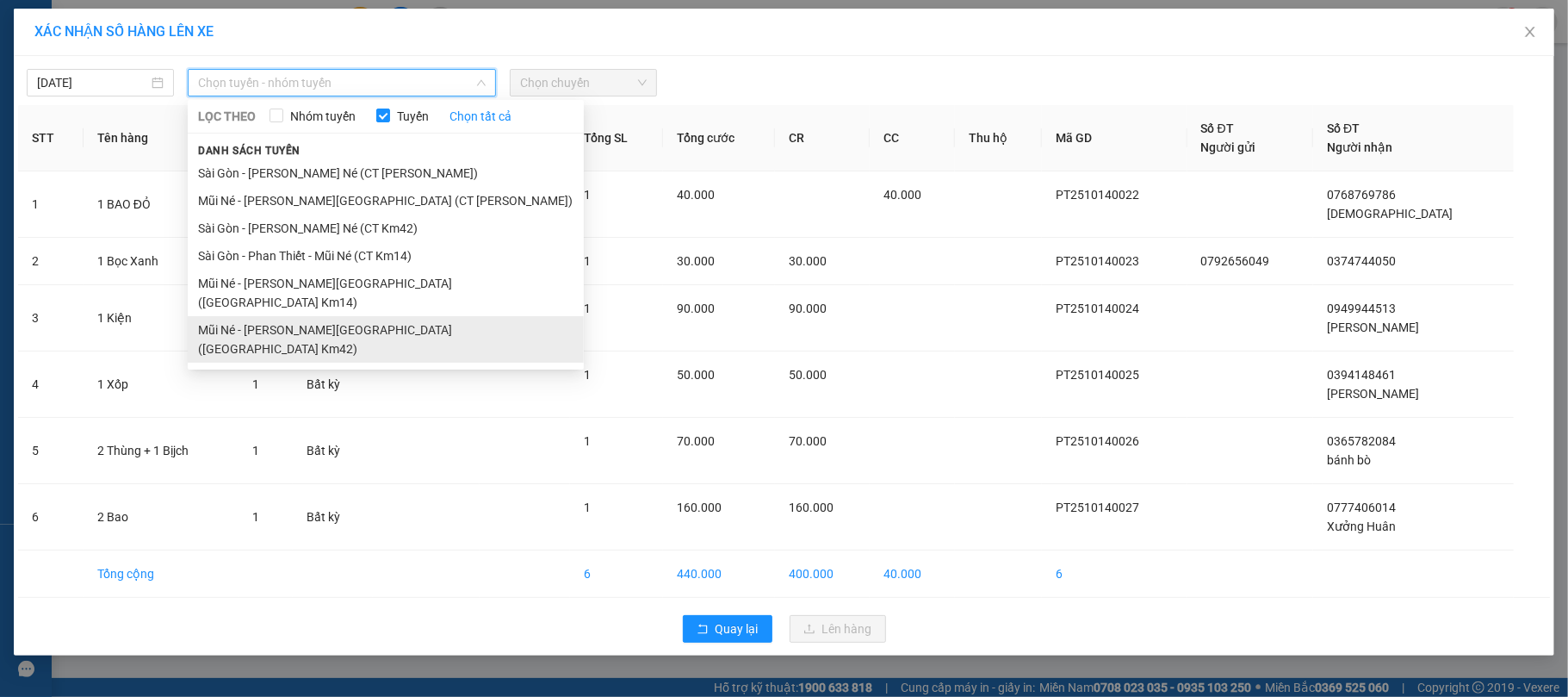
click at [427, 316] on li "Mũi Né - [PERSON_NAME][GEOGRAPHIC_DATA] ([GEOGRAPHIC_DATA] Km42)" at bounding box center [385, 340] width 396 height 47
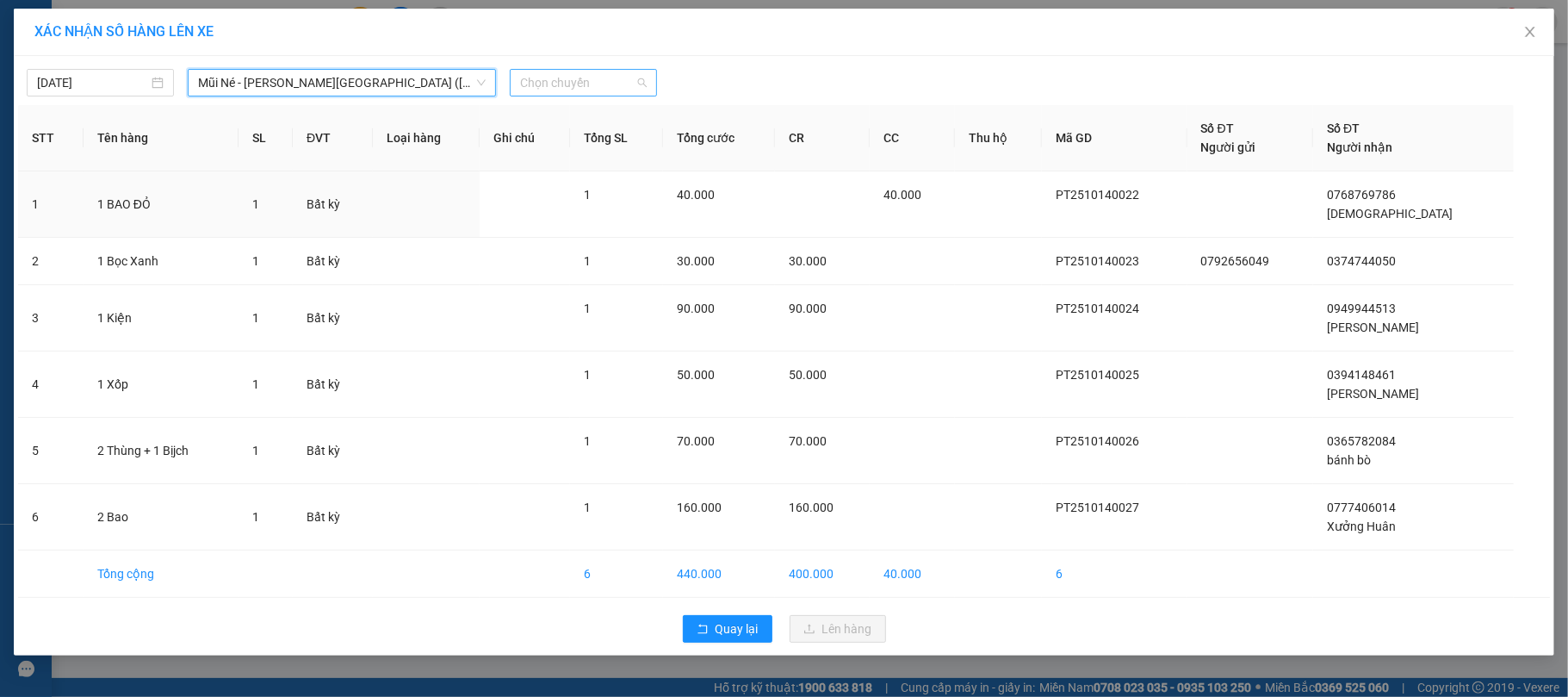
click at [599, 90] on span "Chọn chuyến" at bounding box center [583, 83] width 127 height 26
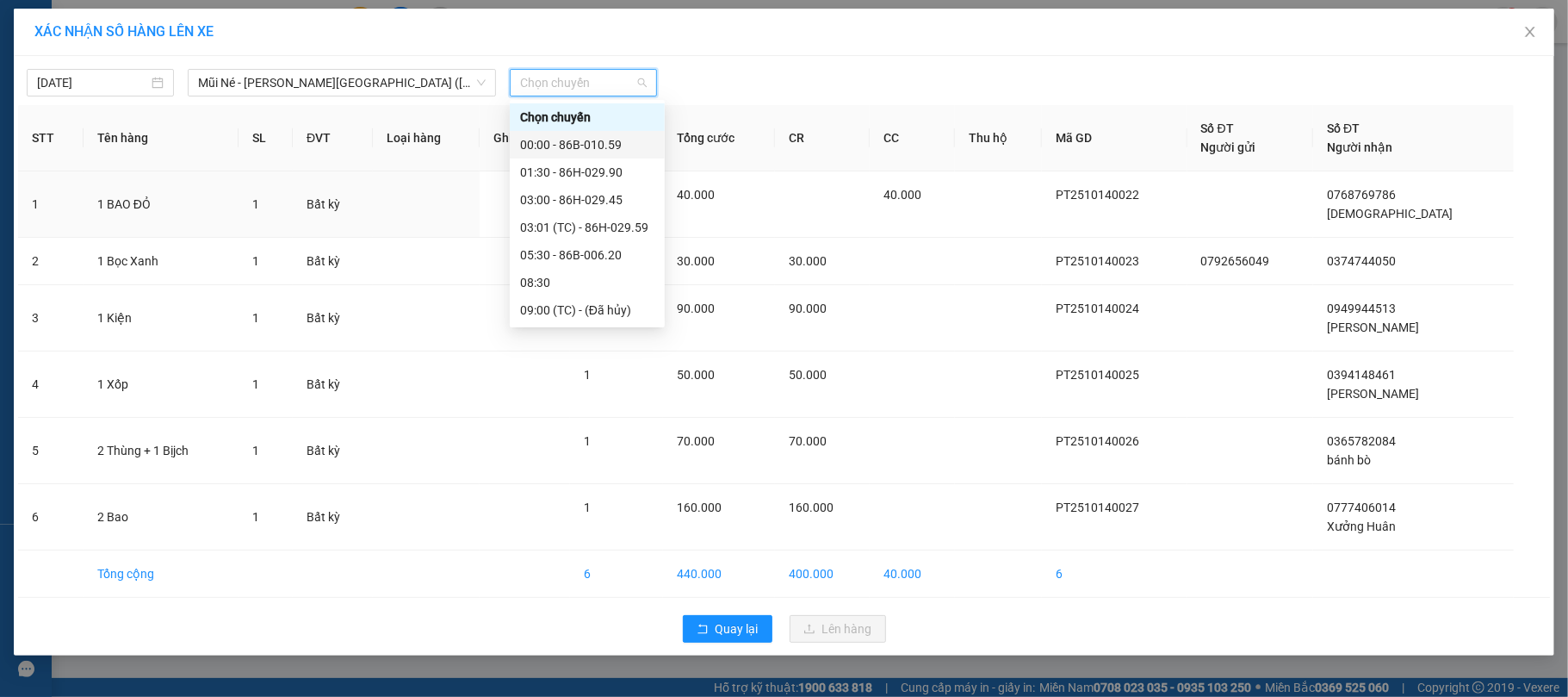
click at [621, 148] on div "00:00 - 86B-010.59" at bounding box center [587, 145] width 135 height 19
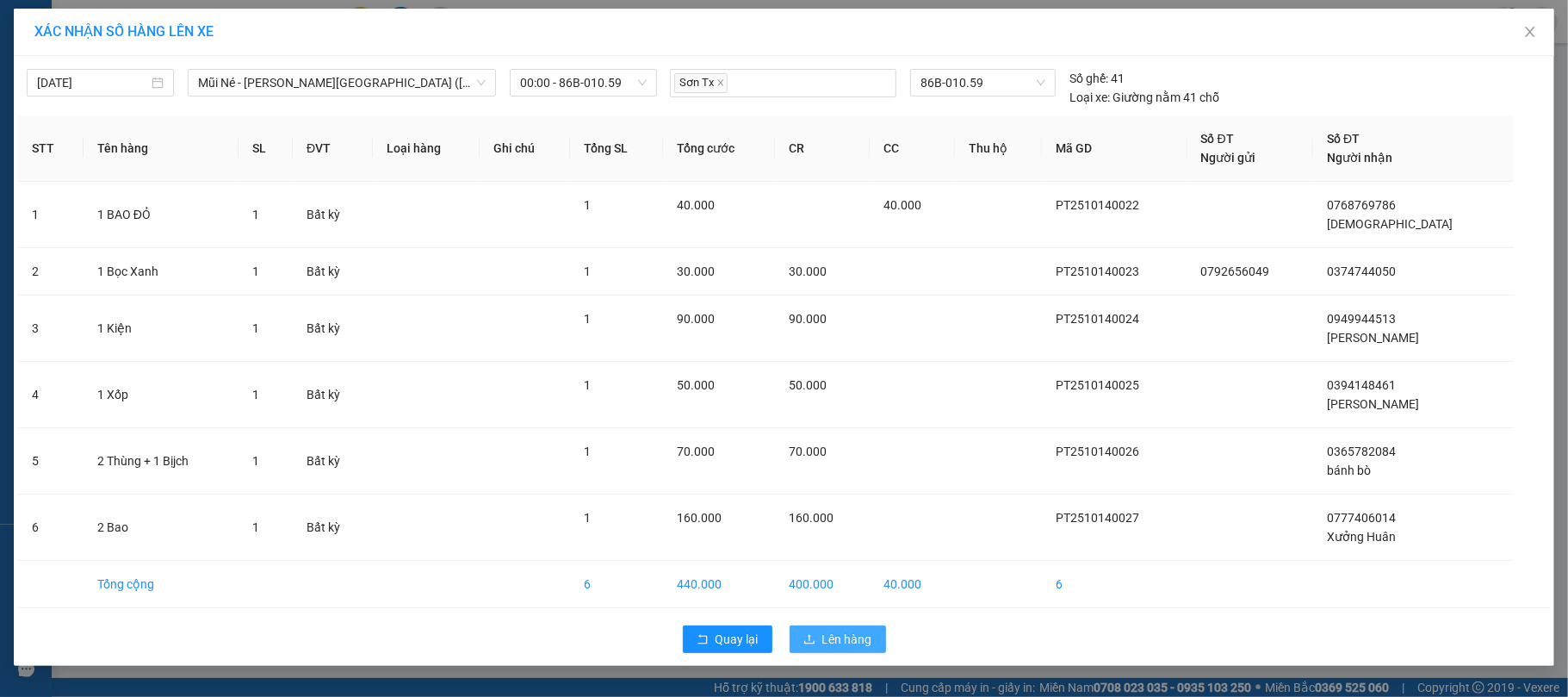
click at [873, 652] on button "Lên hàng" at bounding box center [837, 639] width 96 height 28
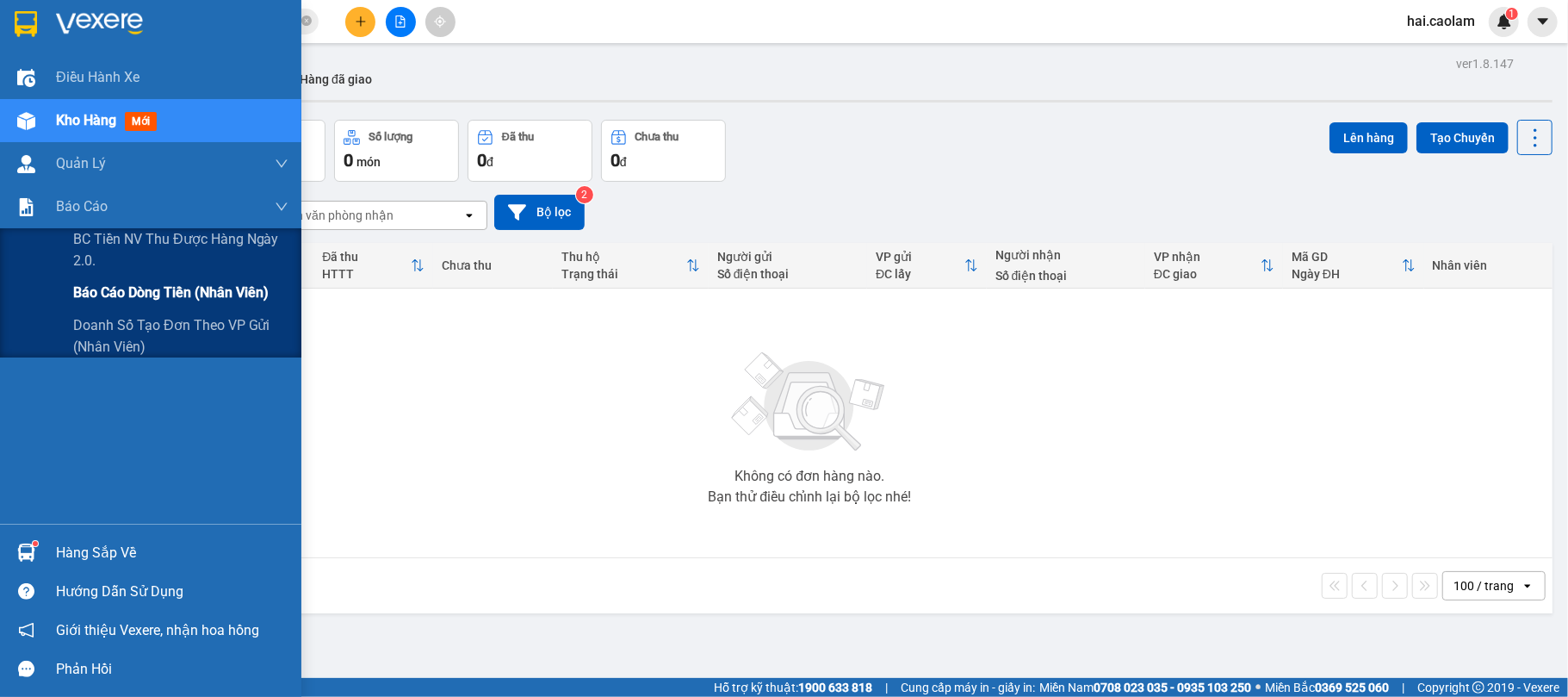
click at [218, 300] on span "Báo cáo dòng tiền (nhân viên)" at bounding box center [171, 292] width 196 height 22
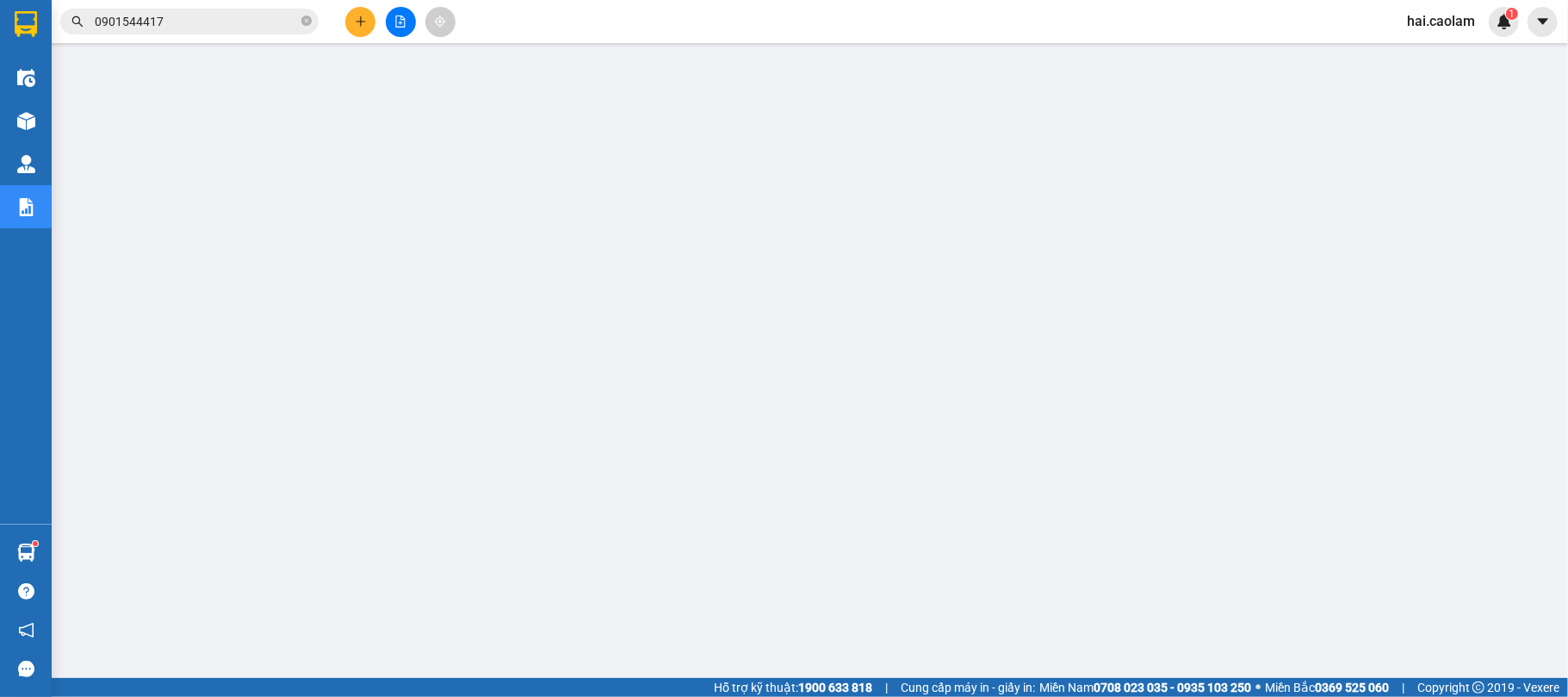
drag, startPoint x: 241, startPoint y: 5, endPoint x: 242, endPoint y: 15, distance: 10.0
click at [242, 14] on div "Kết quả [PERSON_NAME] ( 3 ) Bộ lọc Mã ĐH Trạng thái Món hàng Thu hộ [PERSON_NAM…" at bounding box center [168, 22] width 336 height 31
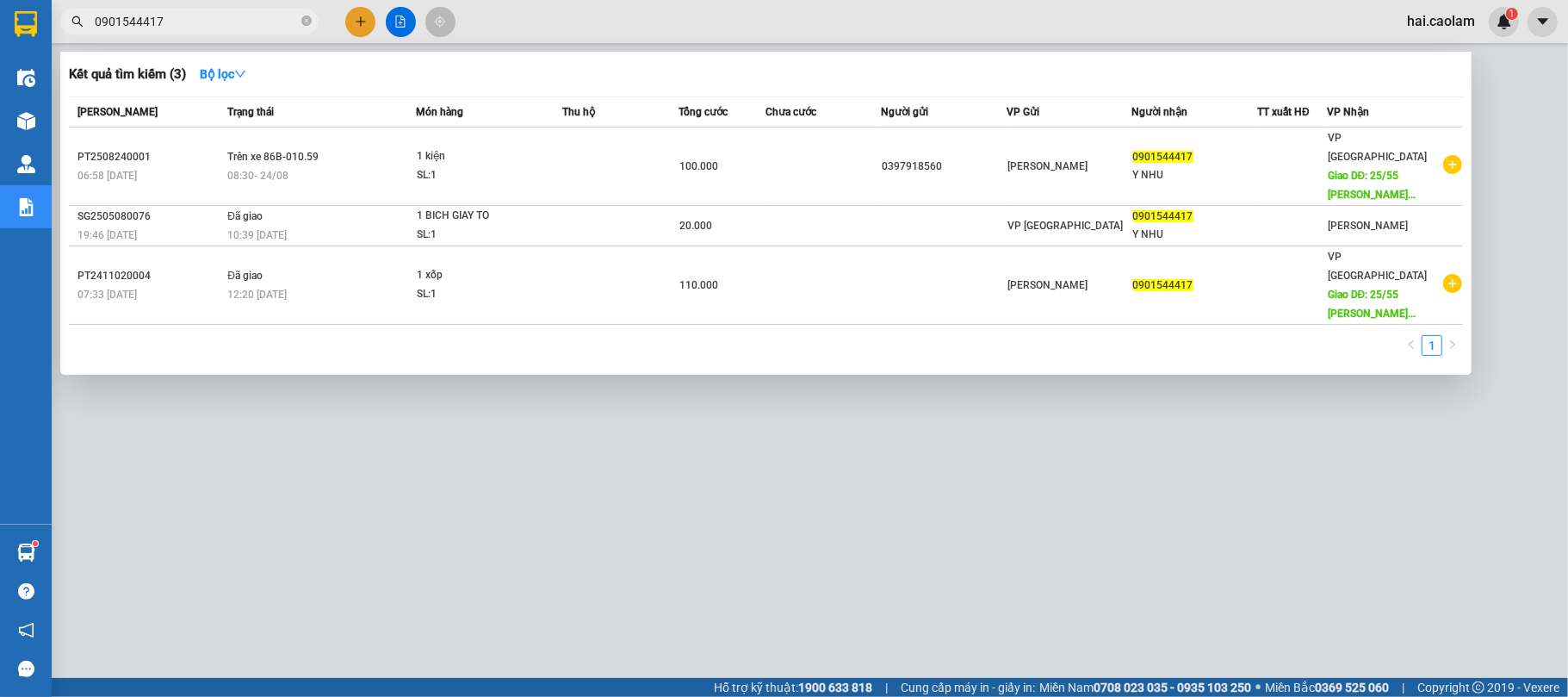
click at [244, 15] on input "0901544417" at bounding box center [196, 21] width 203 height 19
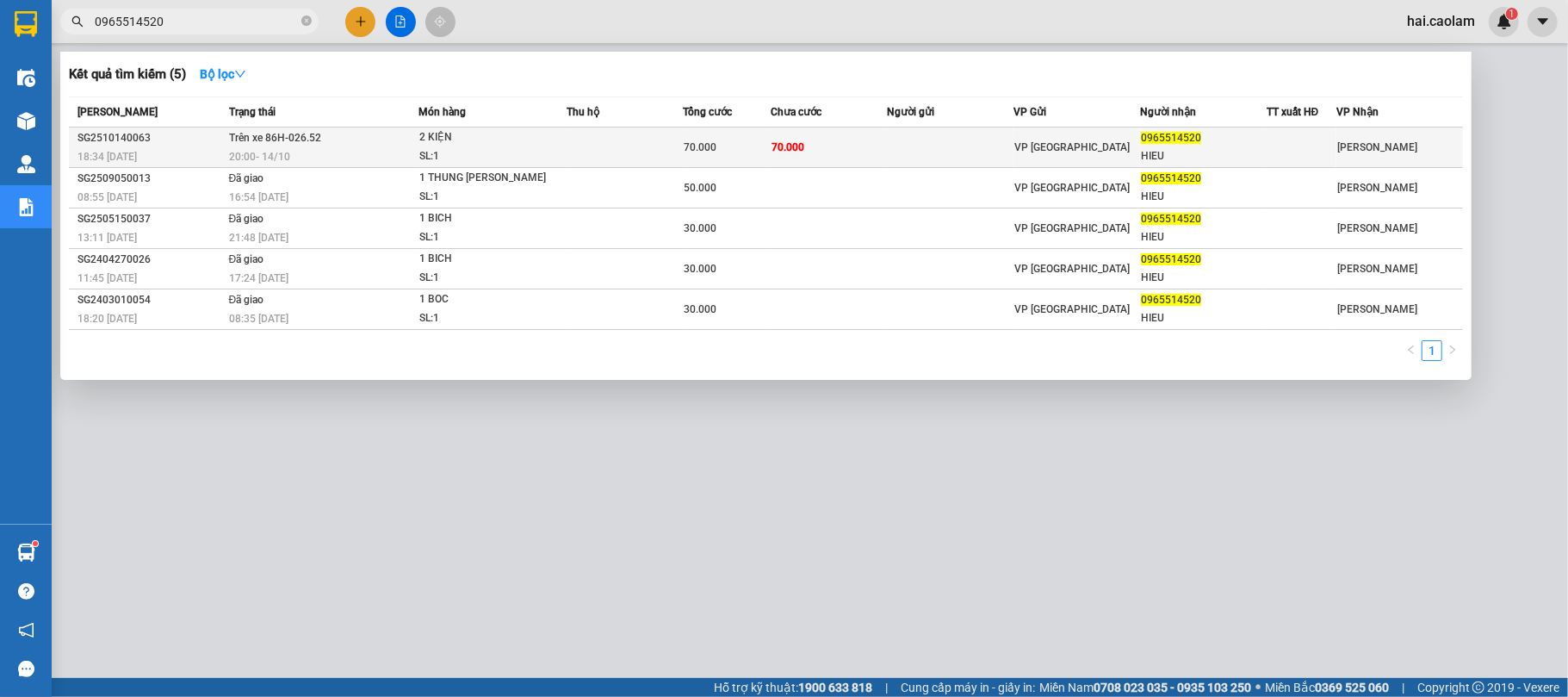
type input "0965514520"
click at [839, 136] on td "70.000" at bounding box center [828, 147] width 116 height 40
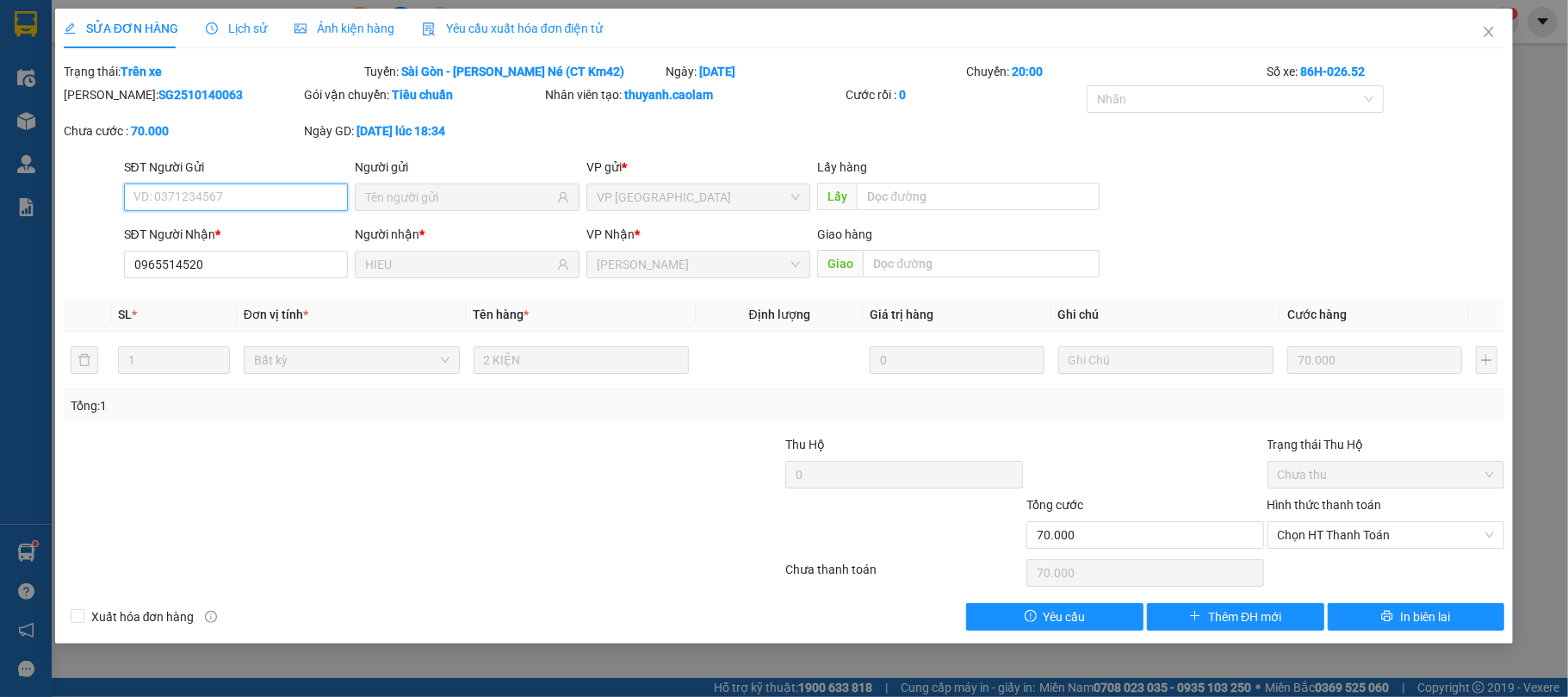
type input "0965514520"
type input "HIEU"
type input "70.000"
click at [1476, 30] on span "Close" at bounding box center [1489, 33] width 48 height 49
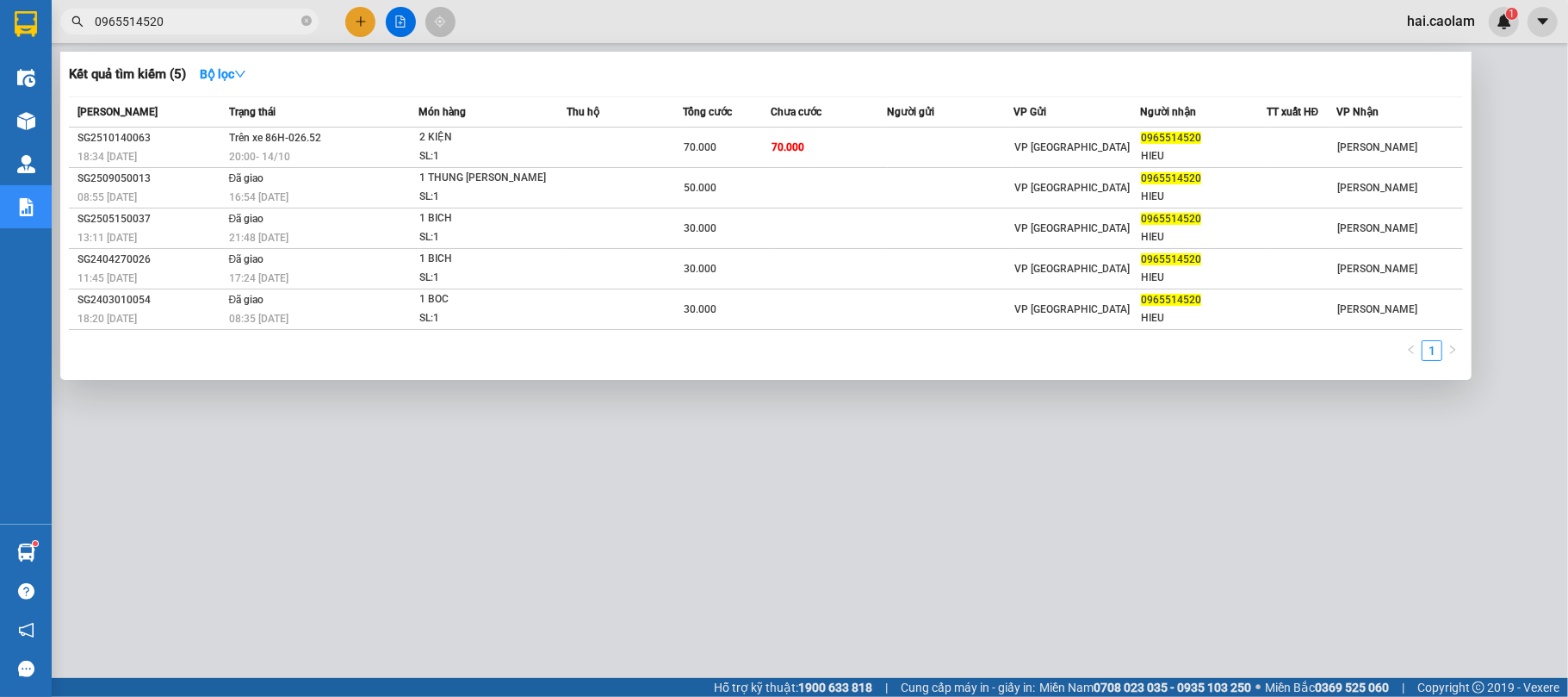
click at [267, 22] on input "0965514520" at bounding box center [196, 21] width 203 height 19
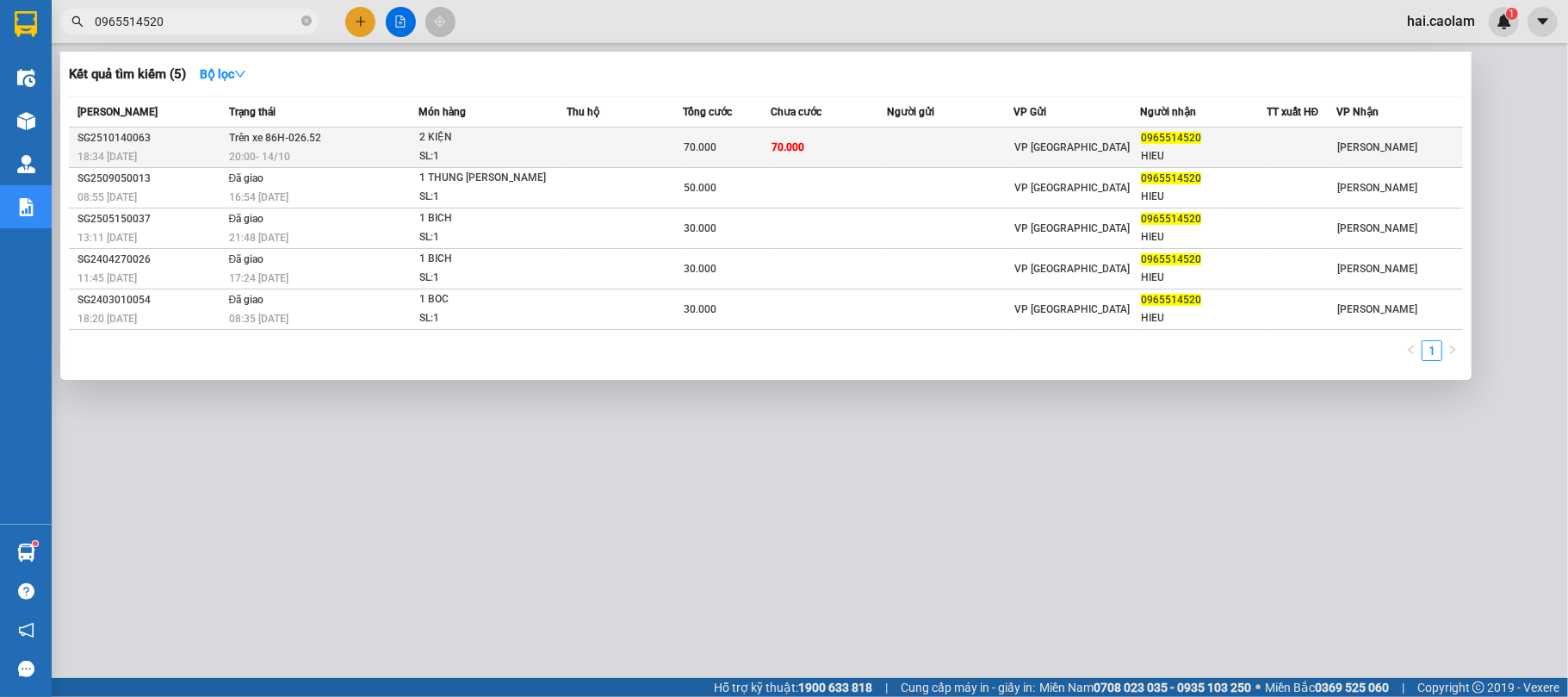
click at [927, 155] on td at bounding box center [950, 147] width 127 height 40
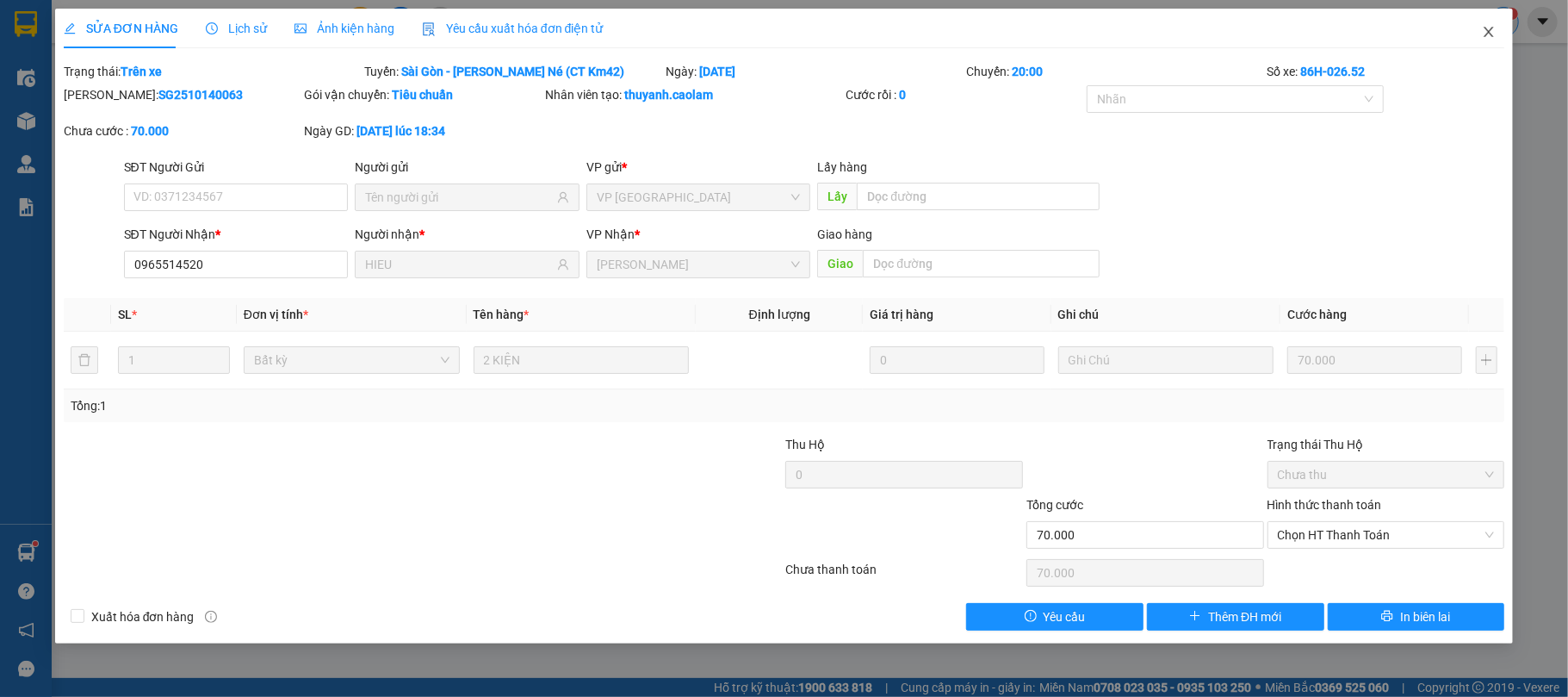
click at [1502, 22] on span "Close" at bounding box center [1489, 33] width 48 height 49
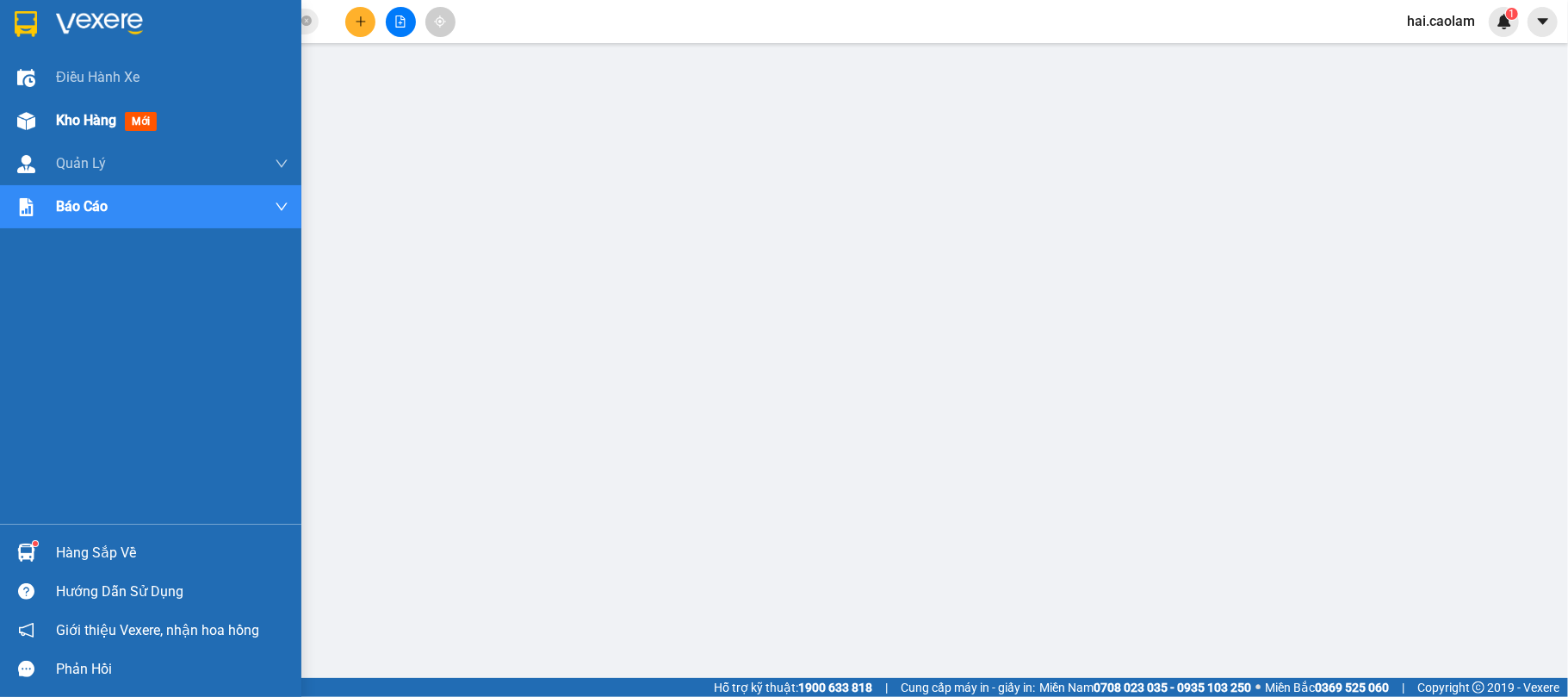
click at [41, 107] on div "Kho hàng mới" at bounding box center [151, 120] width 302 height 43
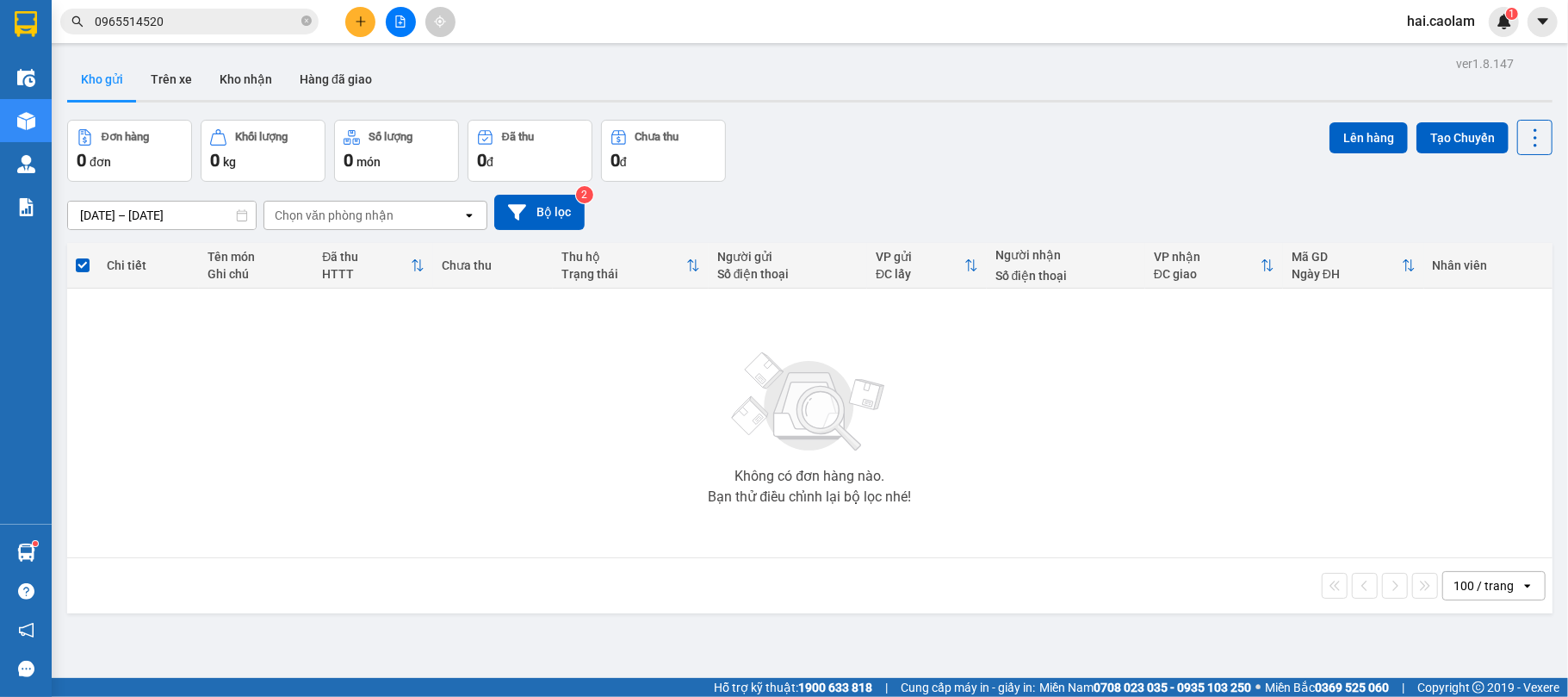
click at [401, 26] on icon "file-add" at bounding box center [400, 21] width 12 height 12
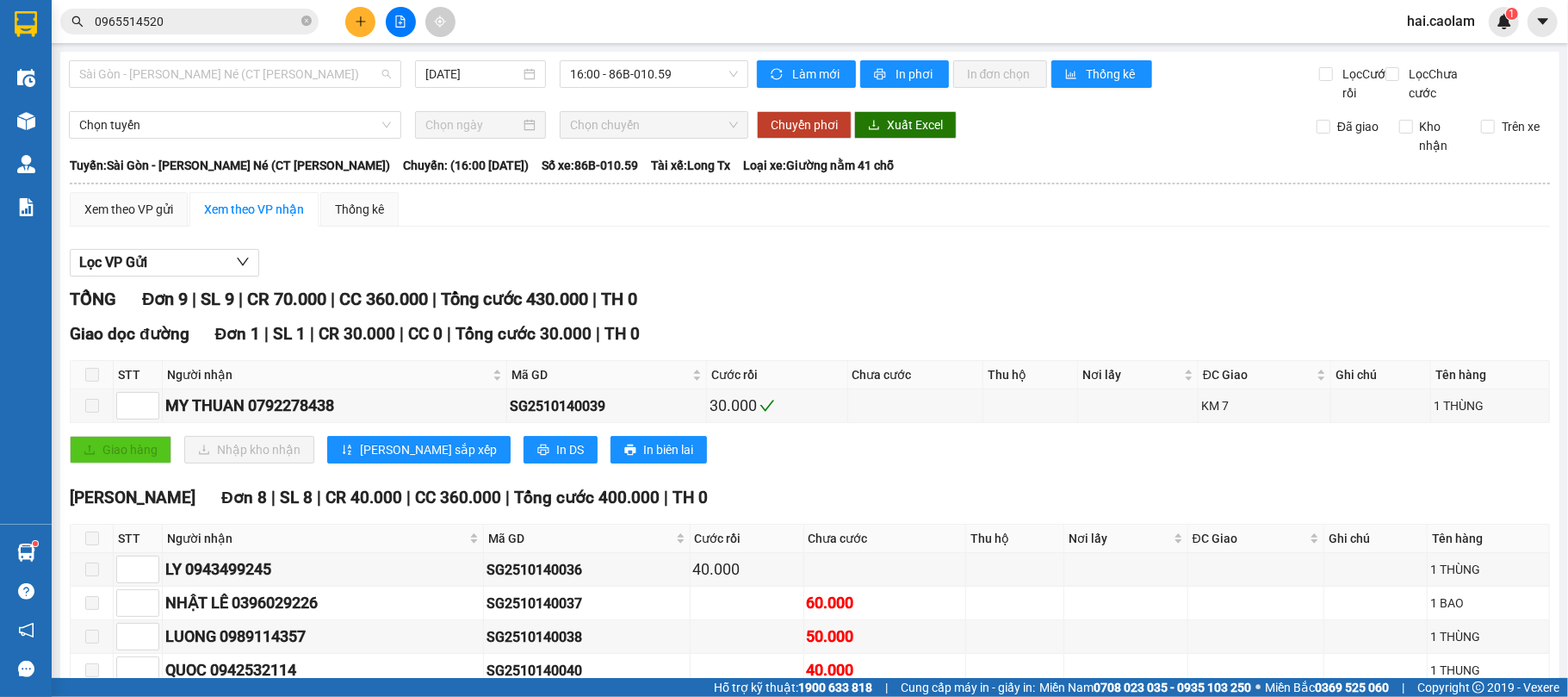
drag, startPoint x: 311, startPoint y: 70, endPoint x: 332, endPoint y: 120, distance: 54.2
click at [310, 71] on span "Sài Gòn - [PERSON_NAME] Né (CT [PERSON_NAME])" at bounding box center [234, 74] width 312 height 26
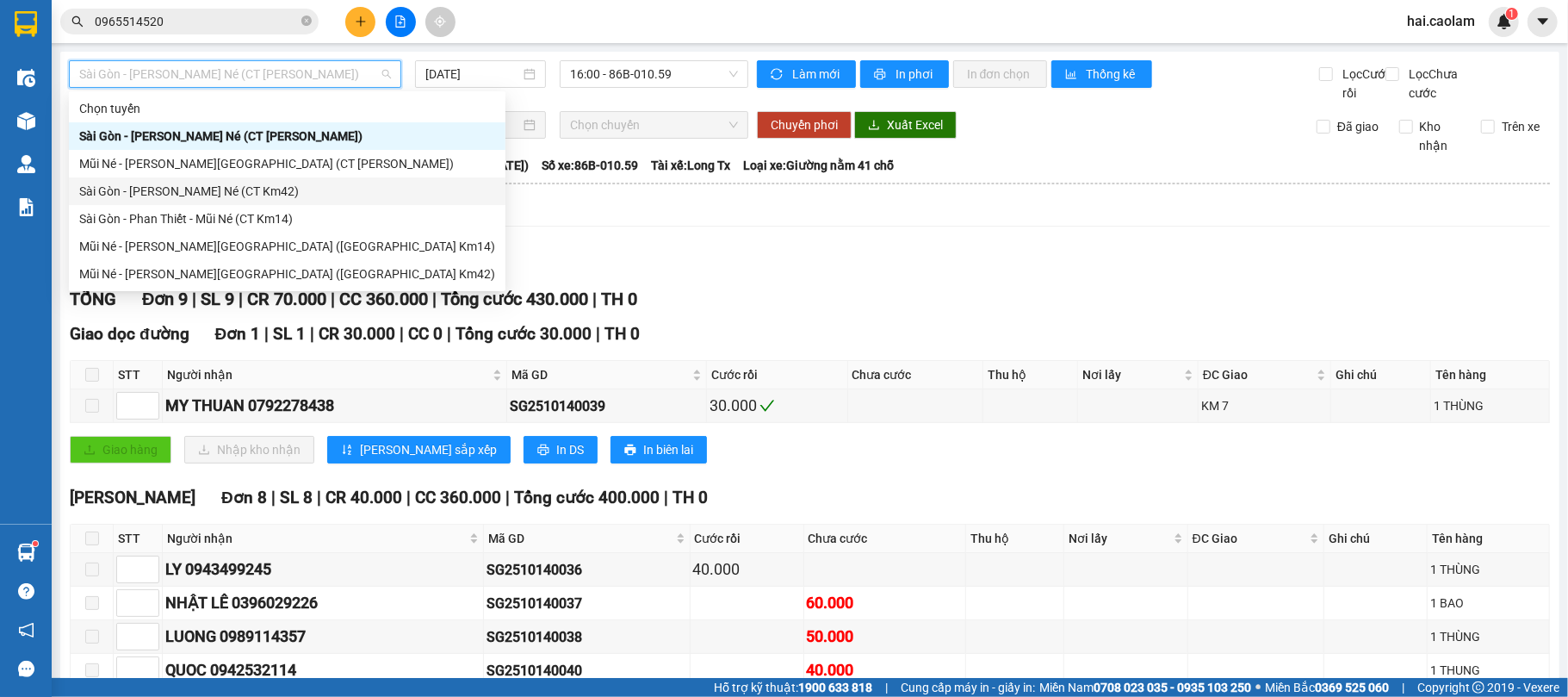
click at [317, 191] on div "Sài Gòn - [PERSON_NAME] Né (CT Km42)" at bounding box center [286, 190] width 416 height 19
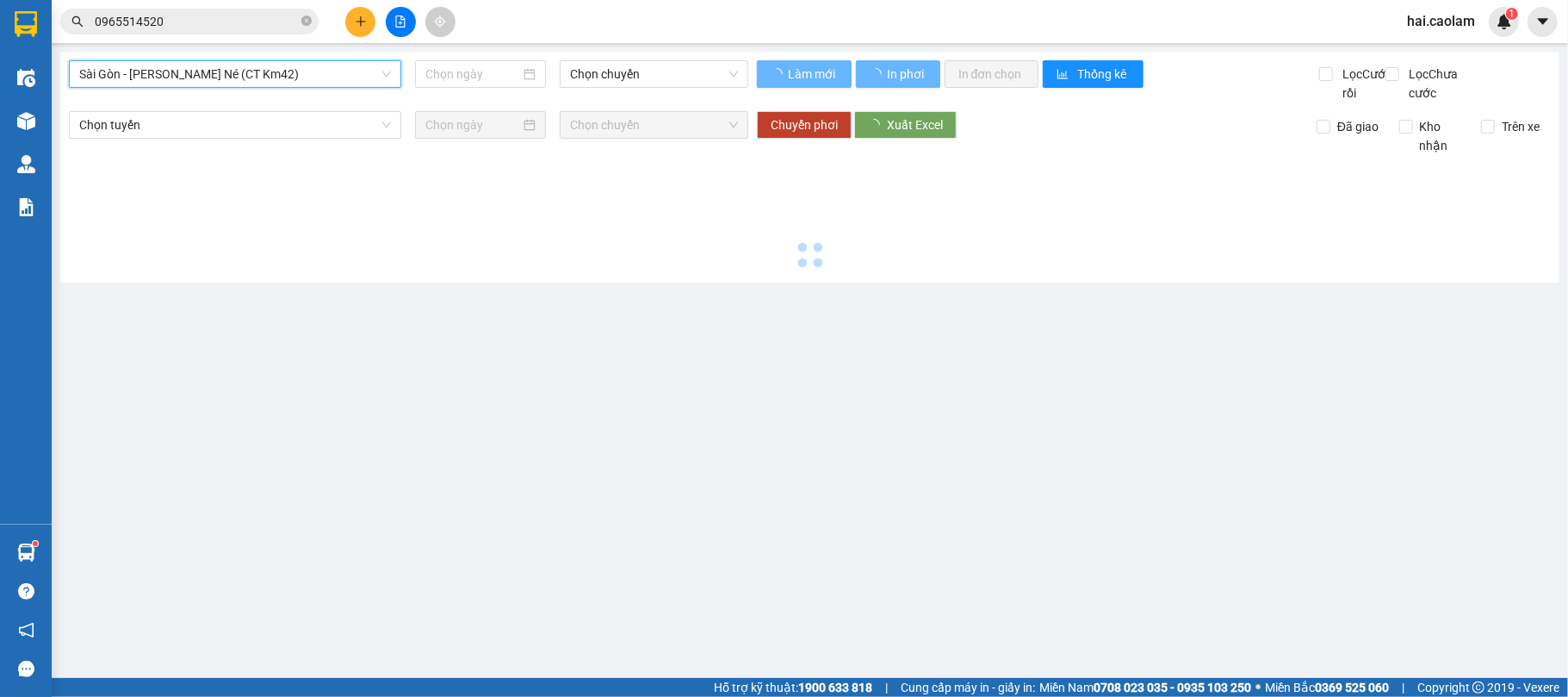
type input "[DATE]"
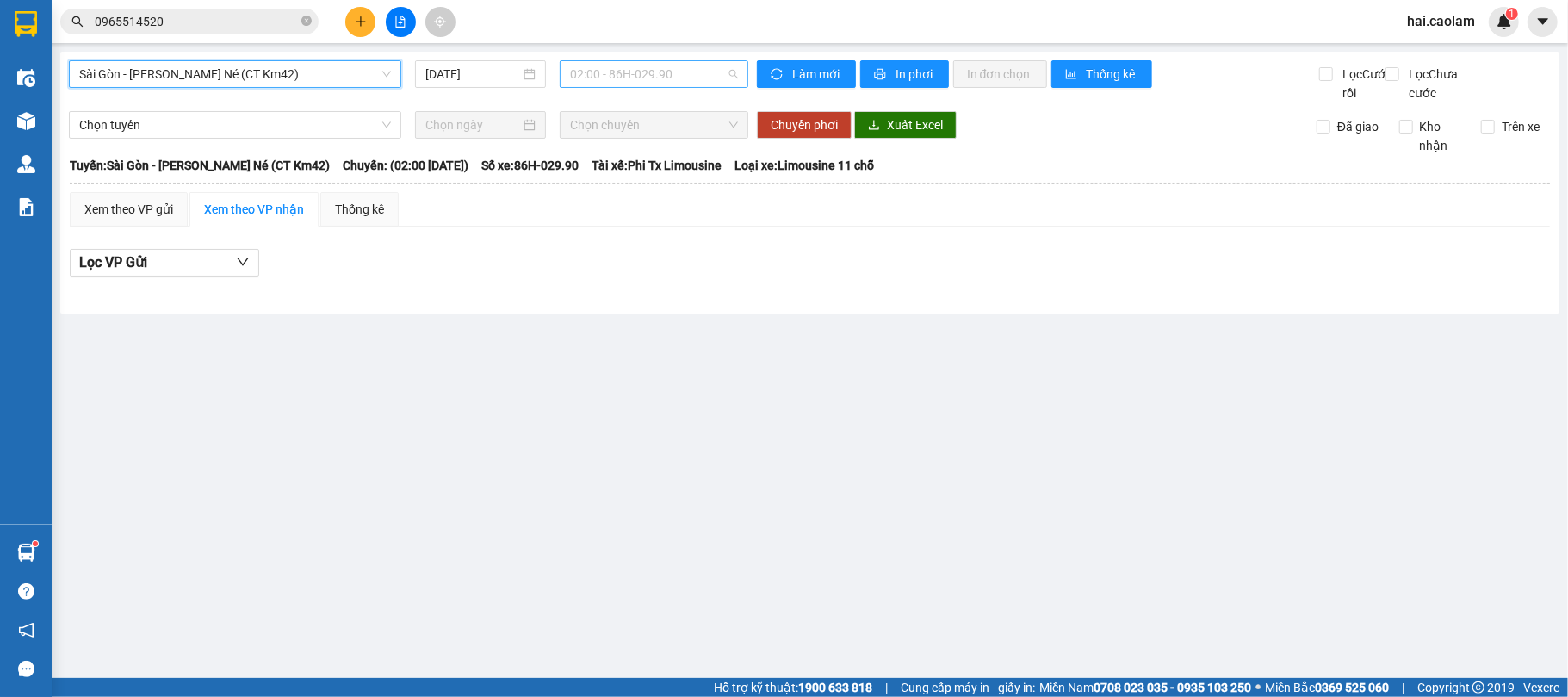
click at [678, 79] on span "02:00 - 86H-029.90" at bounding box center [654, 74] width 168 height 26
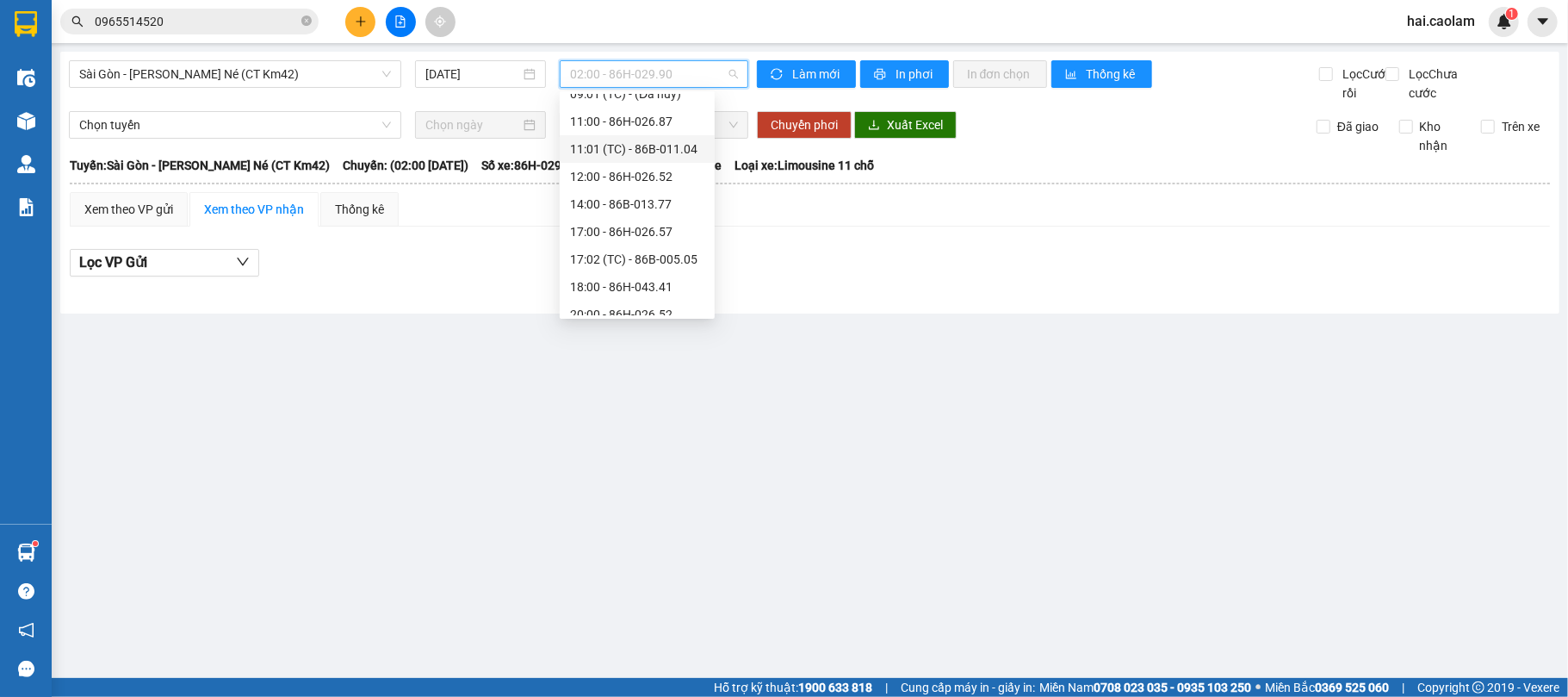
scroll to position [193, 0]
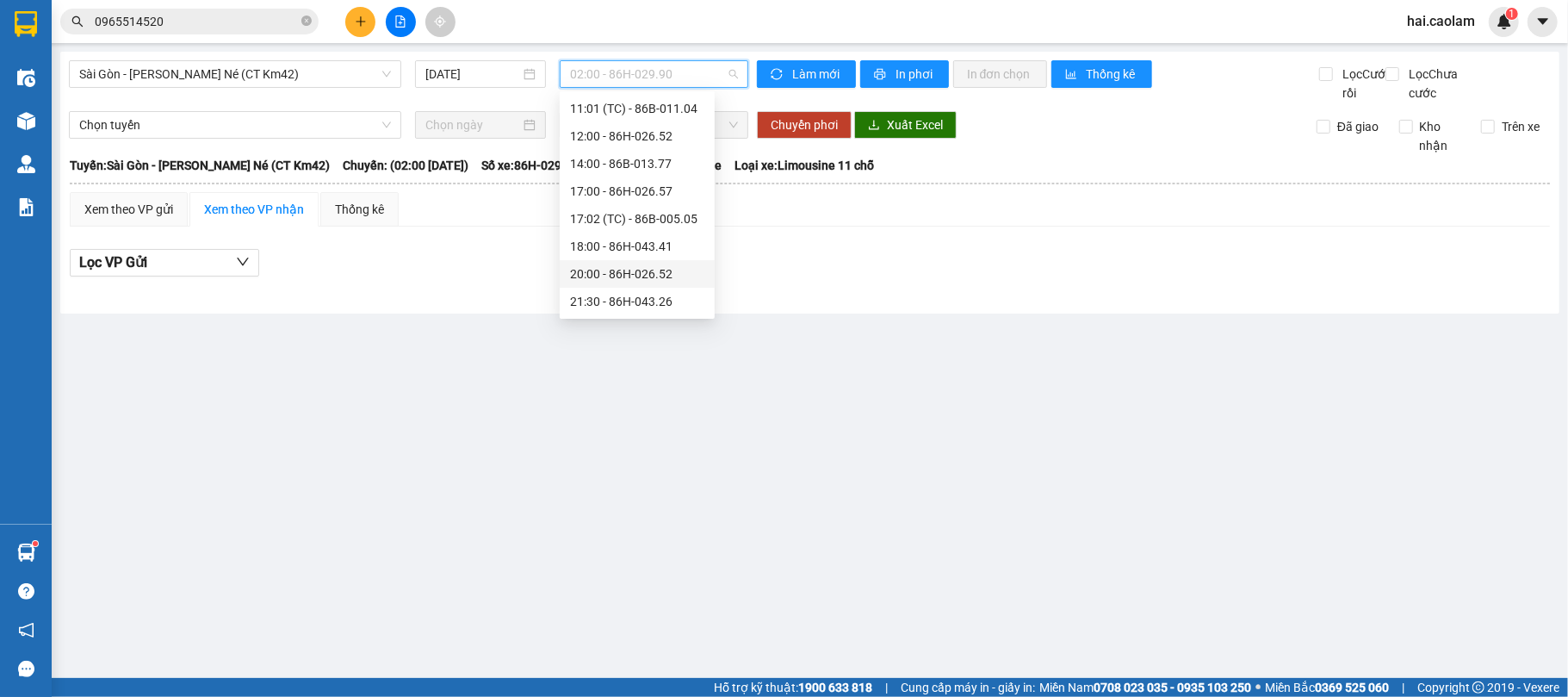
click at [624, 278] on div "20:00 - 86H-026.52" at bounding box center [638, 273] width 135 height 19
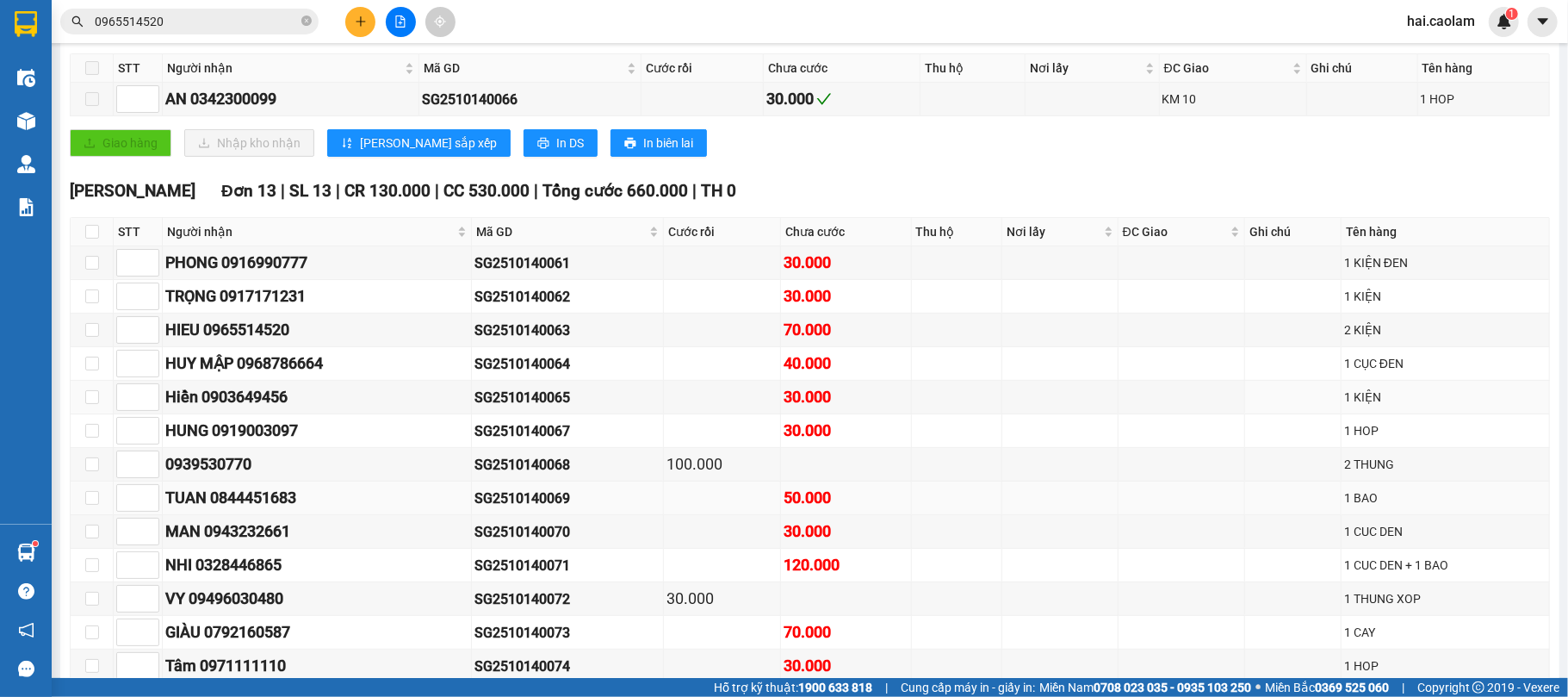
scroll to position [434, 0]
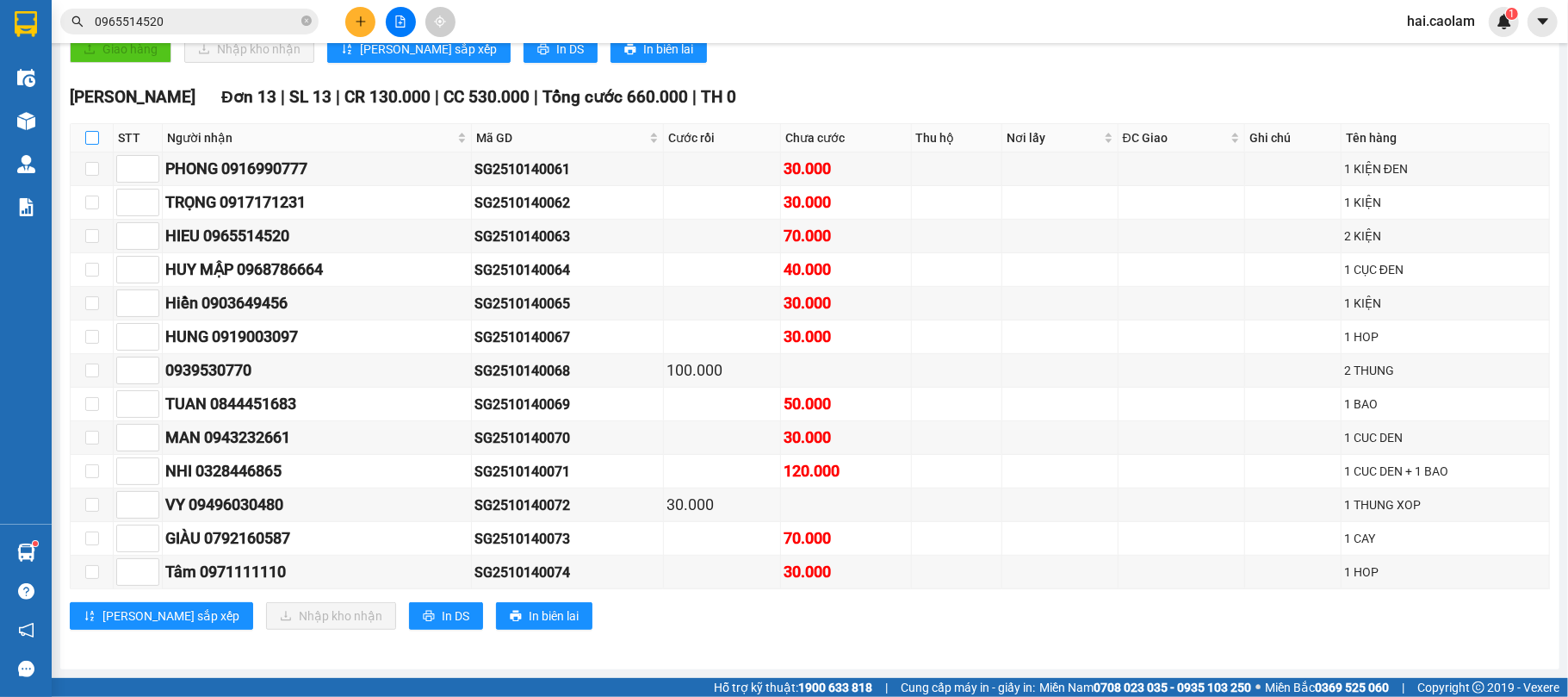
click at [91, 132] on input "checkbox" at bounding box center [92, 137] width 13 height 13
checkbox input "true"
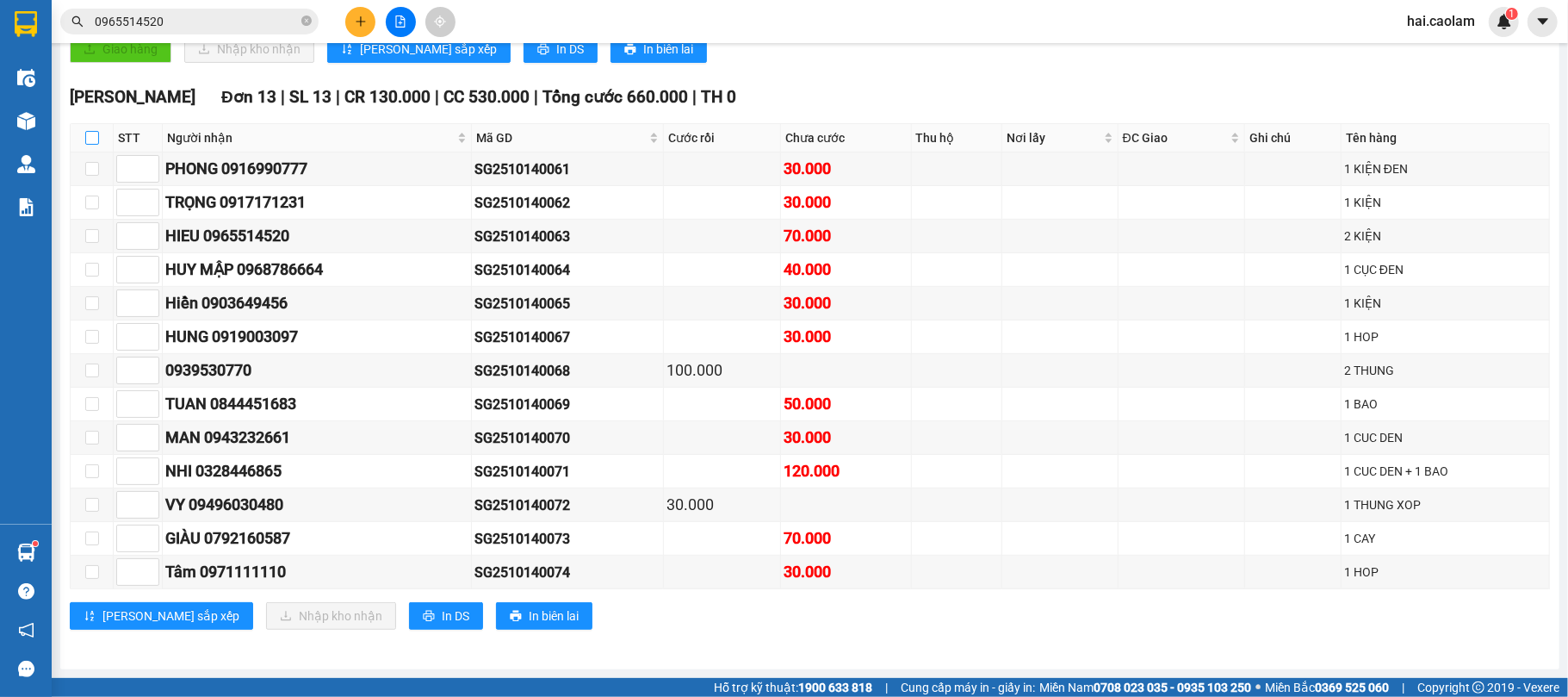
checkbox input "true"
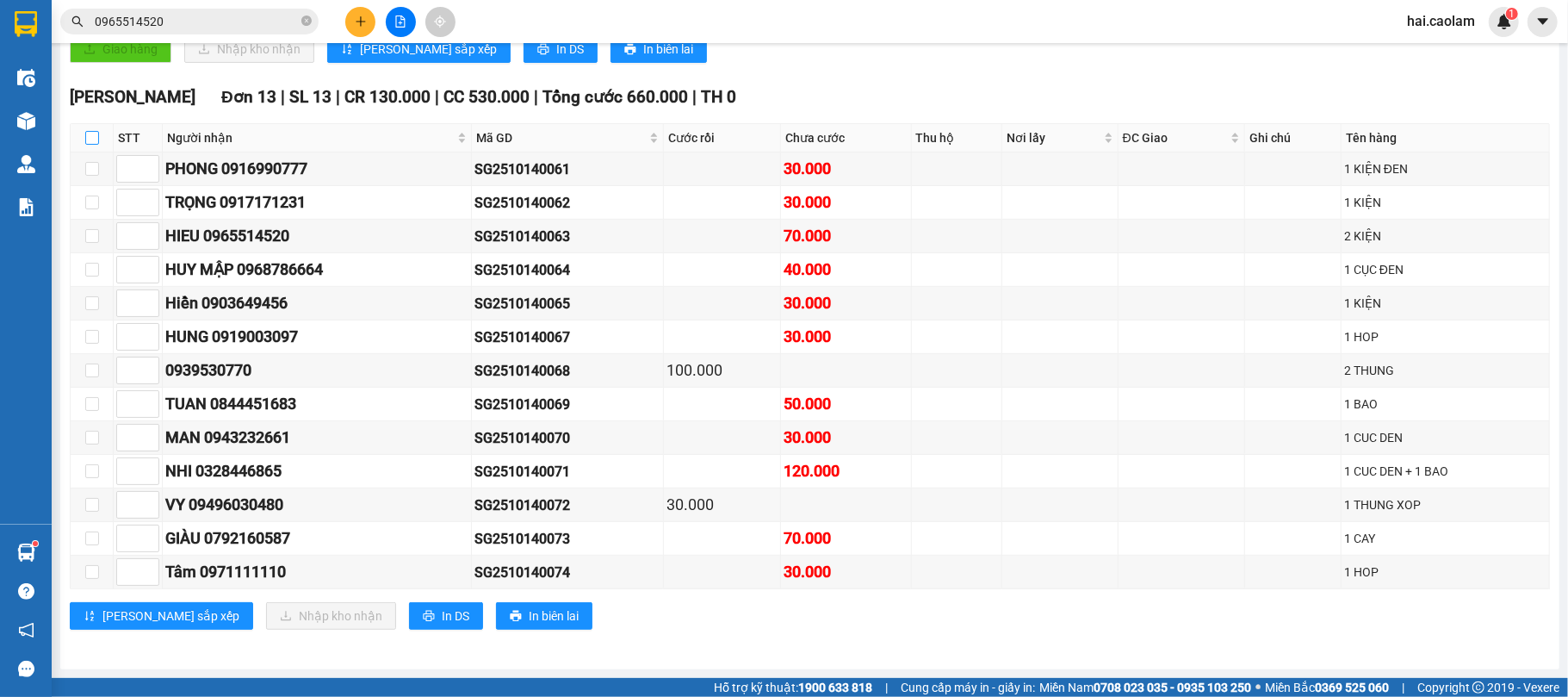
checkbox input "true"
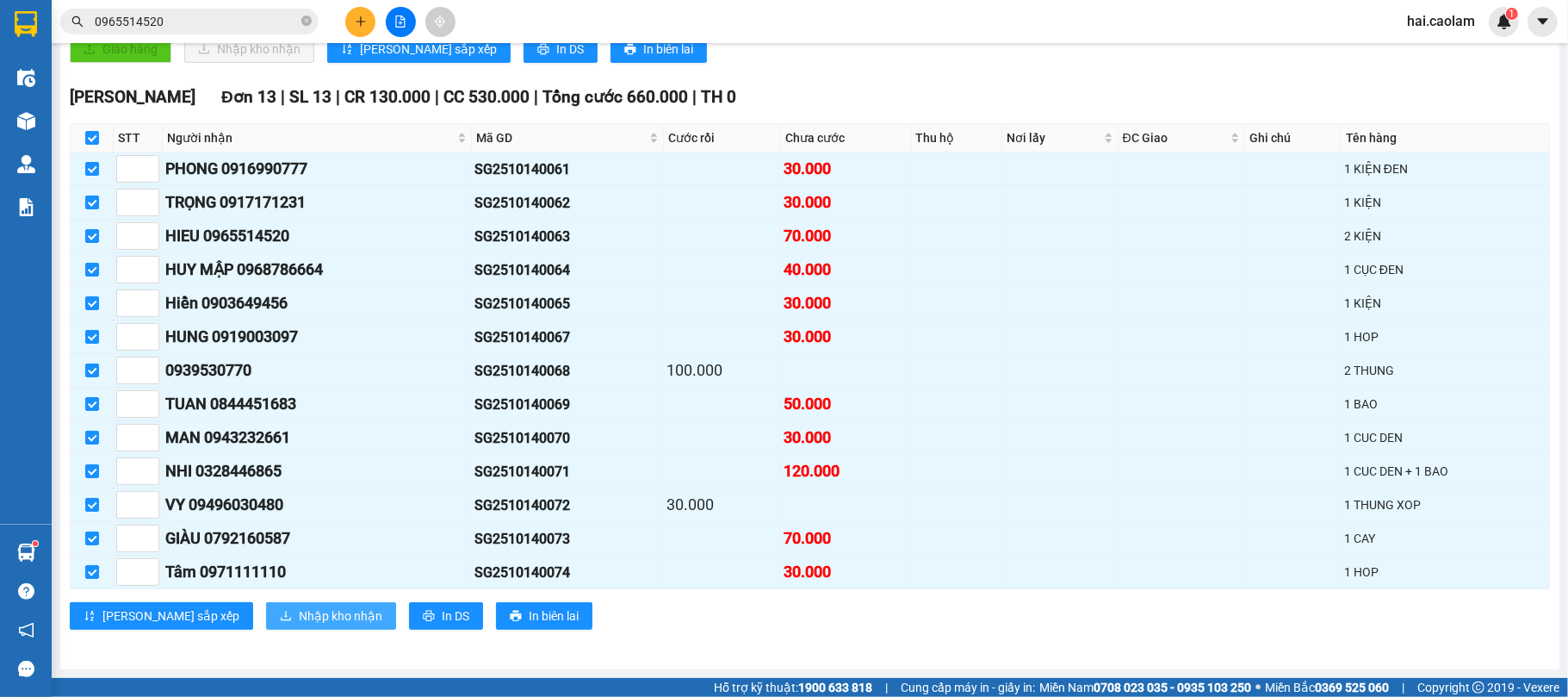
click at [299, 613] on span "Nhập kho nhận" at bounding box center [340, 615] width 84 height 19
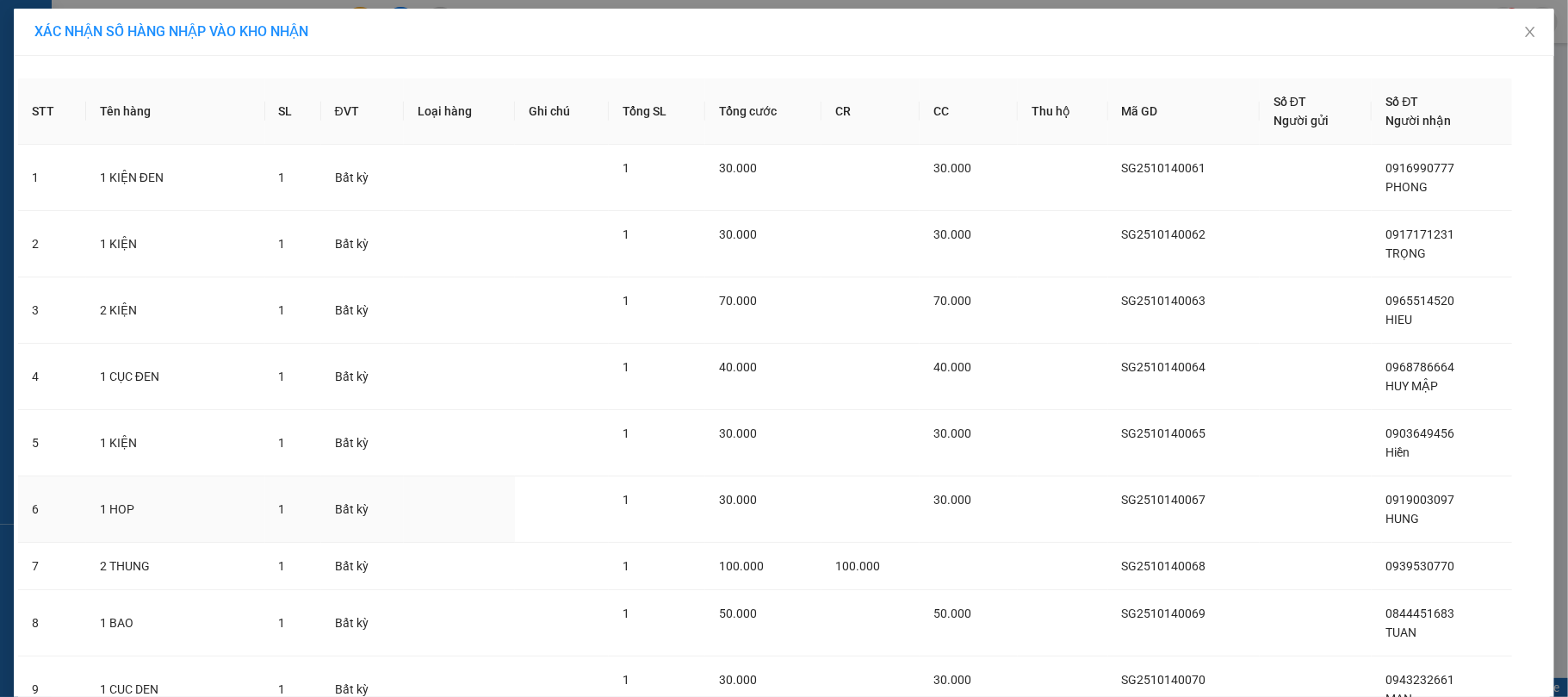
scroll to position [421, 0]
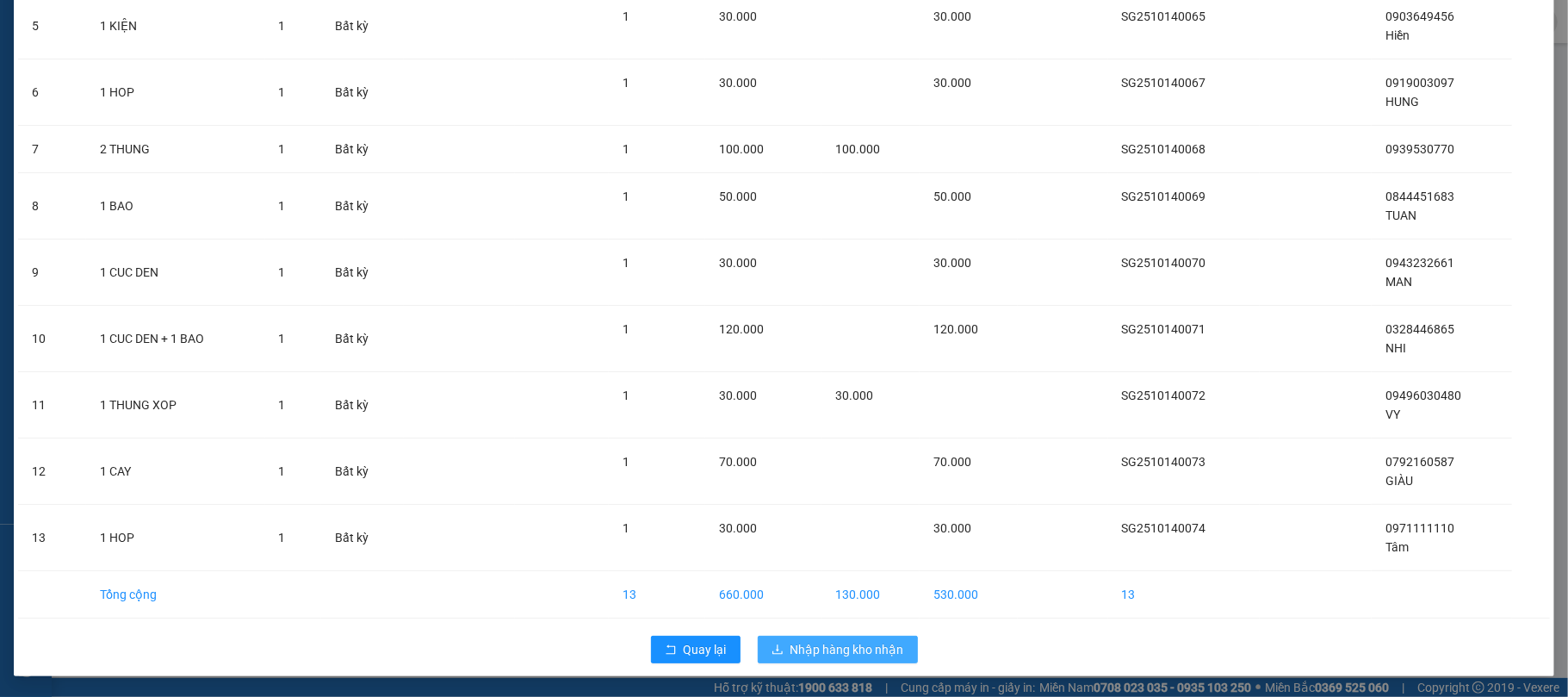
click at [828, 655] on span "Nhập hàng kho nhận" at bounding box center [847, 648] width 114 height 19
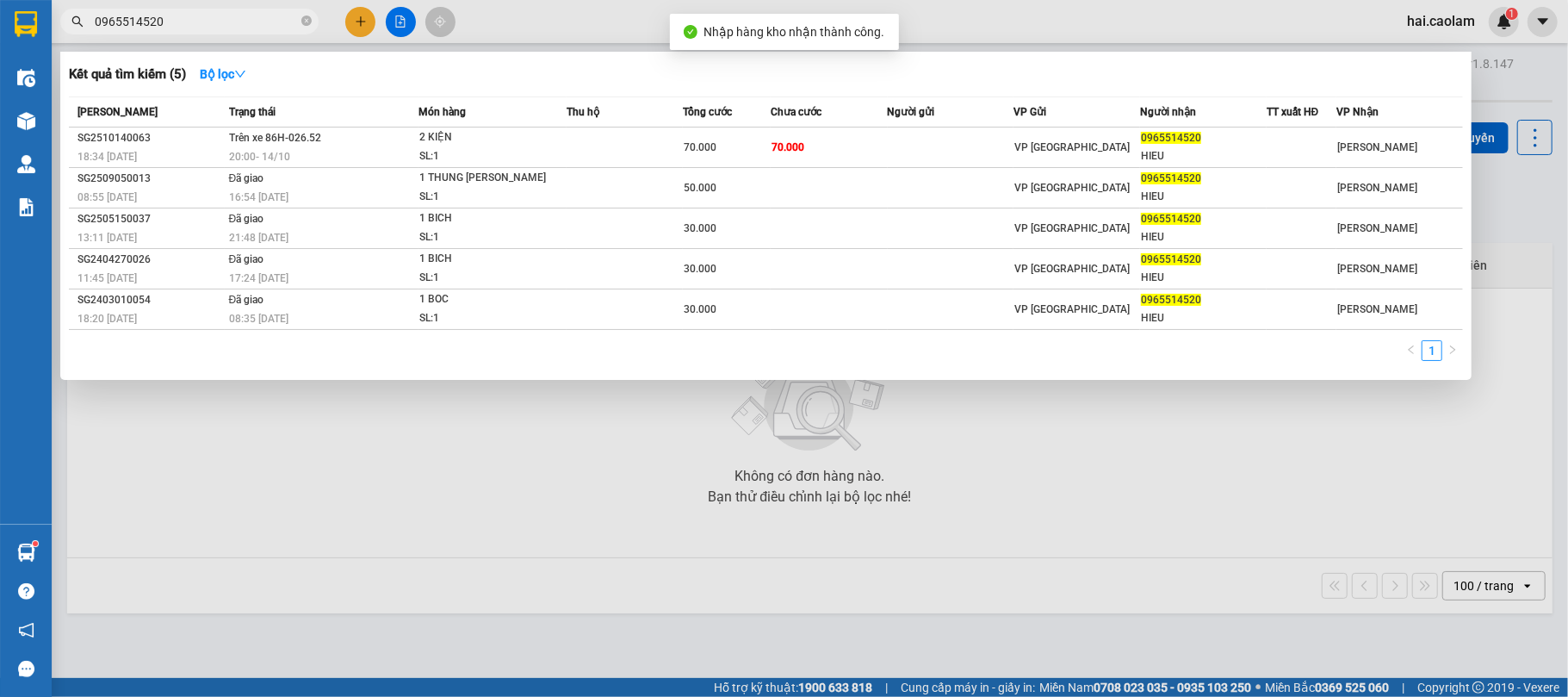
click at [263, 22] on input "0965514520" at bounding box center [196, 21] width 203 height 19
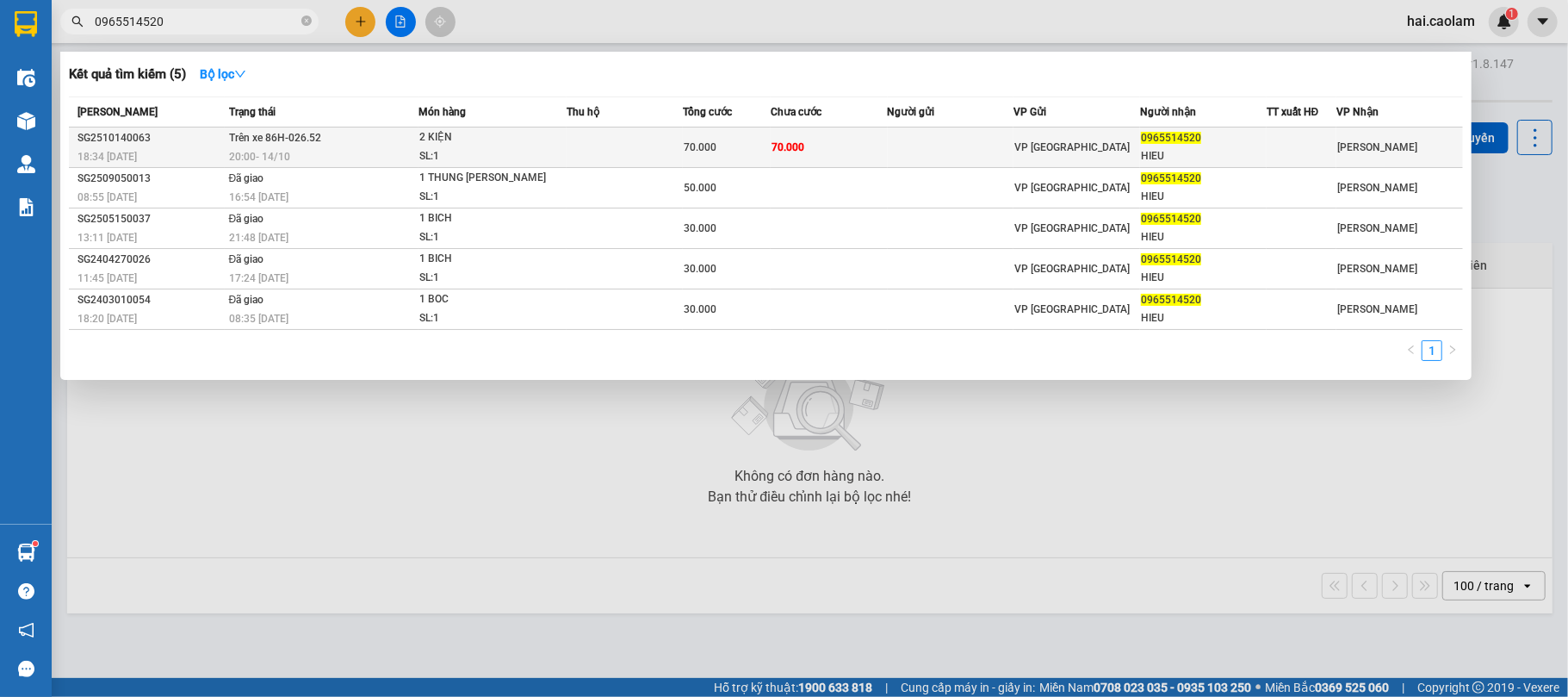
click at [809, 146] on td "70.000" at bounding box center [828, 147] width 116 height 40
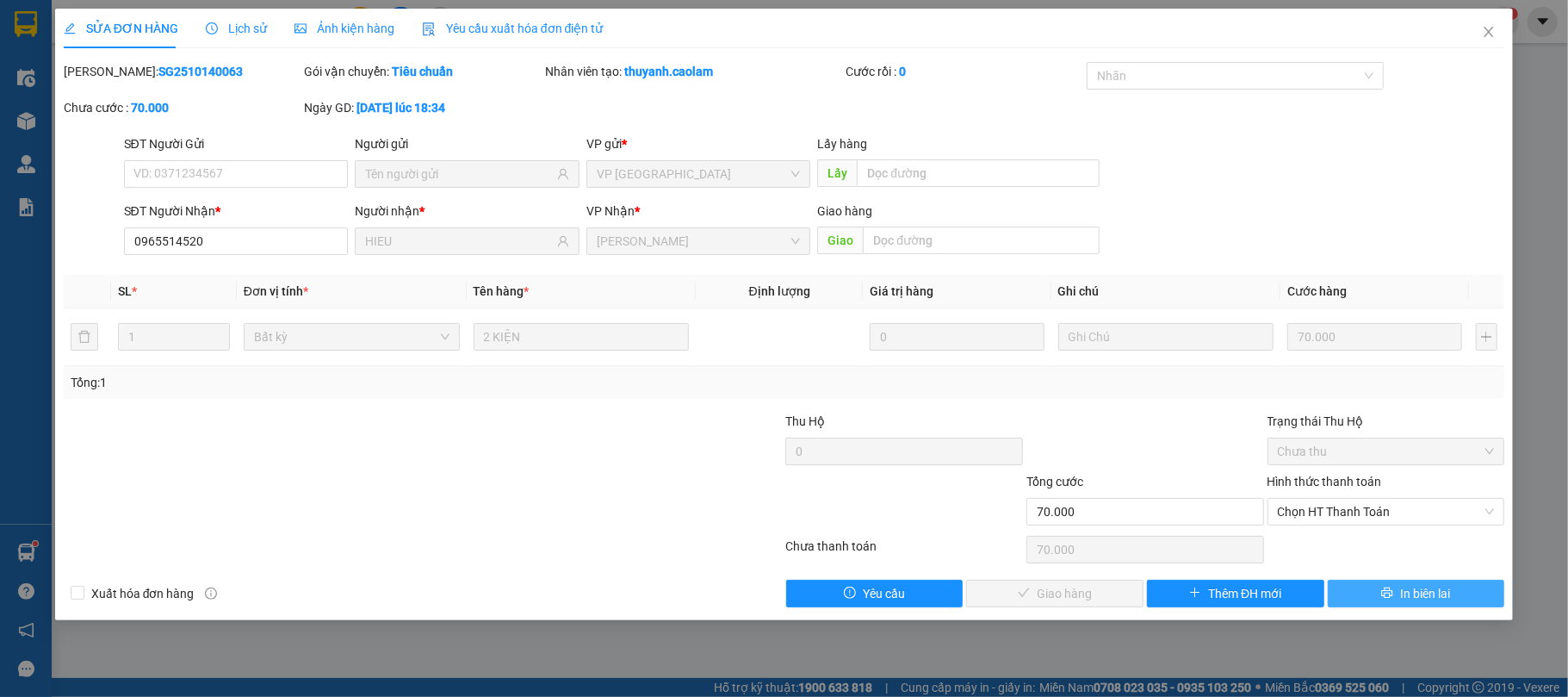
click at [1413, 591] on span "In biên lai" at bounding box center [1425, 593] width 50 height 19
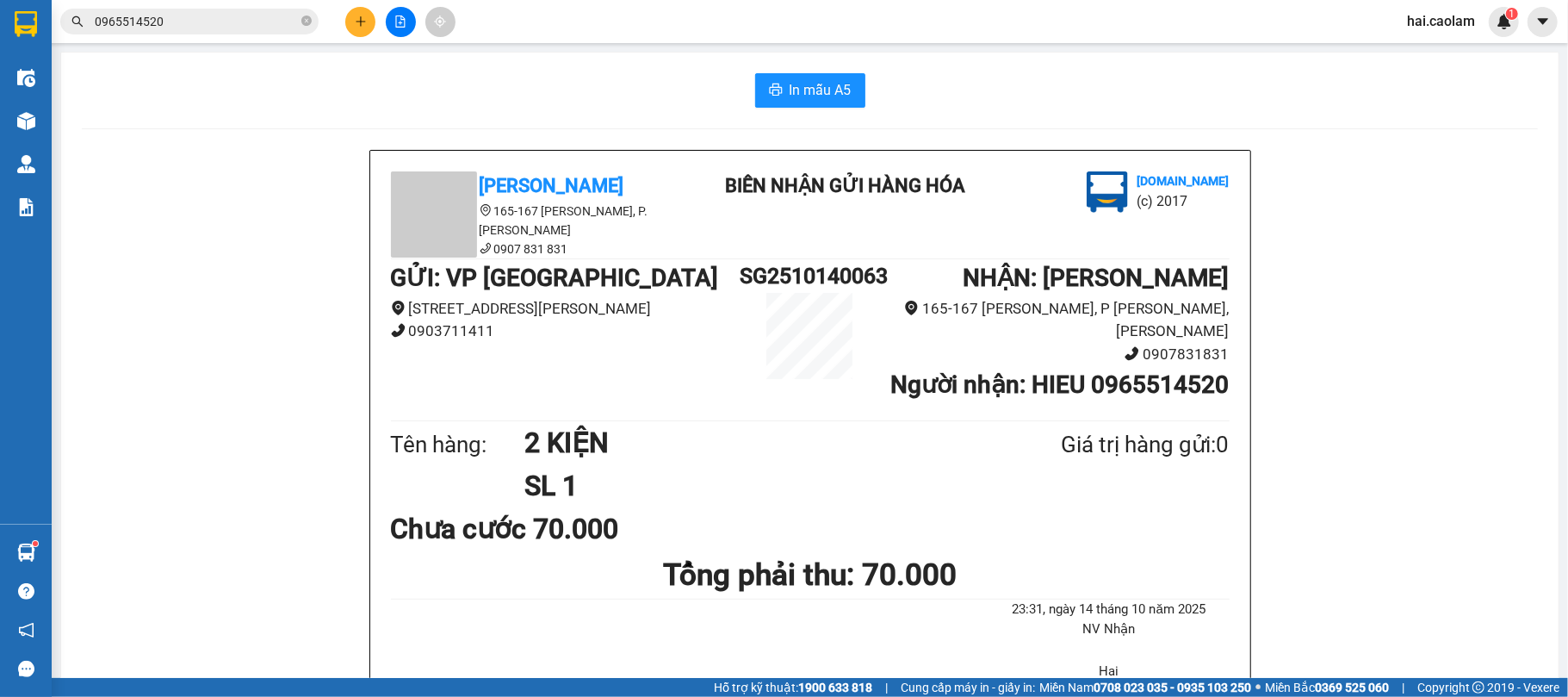
click at [300, 25] on span "0965514520" at bounding box center [189, 22] width 259 height 26
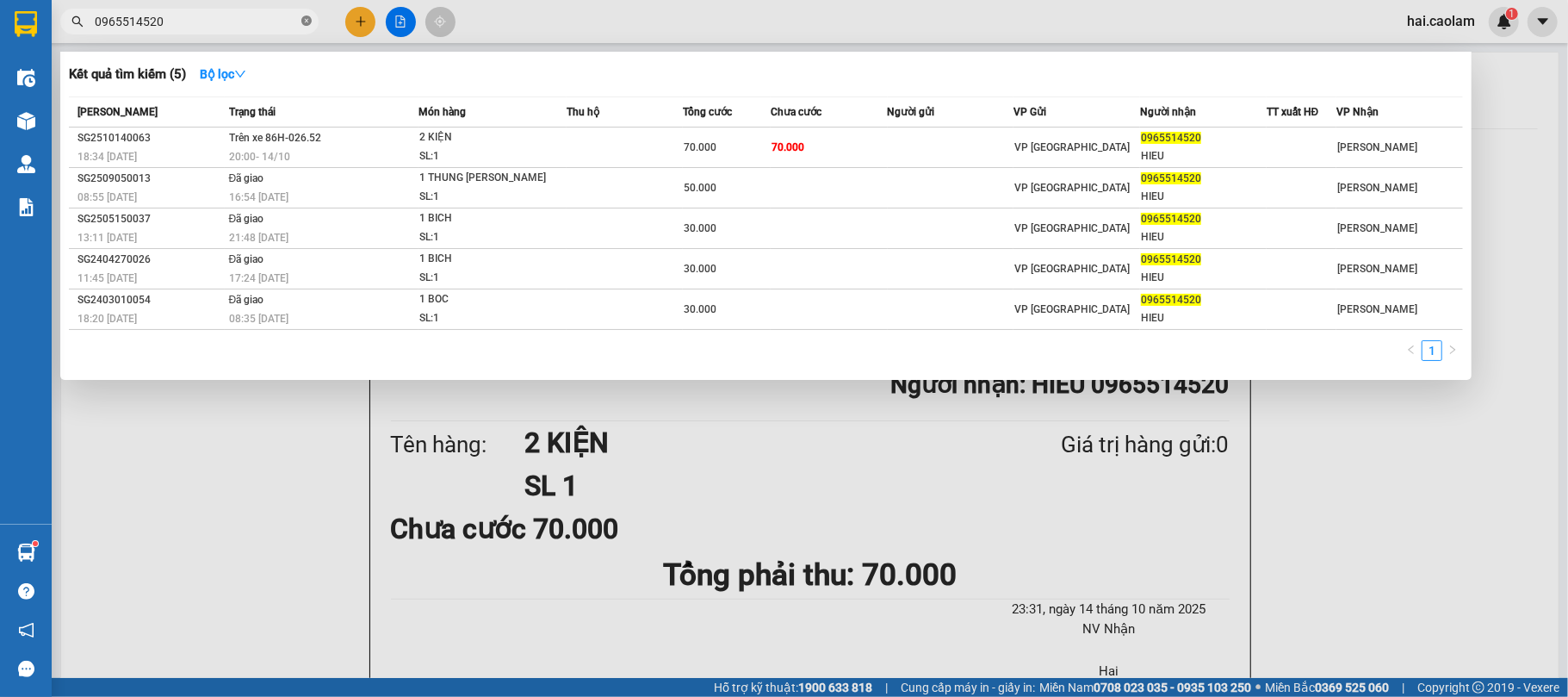
click at [302, 24] on icon "close-circle" at bounding box center [307, 21] width 11 height 11
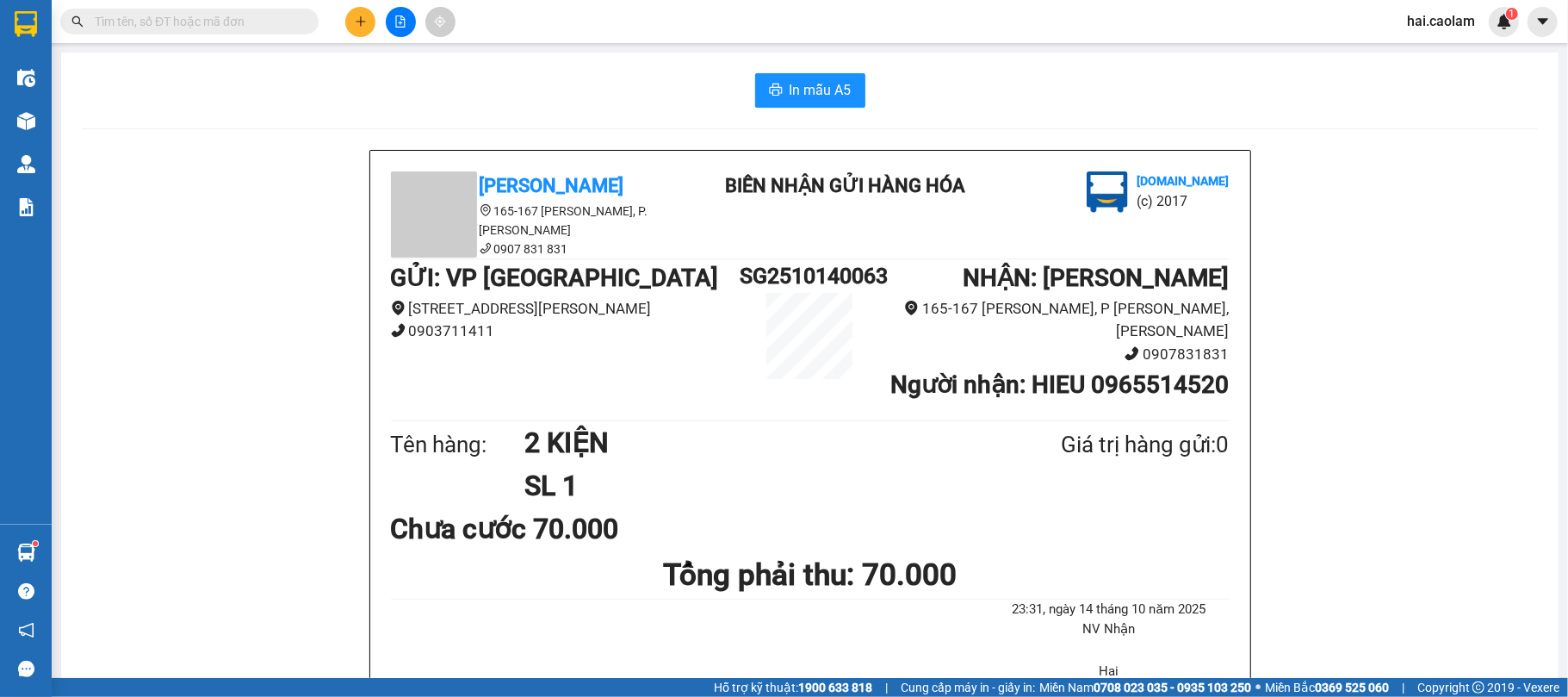
click at [239, 28] on input "text" at bounding box center [196, 21] width 203 height 19
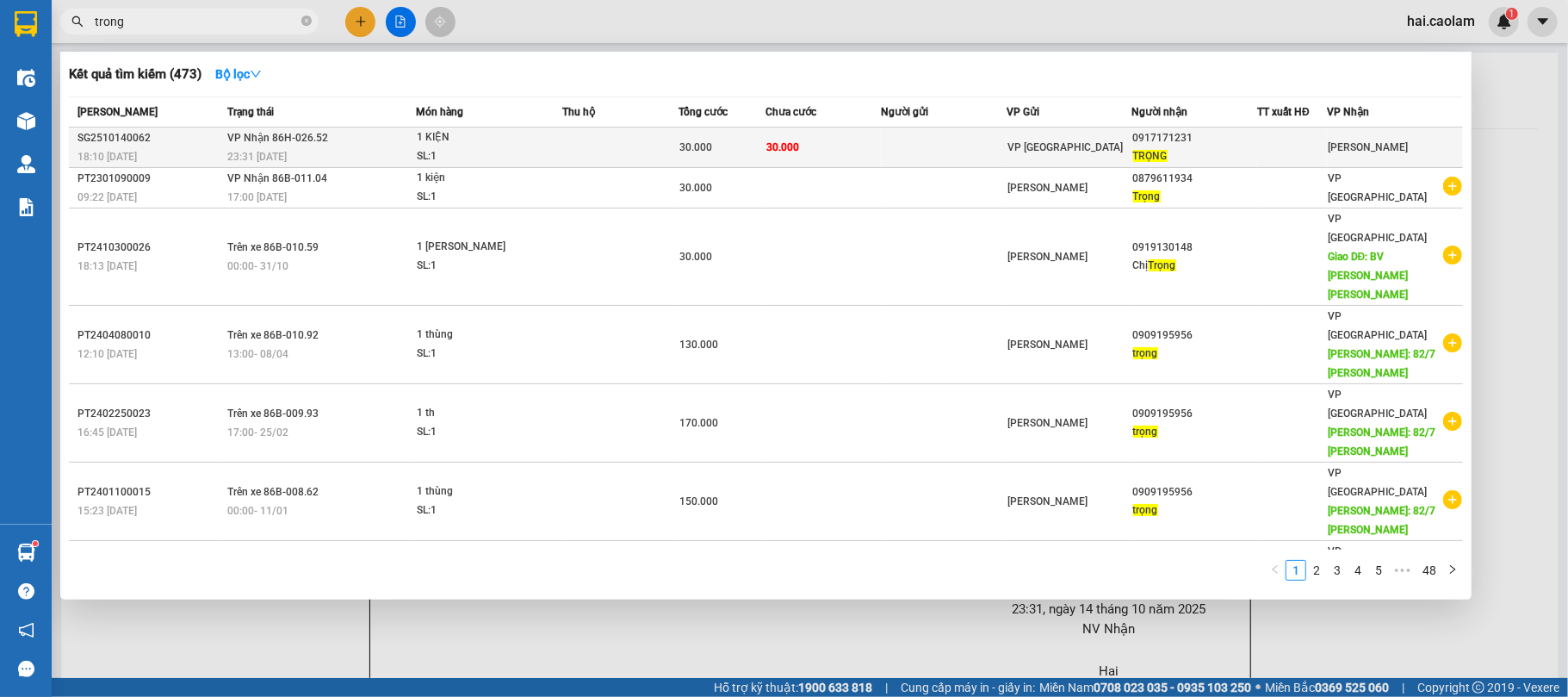
type input "trong"
click at [862, 155] on td "30.000" at bounding box center [823, 147] width 115 height 40
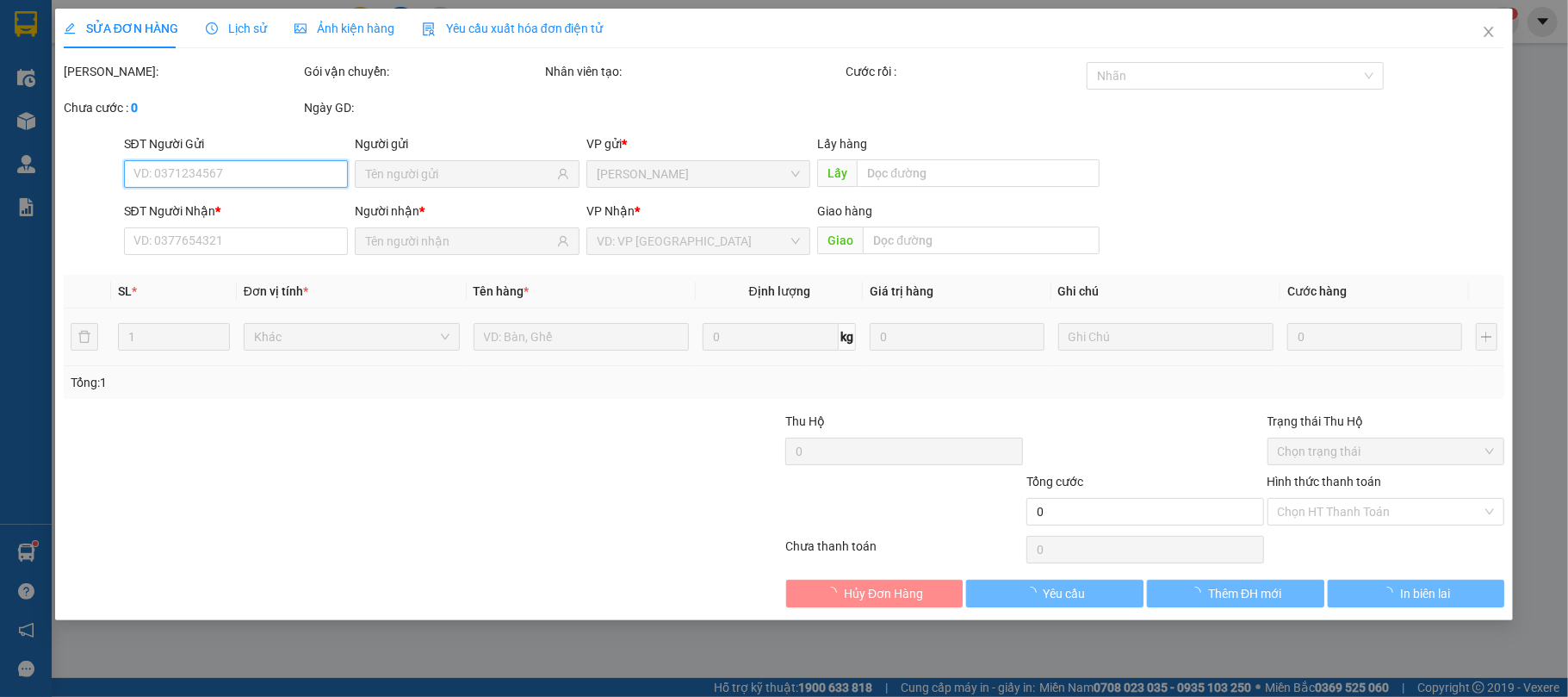
type input "0917171231"
type input "TRỌNG"
type input "30.000"
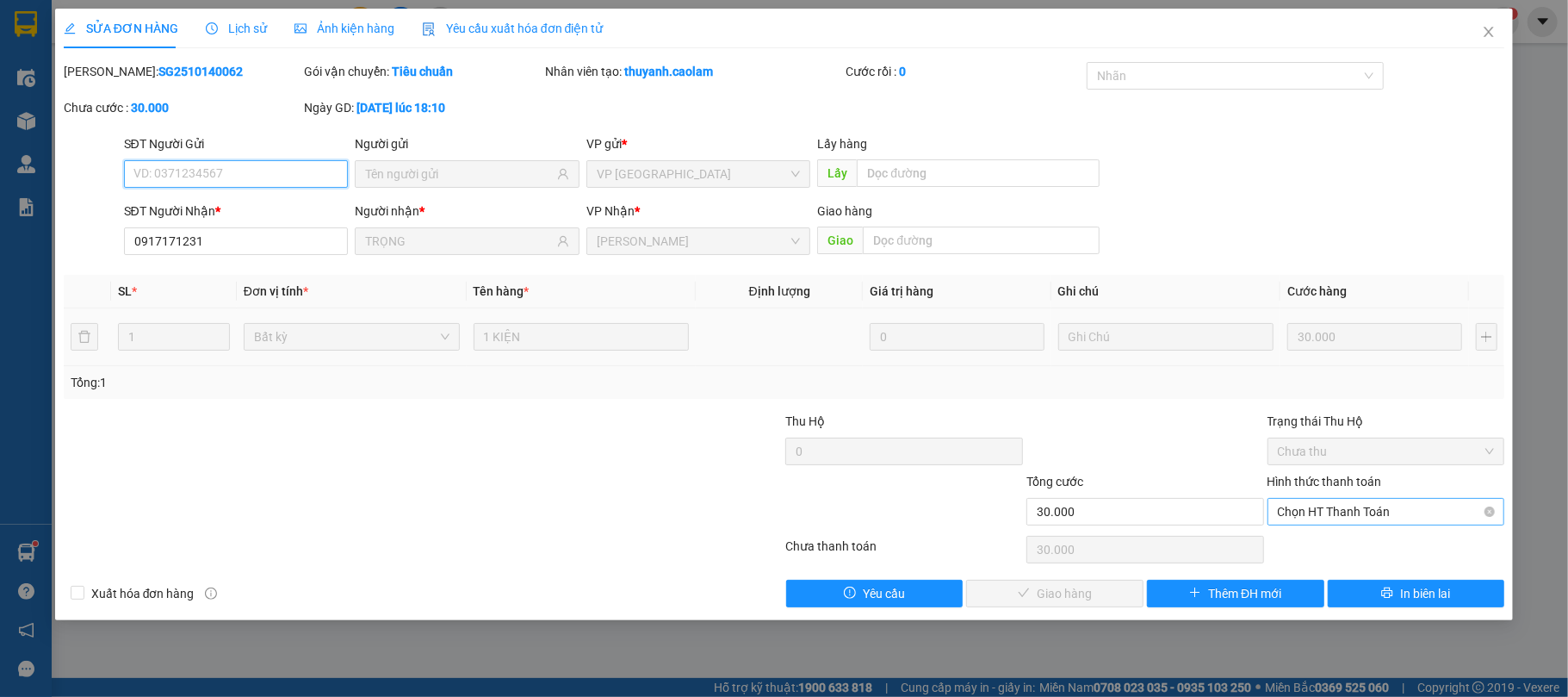
click at [1343, 514] on span "Chọn HT Thanh Toán" at bounding box center [1387, 511] width 217 height 26
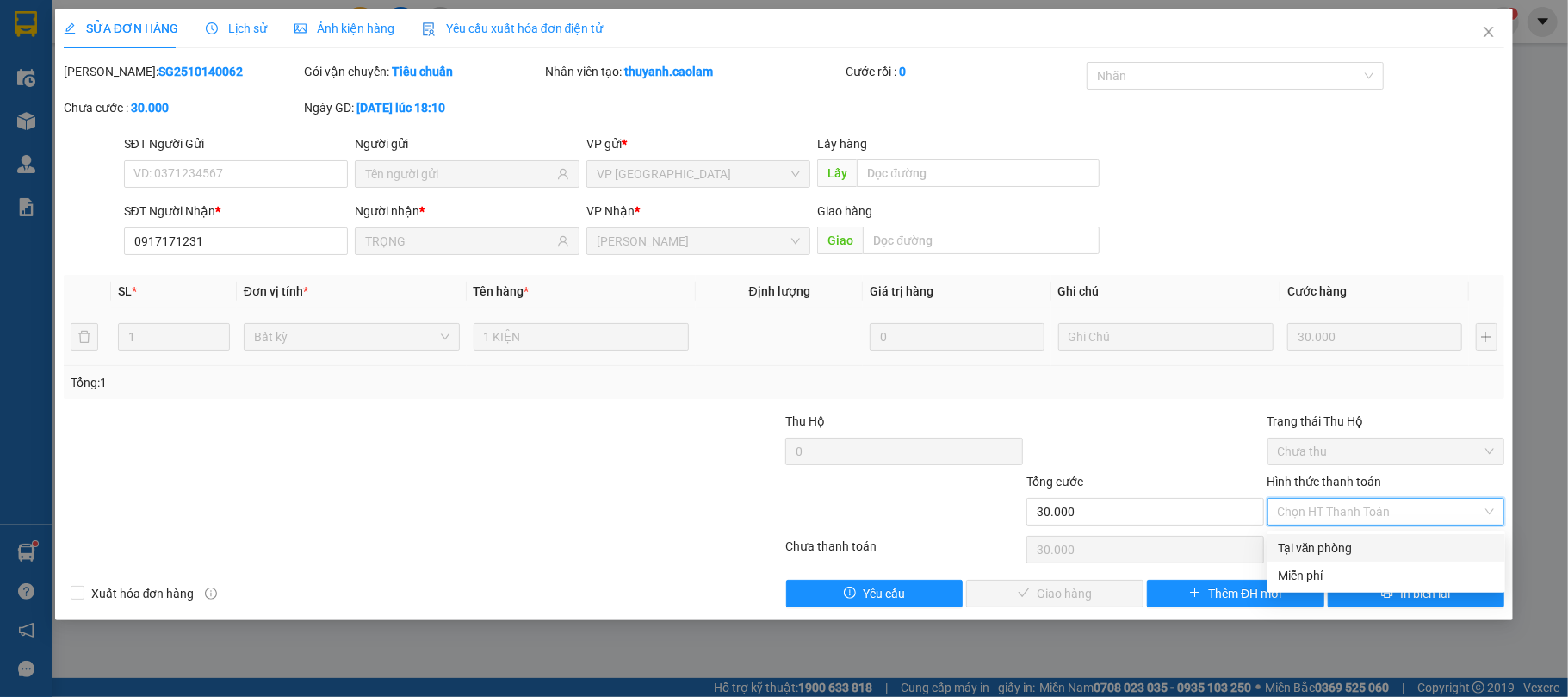
click at [1320, 545] on div "Tại văn phòng" at bounding box center [1387, 547] width 217 height 19
type input "0"
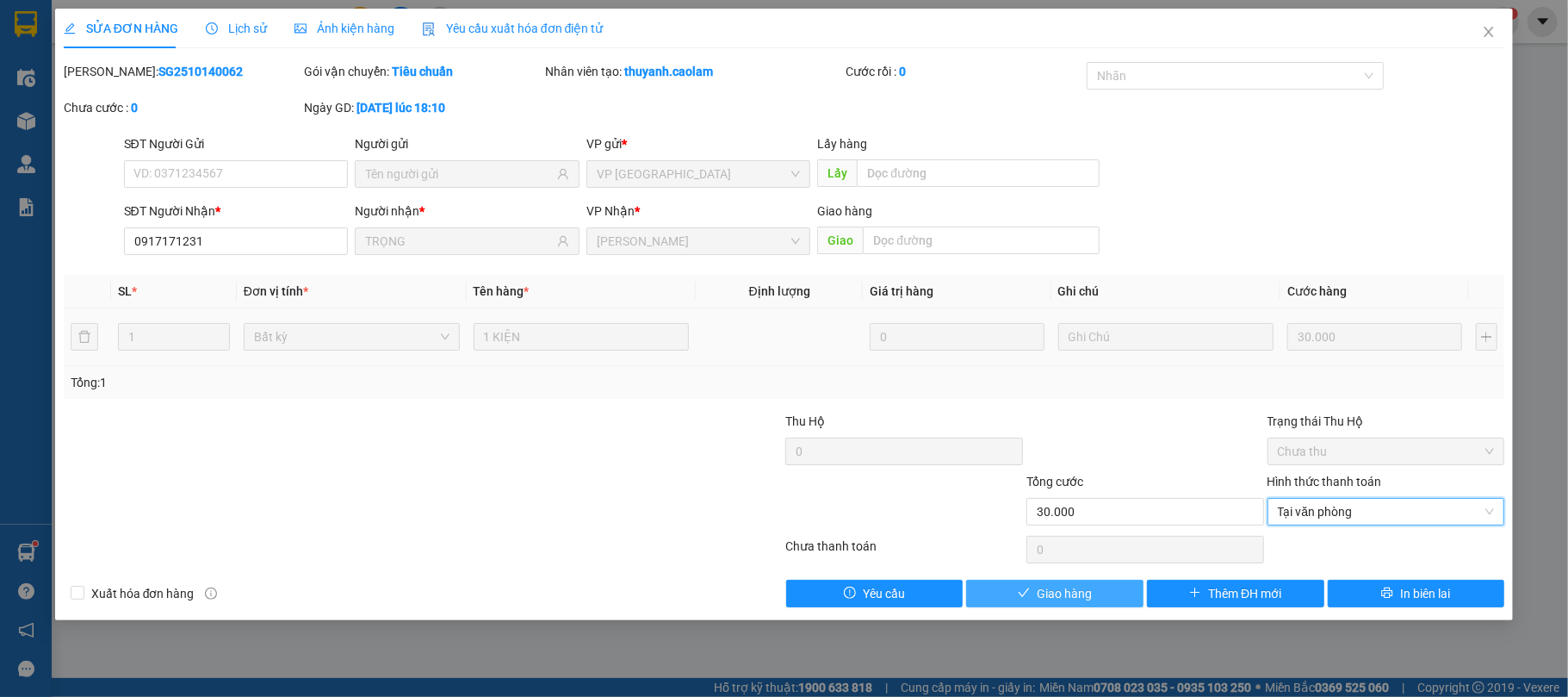
click at [1074, 597] on span "Giao hàng" at bounding box center [1063, 593] width 55 height 19
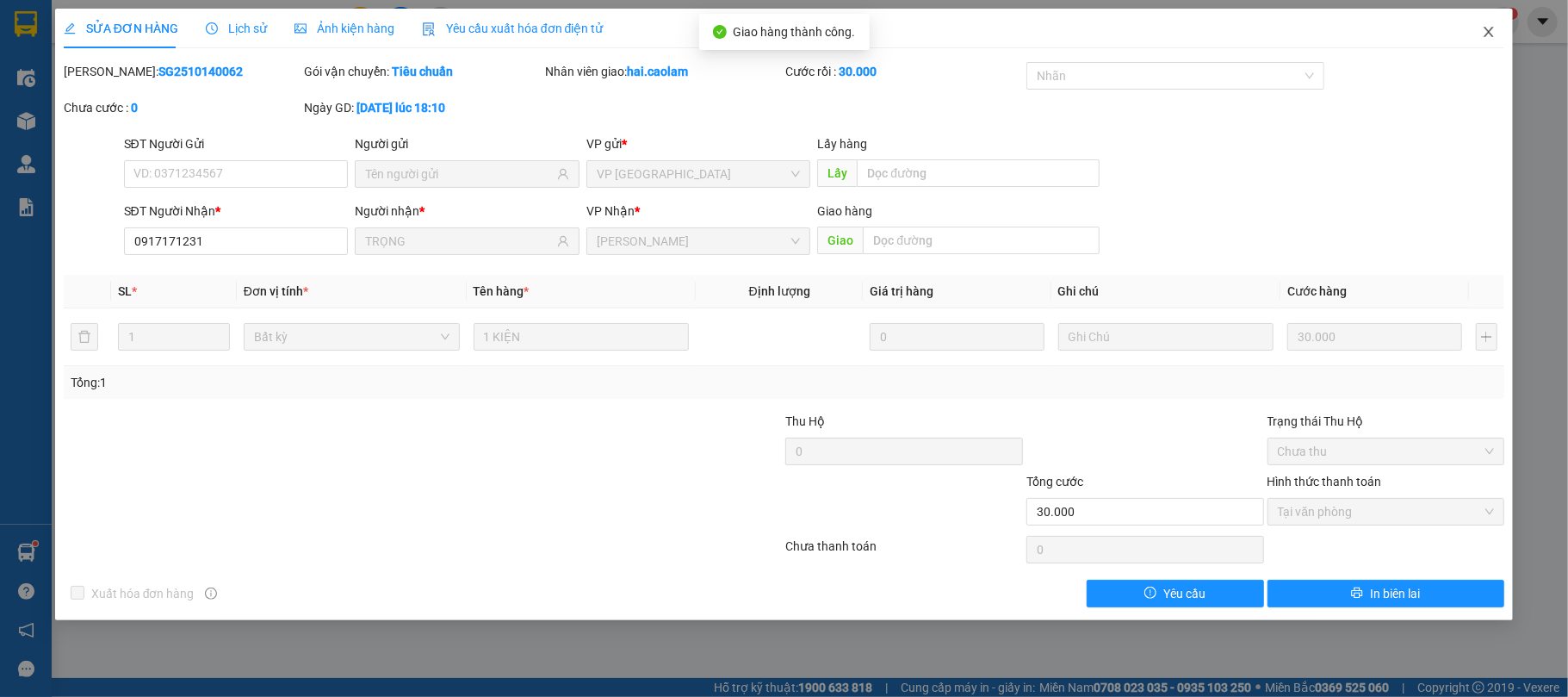
click at [1505, 30] on span "Close" at bounding box center [1489, 33] width 48 height 49
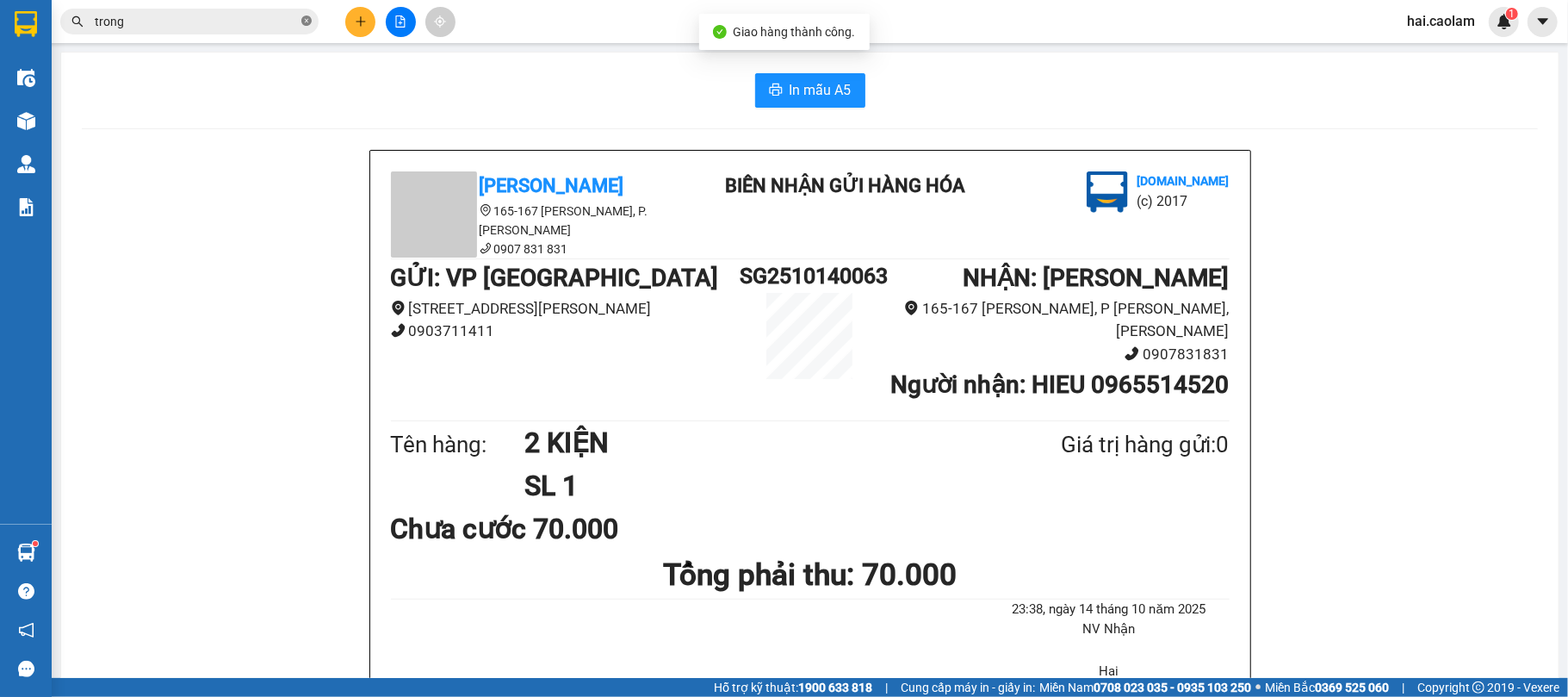
click at [306, 18] on icon "close-circle" at bounding box center [307, 21] width 11 height 11
click at [250, 26] on input "text" at bounding box center [196, 21] width 203 height 19
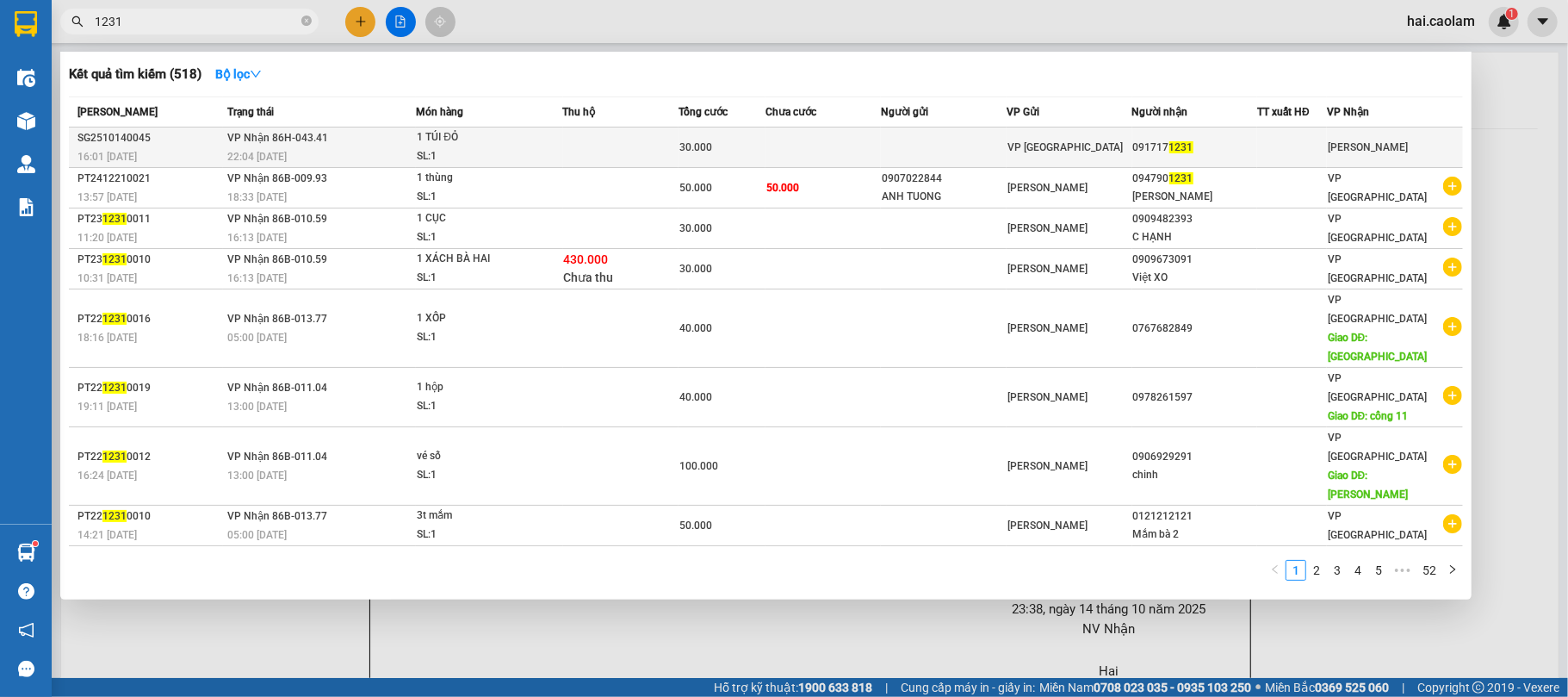
type input "1231"
click at [603, 154] on td at bounding box center [621, 147] width 115 height 40
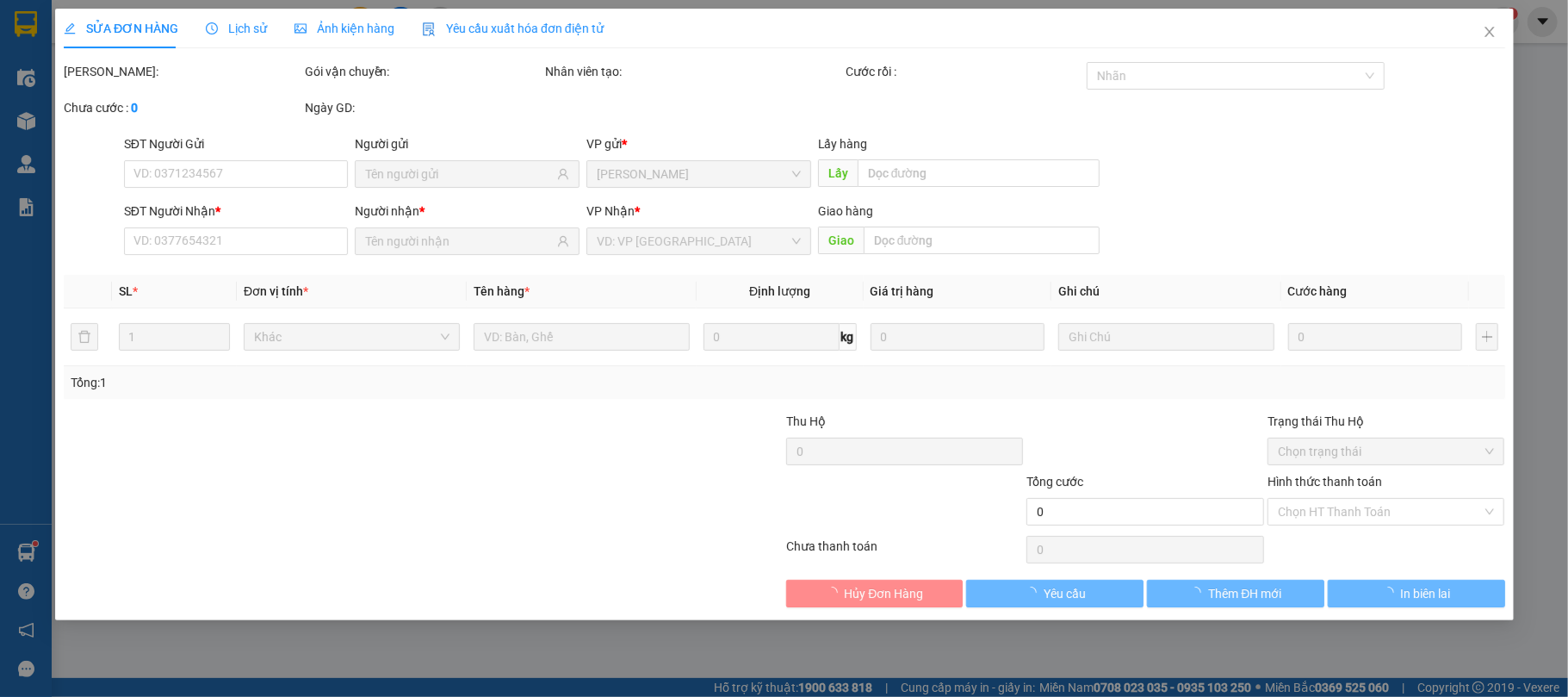
type input "0917171231"
type input "30.000"
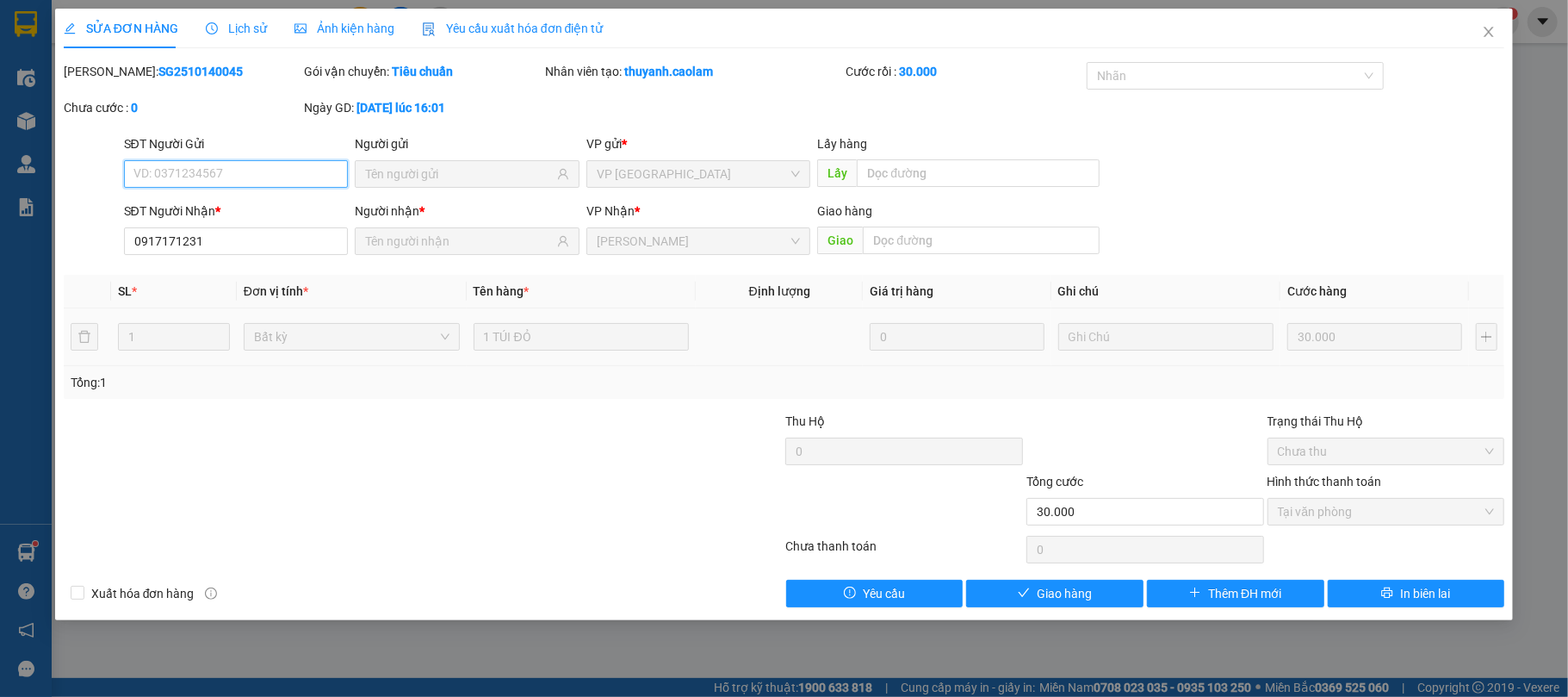
click at [1364, 508] on span "Tại văn phòng" at bounding box center [1387, 511] width 217 height 26
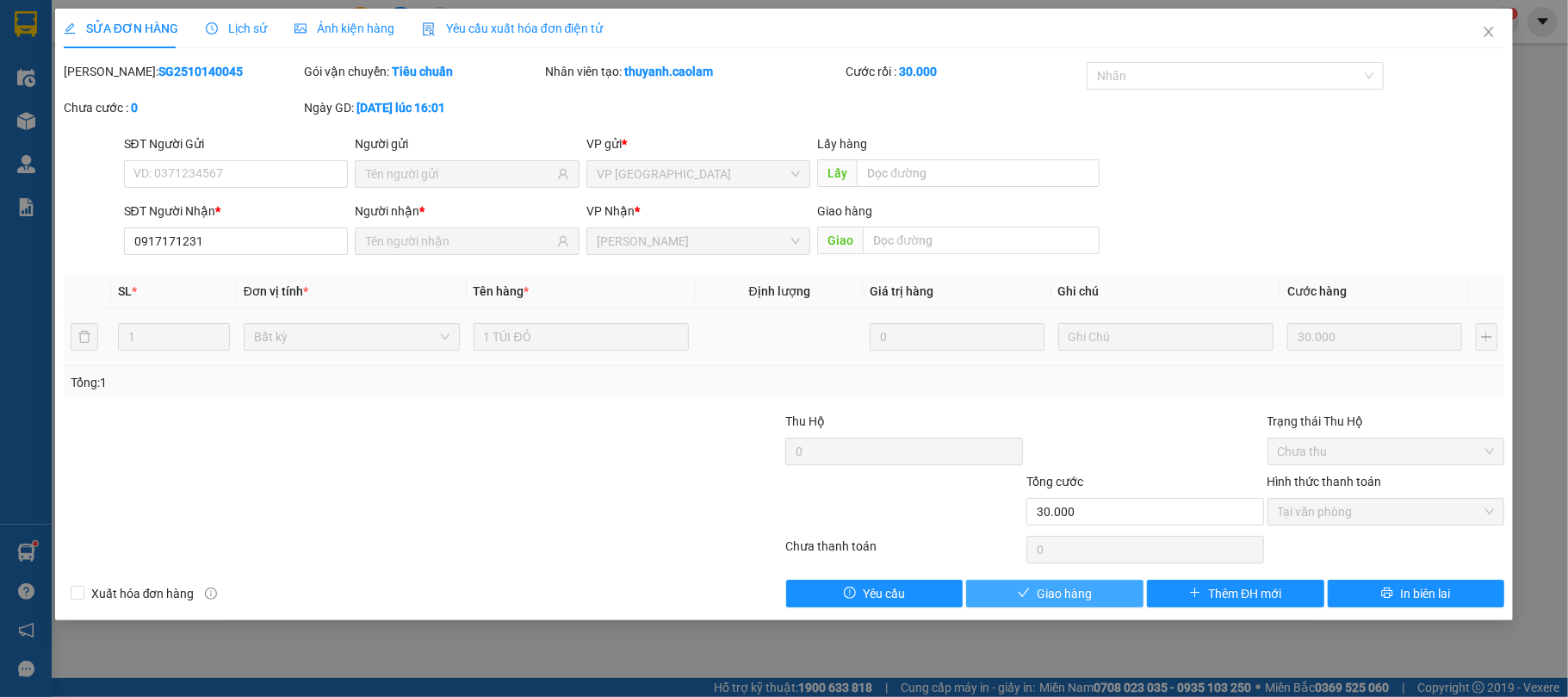
click at [1068, 591] on span "Giao hàng" at bounding box center [1063, 593] width 55 height 19
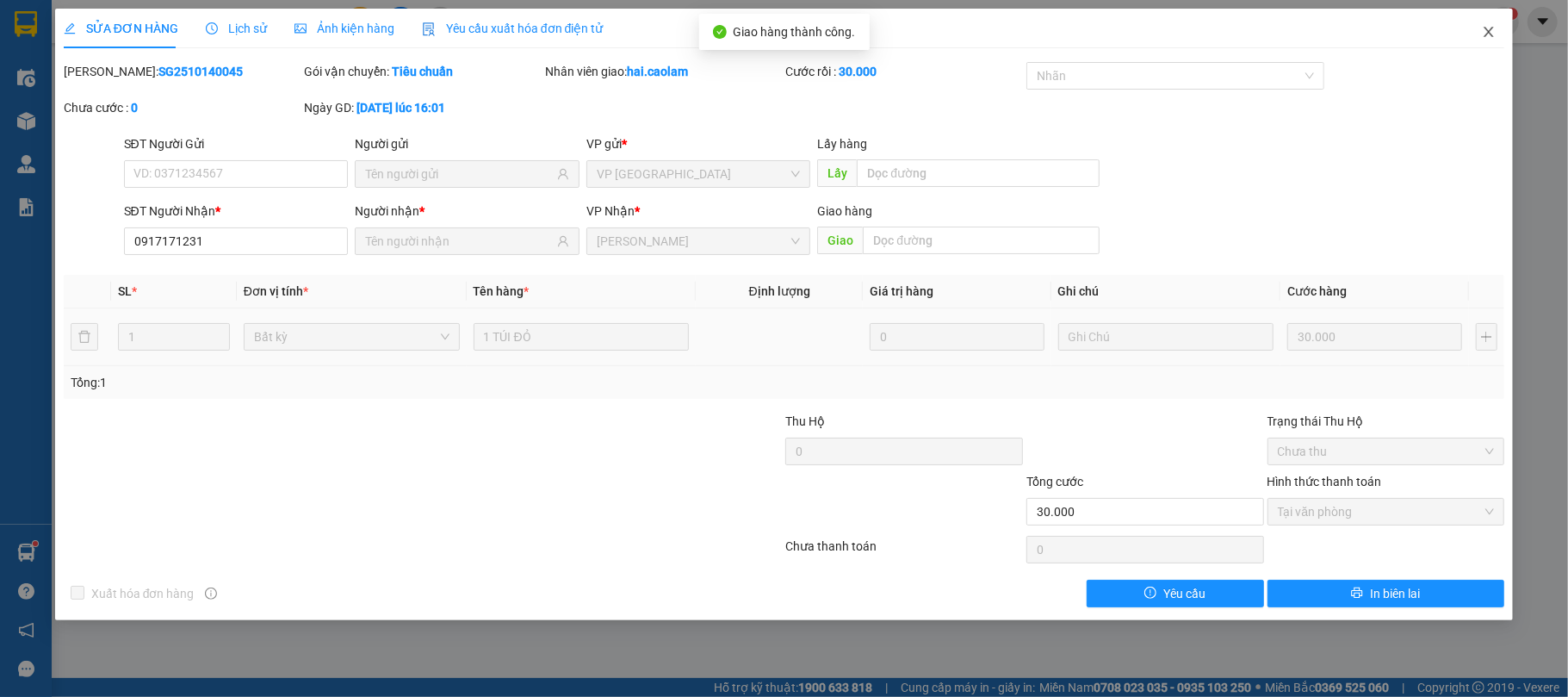
click at [1489, 31] on icon "close" at bounding box center [1489, 32] width 10 height 11
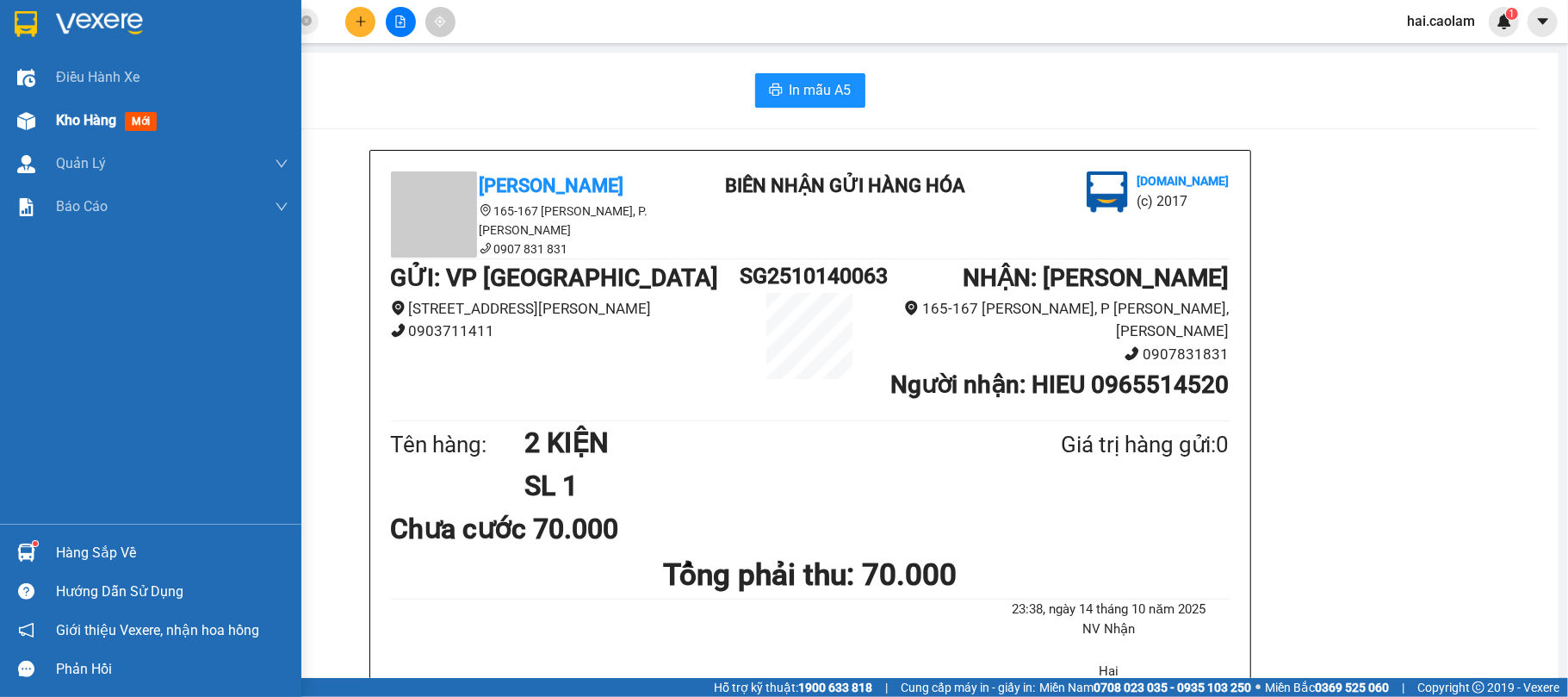
click at [49, 125] on div "Kho hàng mới" at bounding box center [151, 120] width 302 height 43
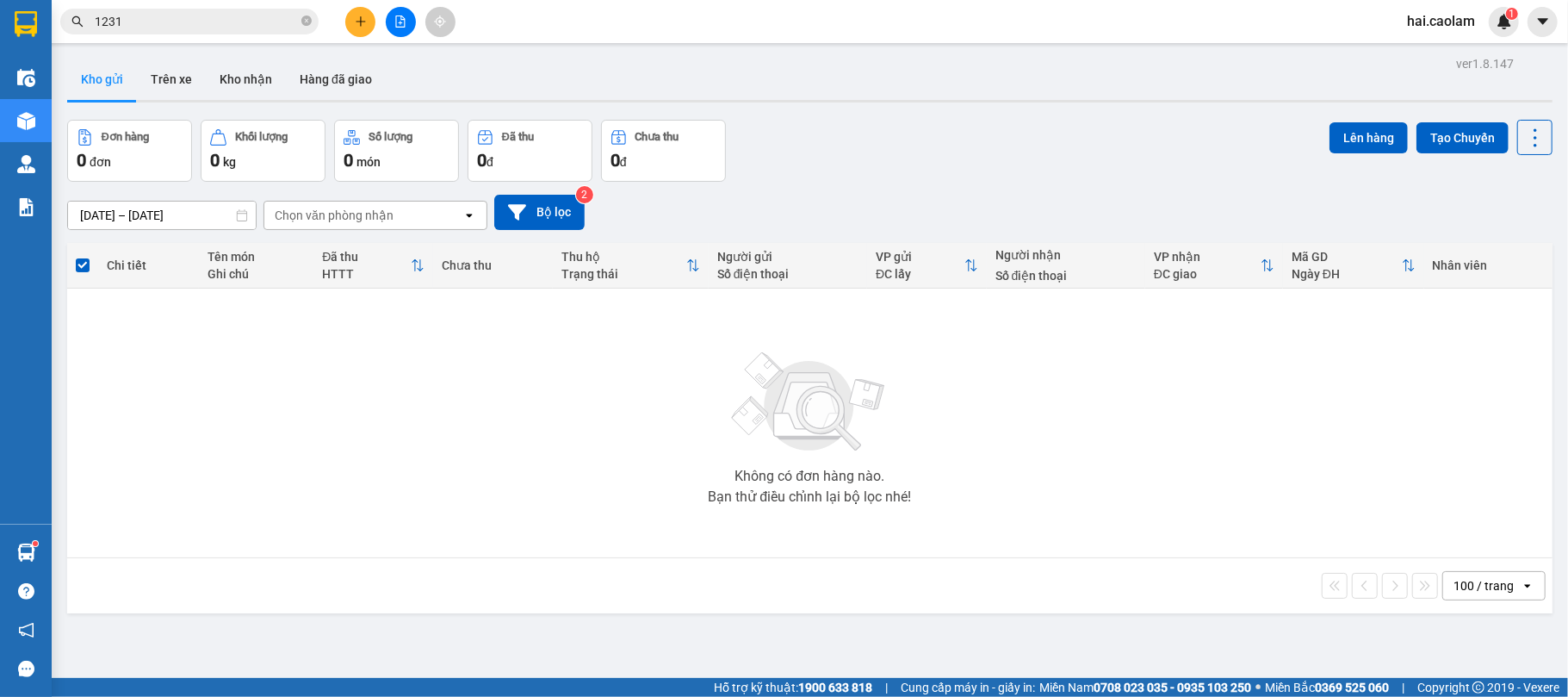
drag, startPoint x: 136, startPoint y: 0, endPoint x: 656, endPoint y: 32, distance: 521.0
click at [656, 32] on div "Kết quả [PERSON_NAME] ( 518 ) Bộ lọc Mã ĐH Trạng thái Món hàng Thu hộ [PERSON_N…" at bounding box center [784, 22] width 1568 height 43
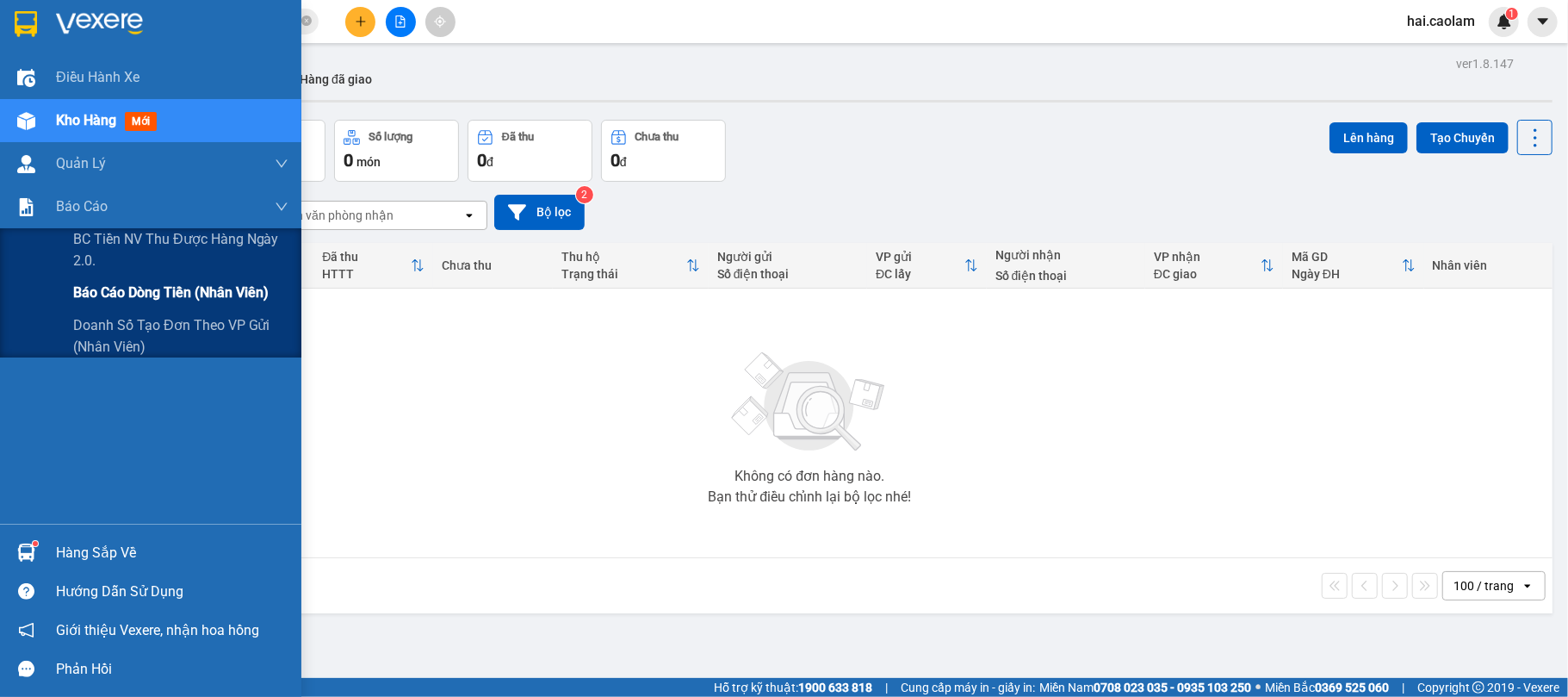
click at [170, 295] on span "Báo cáo dòng tiền (nhân viên)" at bounding box center [171, 292] width 196 height 22
